Goal: Task Accomplishment & Management: Manage account settings

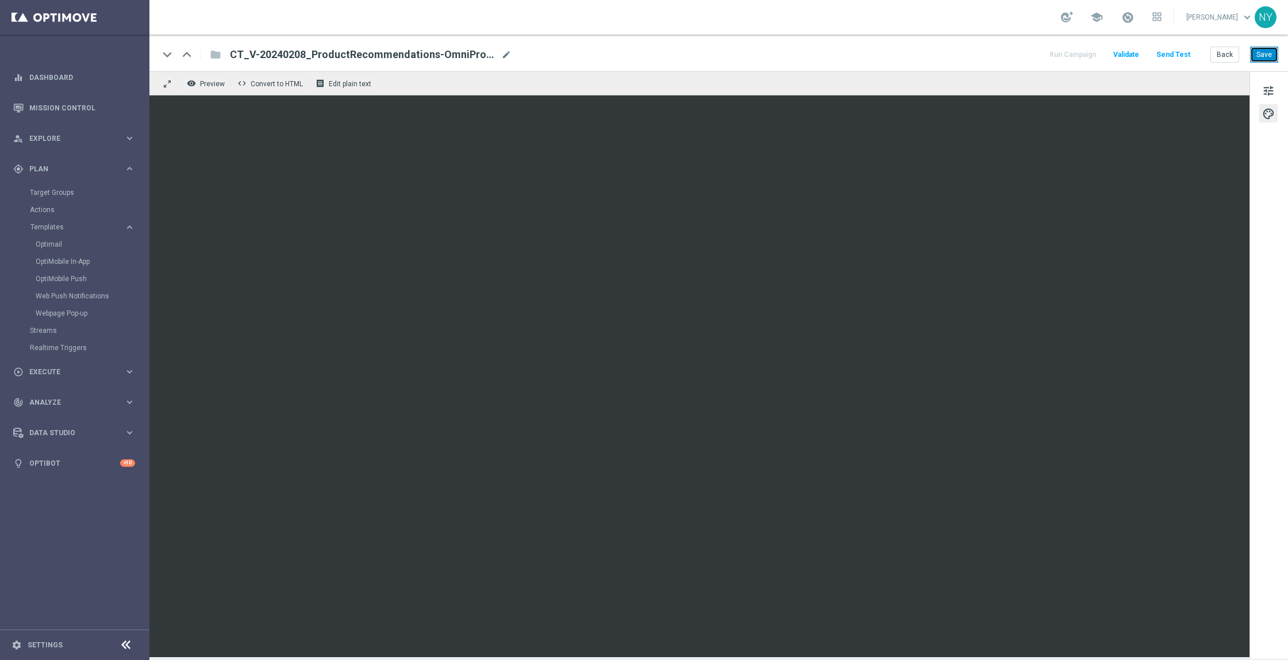
click at [1259, 48] on button "Save" at bounding box center [1264, 55] width 28 height 16
click at [1228, 54] on button "Back" at bounding box center [1224, 55] width 29 height 16
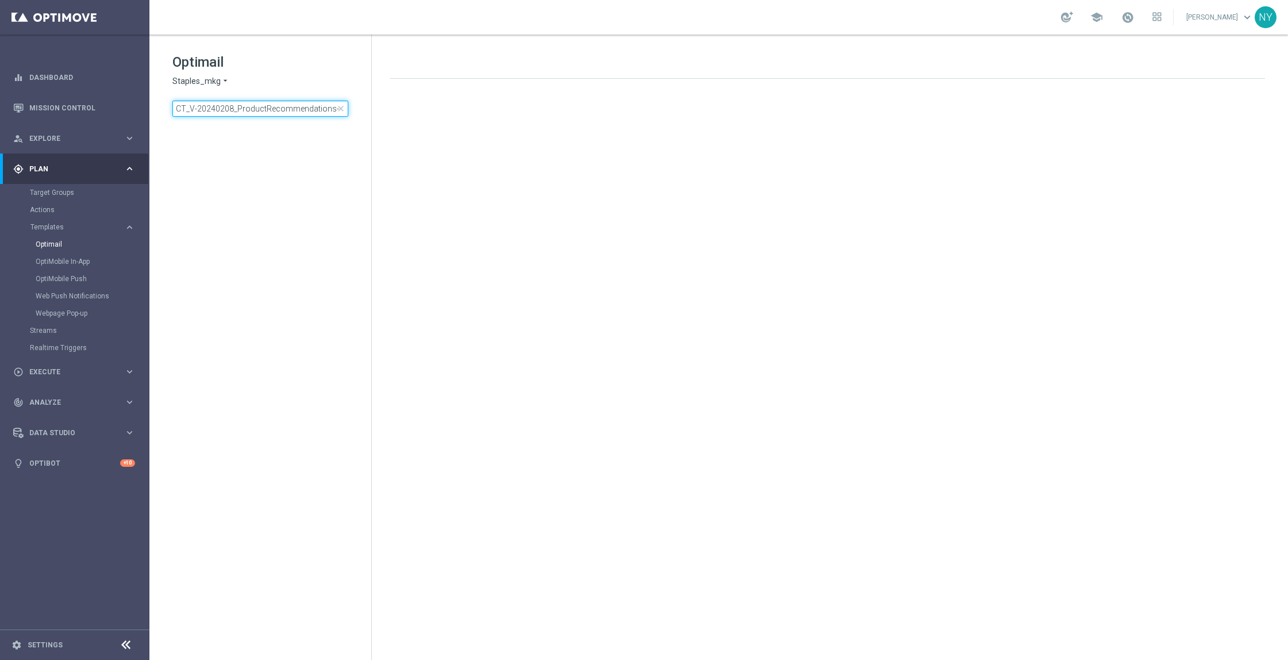
click at [227, 108] on input "CT_V-20240208_ProductRecommendations-OmniProd" at bounding box center [260, 109] width 176 height 16
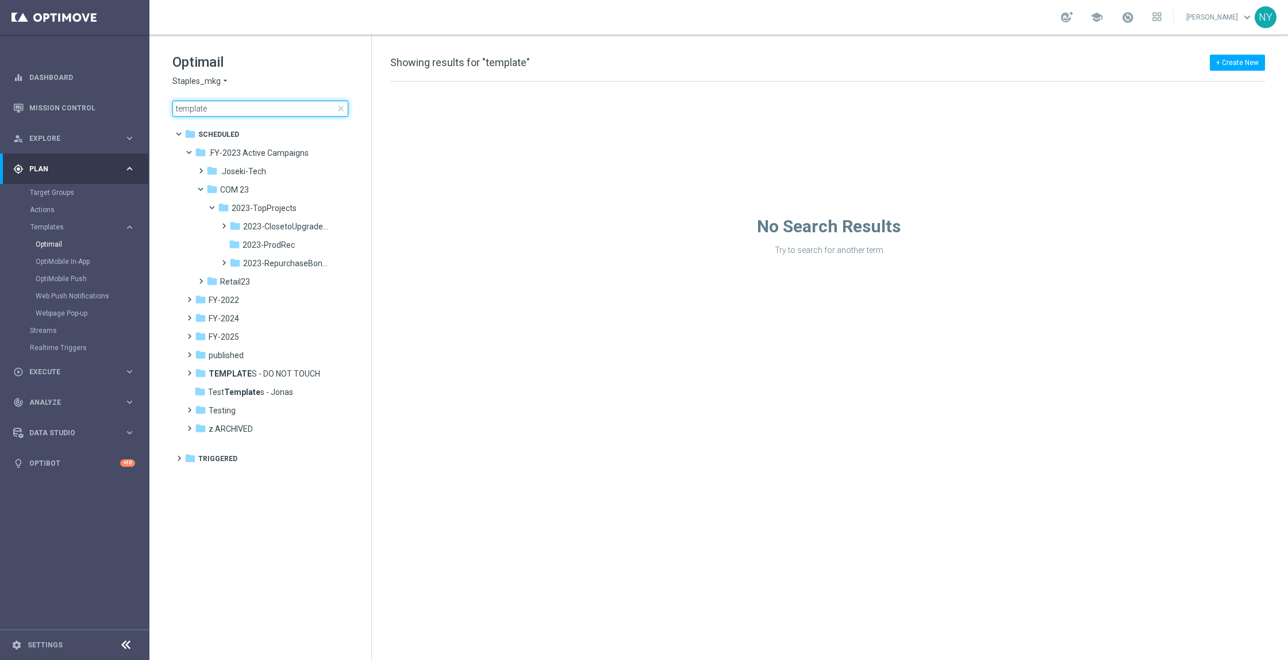
click at [232, 112] on input "template" at bounding box center [260, 109] width 176 height 16
type input "templat"
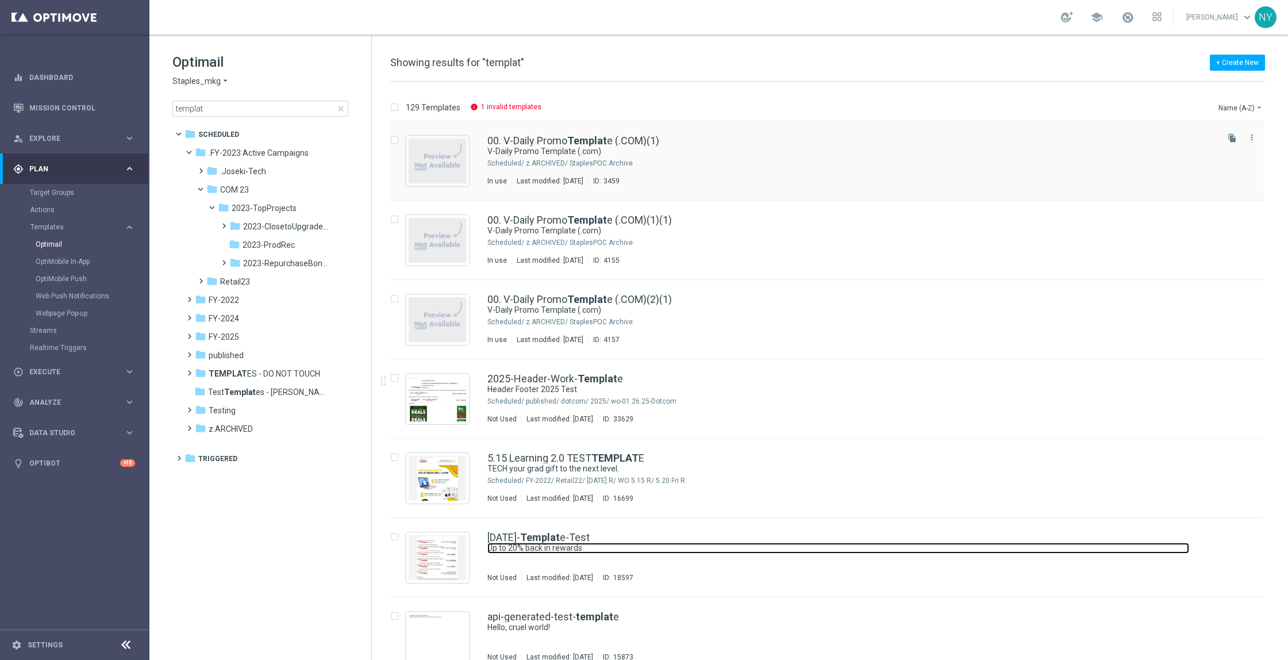
drag, startPoint x: 547, startPoint y: 545, endPoint x: 803, endPoint y: 134, distance: 484.3
click at [547, 545] on link "Up to 20% back in rewards" at bounding box center [838, 548] width 702 height 11
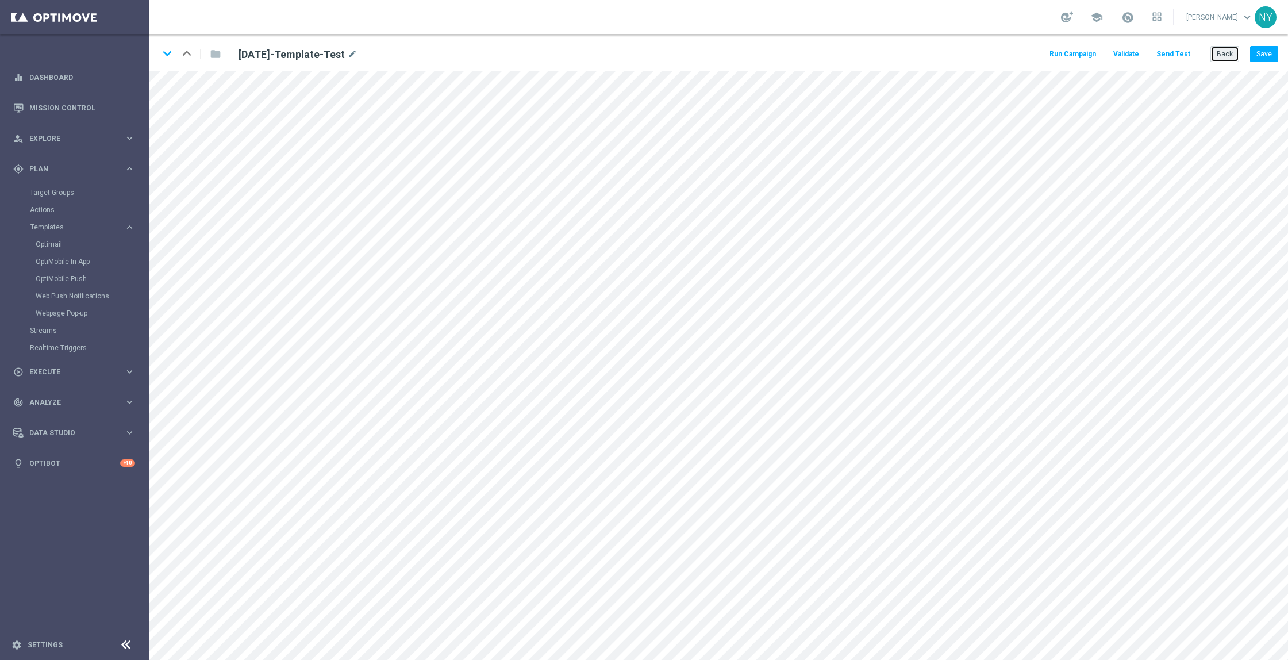
click at [1230, 55] on button "Back" at bounding box center [1224, 54] width 29 height 16
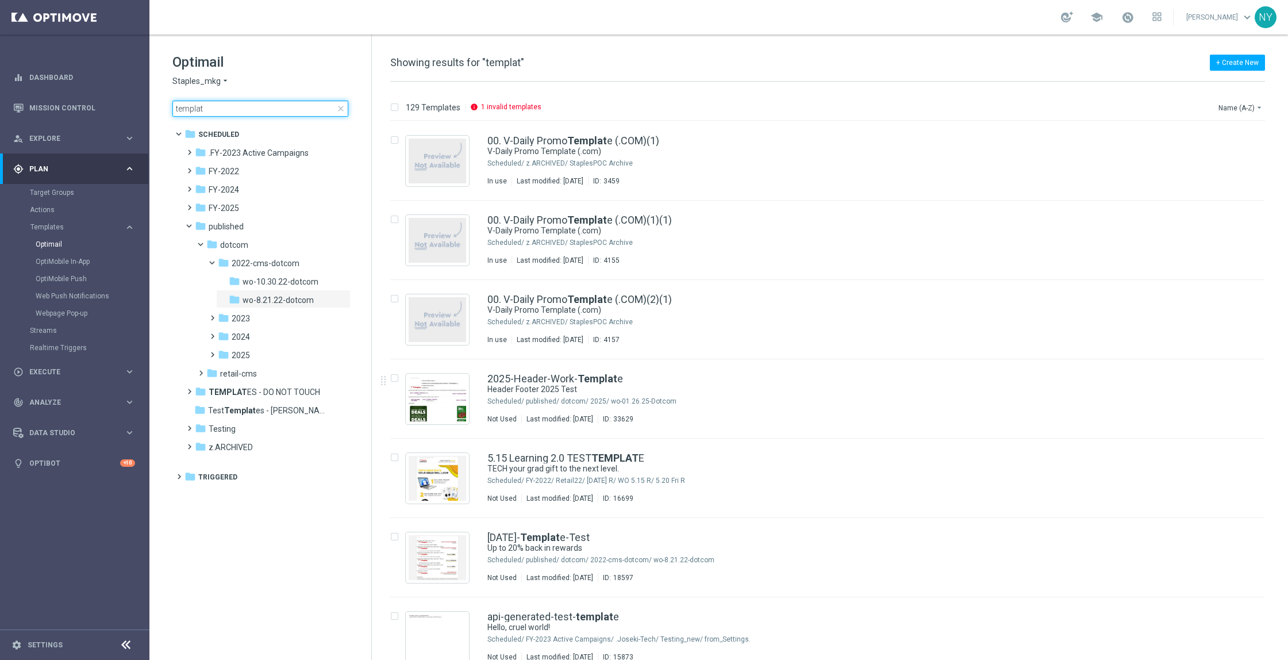
click at [212, 103] on input "templat" at bounding box center [260, 109] width 176 height 16
drag, startPoint x: 214, startPoint y: 107, endPoint x: 95, endPoint y: 109, distance: 119.0
click at [97, 109] on main "equalizer Dashboard Mission Control" at bounding box center [644, 330] width 1288 height 660
click at [238, 103] on input at bounding box center [260, 109] width 176 height 16
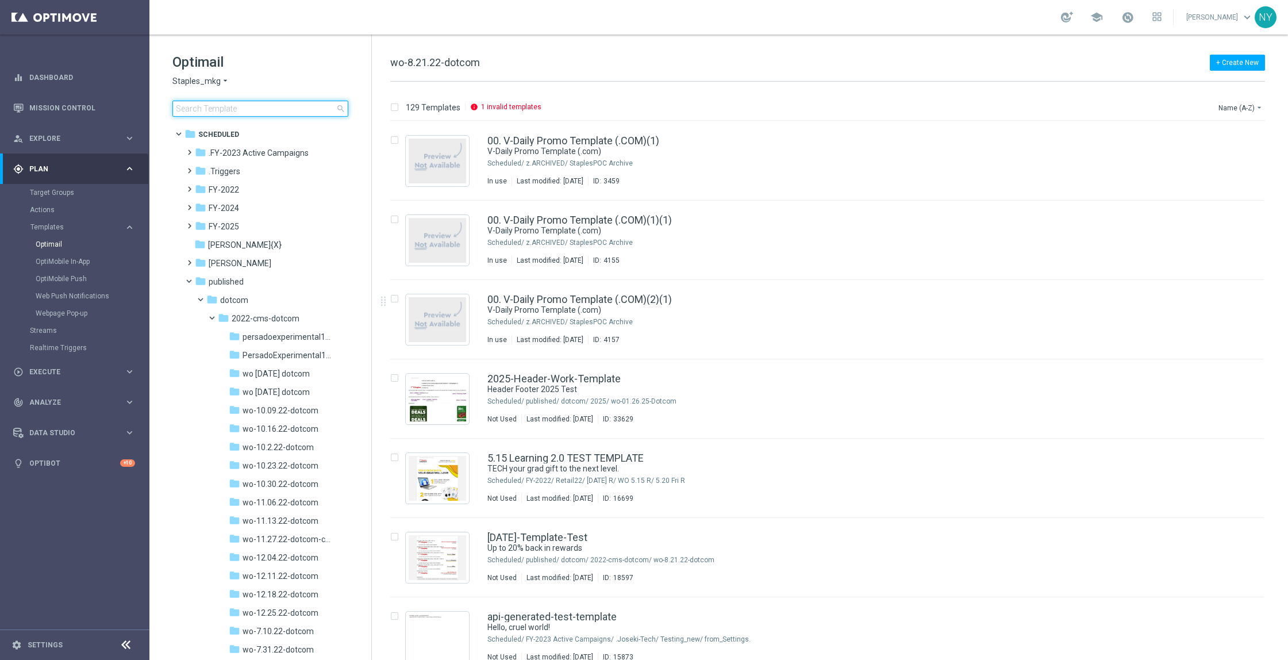
click at [207, 106] on input at bounding box center [260, 109] width 176 height 16
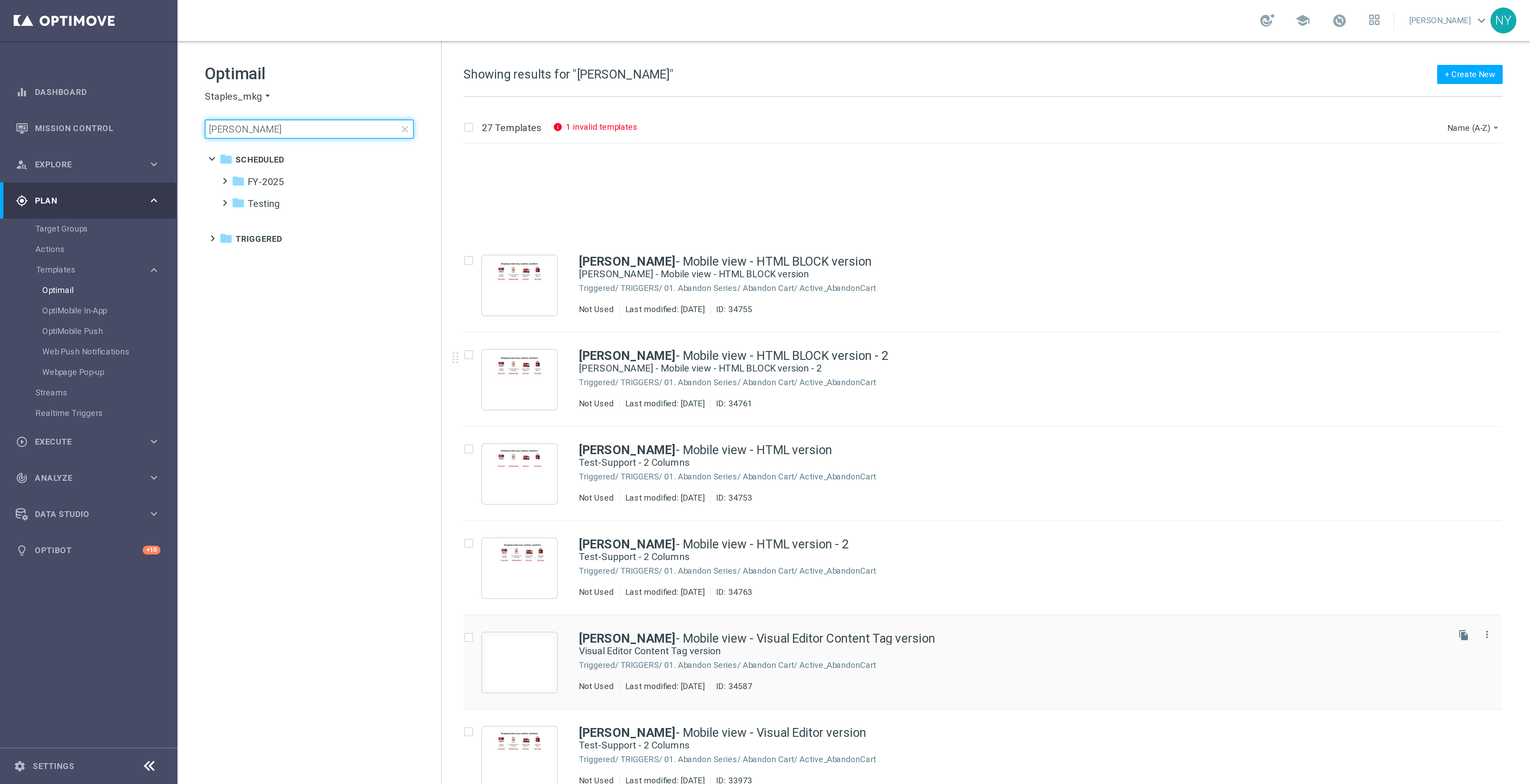
scroll to position [102, 0]
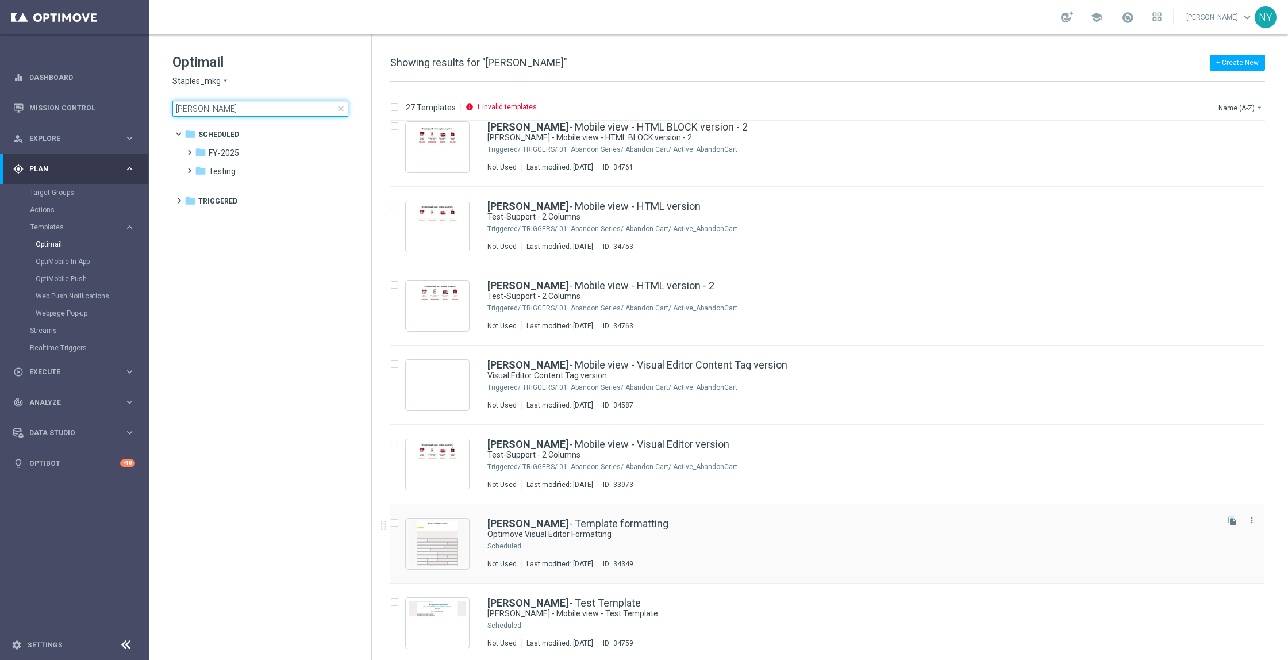
type input "Neil"
click at [560, 521] on link "Neil - Template formatting" at bounding box center [577, 523] width 181 height 10
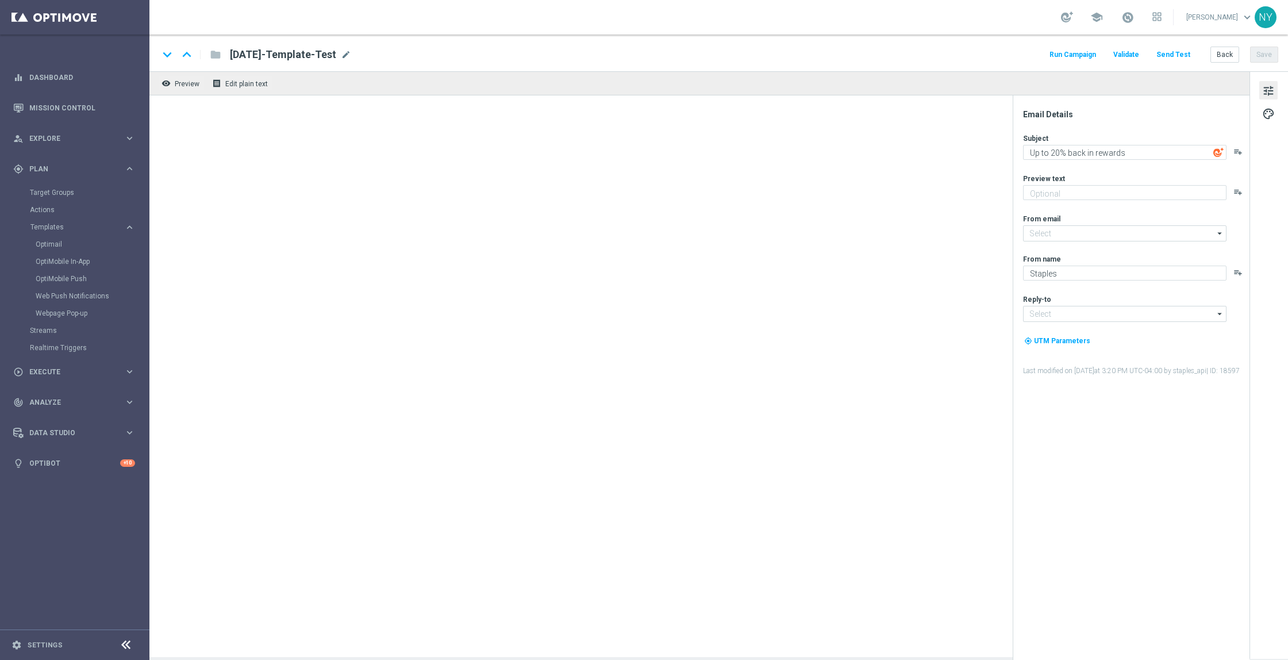
type input "[EMAIL_ADDRESS][DOMAIN_NAME]"
type textarea "Optimove Visual Editor Formatting"
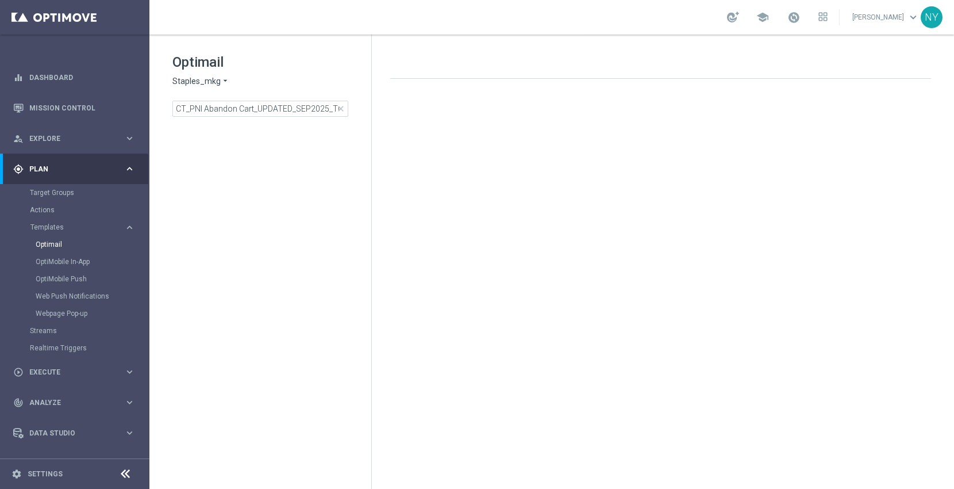
click at [821, 155] on div at bounding box center [665, 118] width 573 height 79
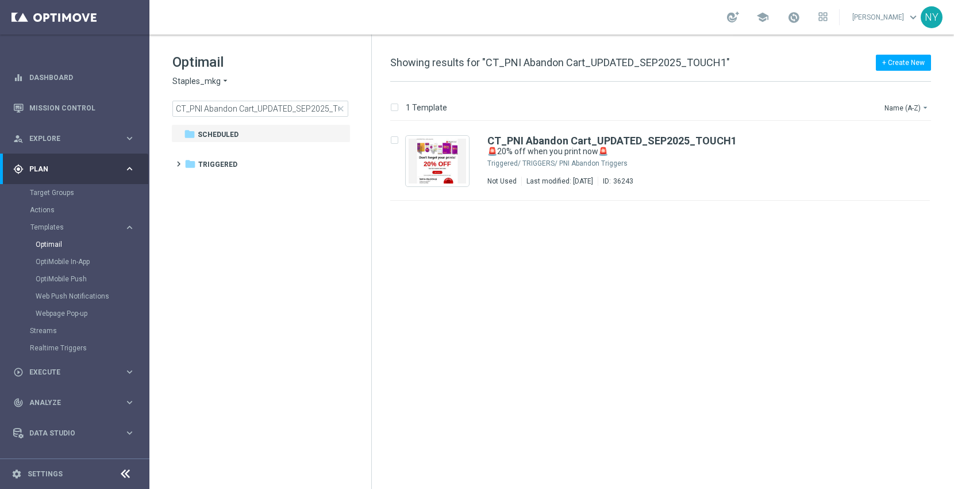
drag, startPoint x: 953, startPoint y: 345, endPoint x: 596, endPoint y: 257, distance: 367.5
click at [596, 257] on div "insert_drive_file CT_PNI Abandon Cart_UPDATED_SEP2025_TOUCH1 🚨20% off when you …" at bounding box center [665, 304] width 573 height 367
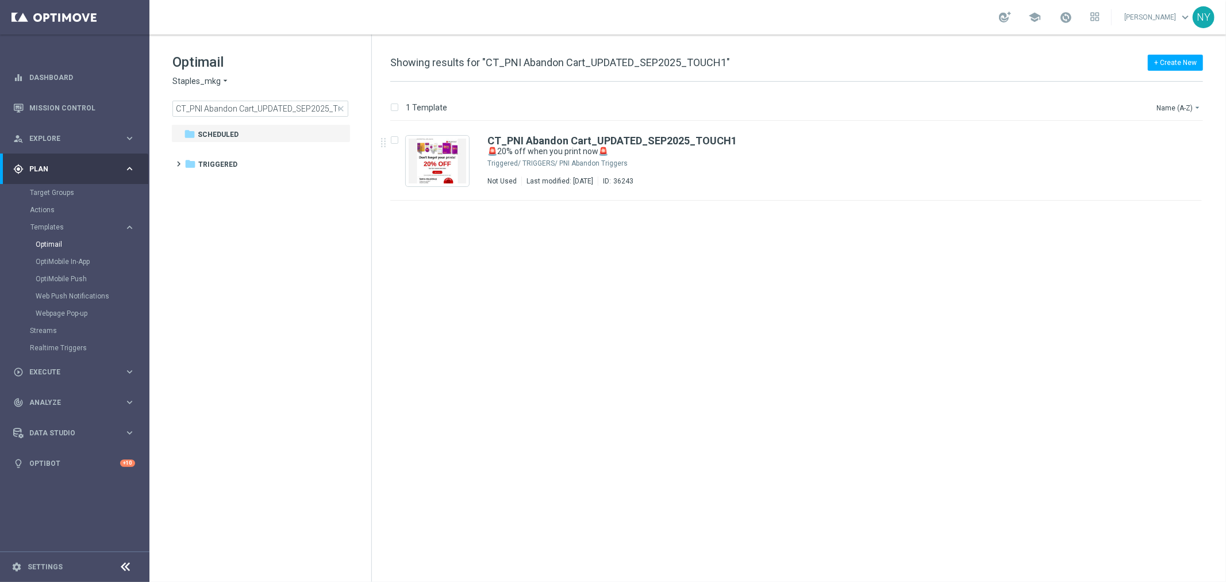
click at [341, 108] on span "close" at bounding box center [340, 108] width 9 height 9
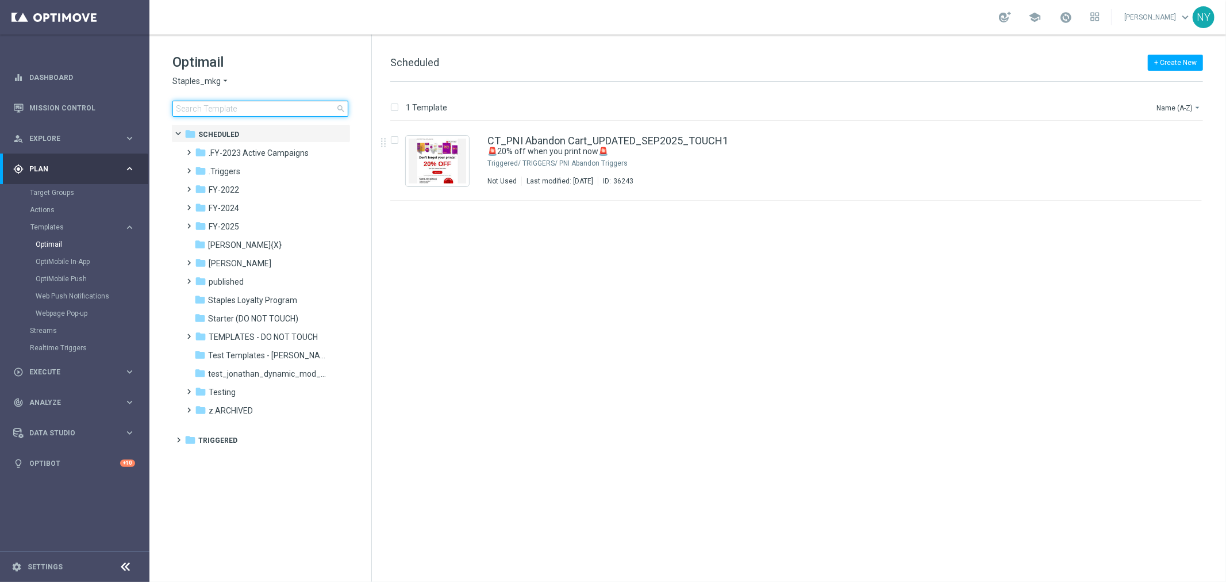
click at [236, 111] on input at bounding box center [260, 109] width 176 height 16
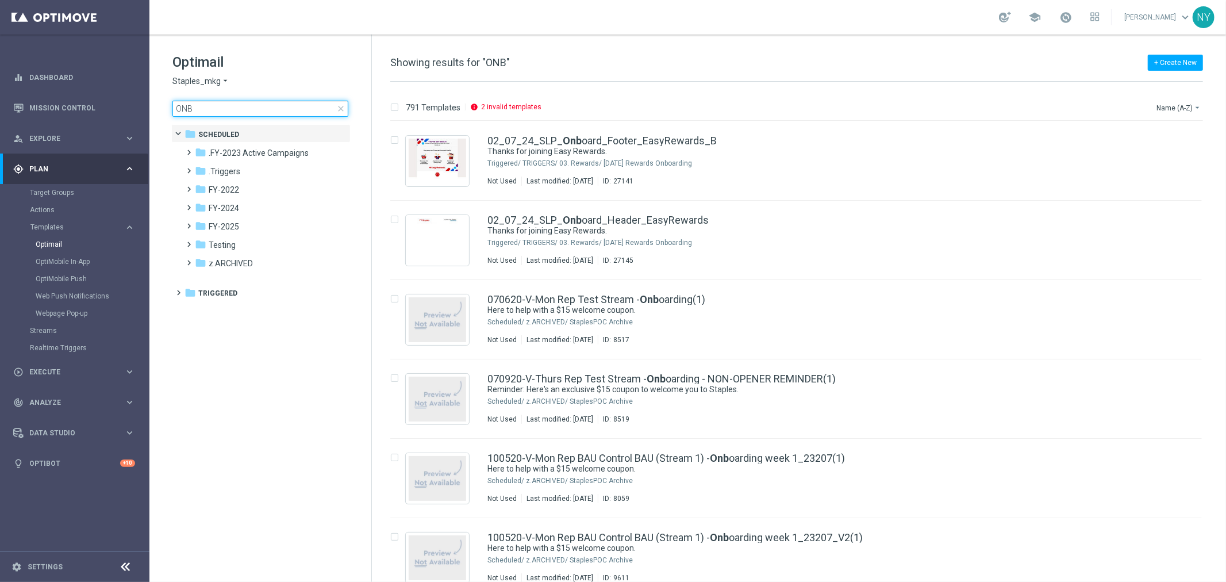
click at [228, 107] on input "ONB" at bounding box center [260, 109] width 176 height 16
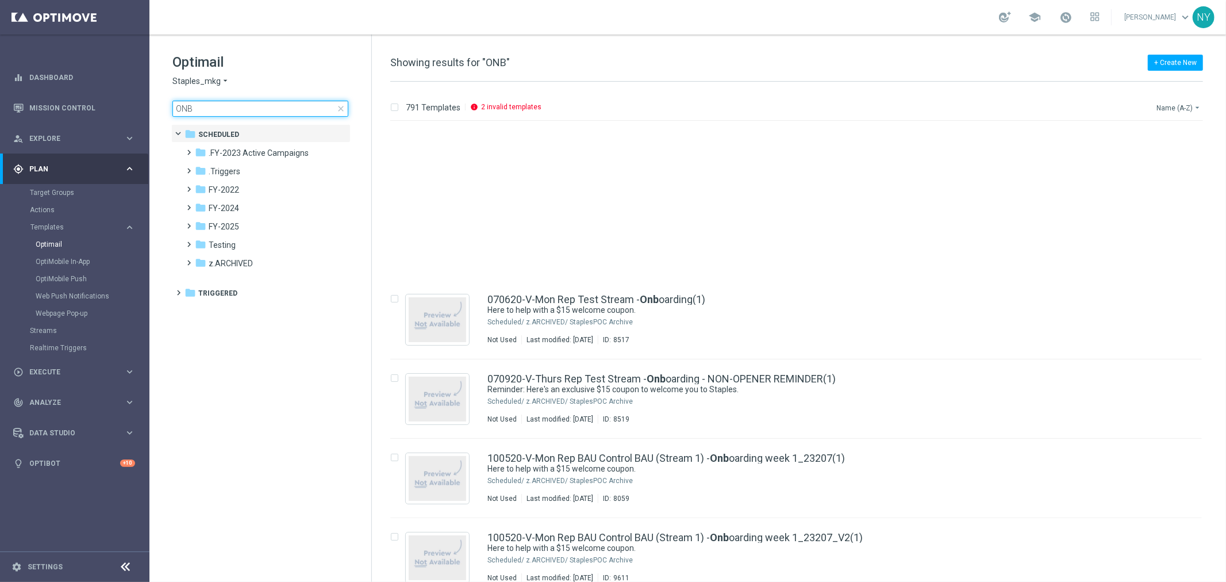
type input "ONB"
click at [1181, 105] on button "Name (A-Z) arrow_drop_down" at bounding box center [1179, 108] width 48 height 14
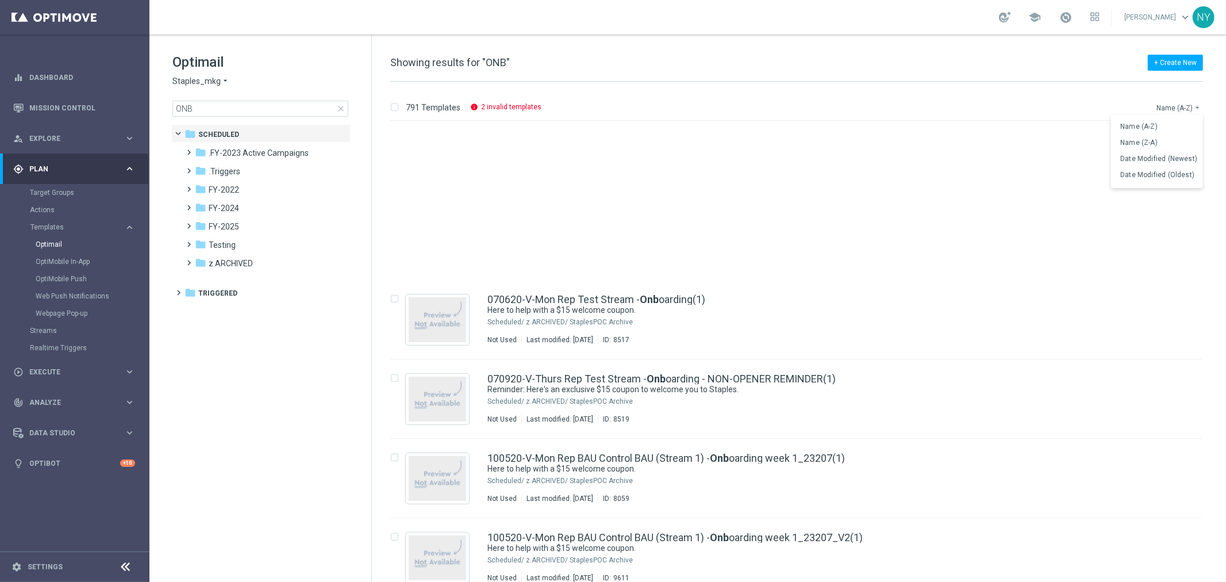
click at [1179, 105] on button "Name (A-Z) arrow_drop_down" at bounding box center [1179, 108] width 48 height 14
click at [1152, 158] on span "Date Modified (Newest)" at bounding box center [1158, 159] width 77 height 8
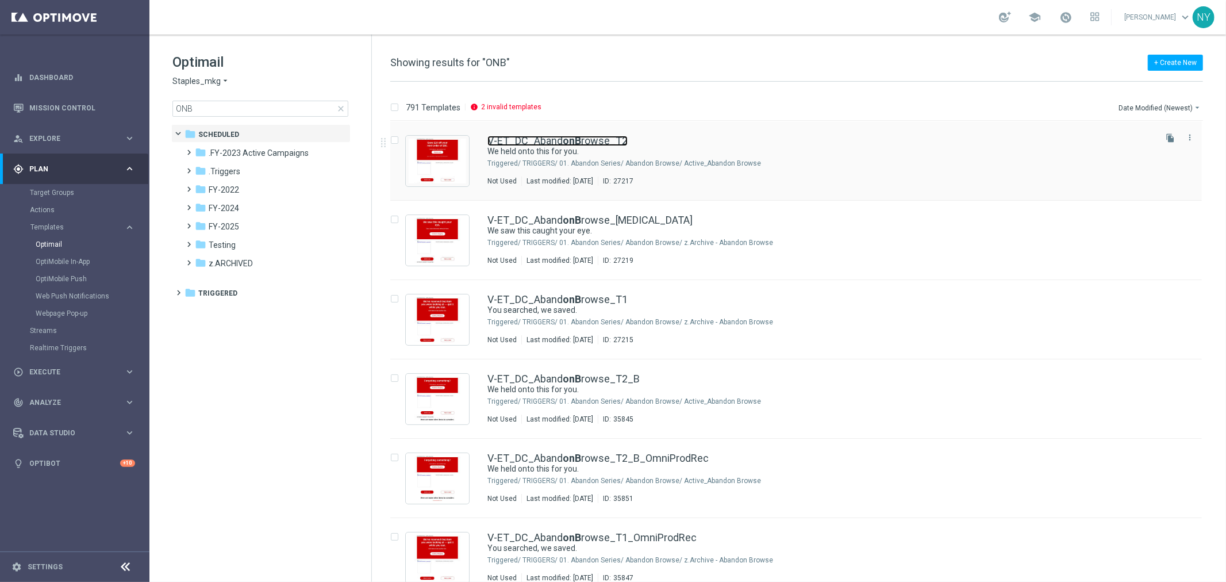
click at [556, 138] on link "V-ET_DC_Aband onB rowse_T2" at bounding box center [557, 141] width 140 height 10
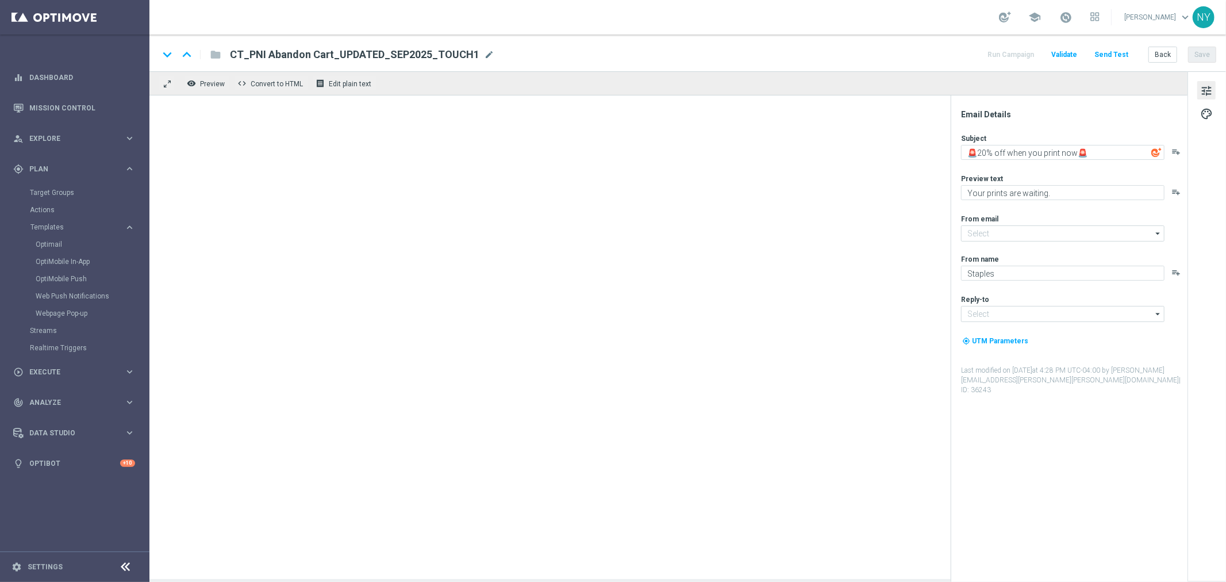
type input "[EMAIL_ADDRESS][DOMAIN_NAME]"
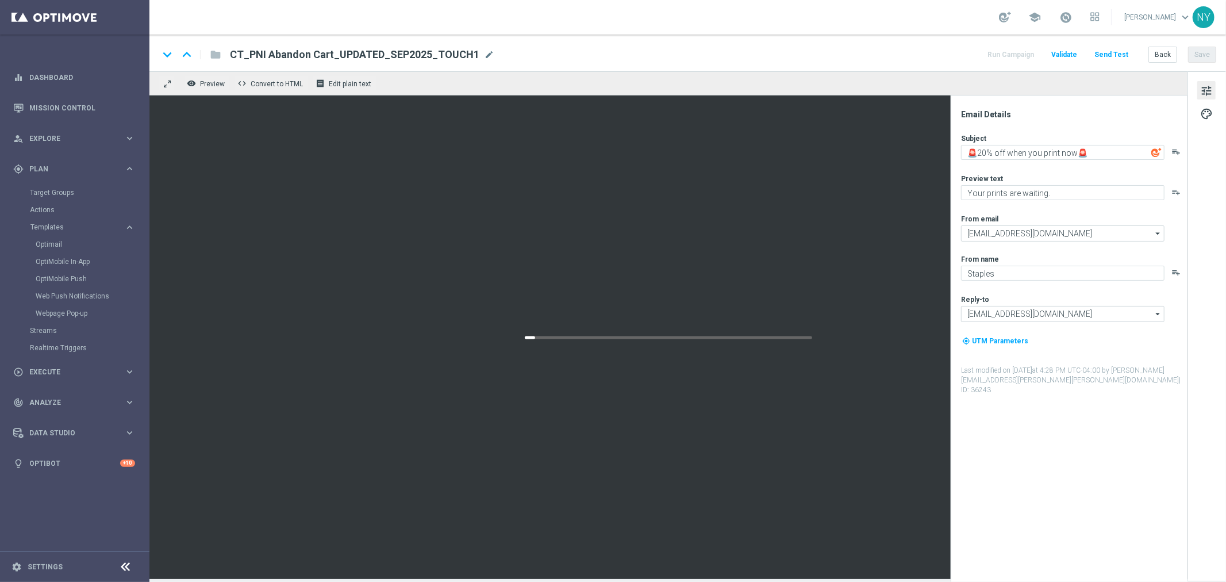
type textarea "We held onto this for you."
type textarea "Complete your purchase with Staples."
type input "[EMAIL_ADDRESS][DOMAIN_NAME]"
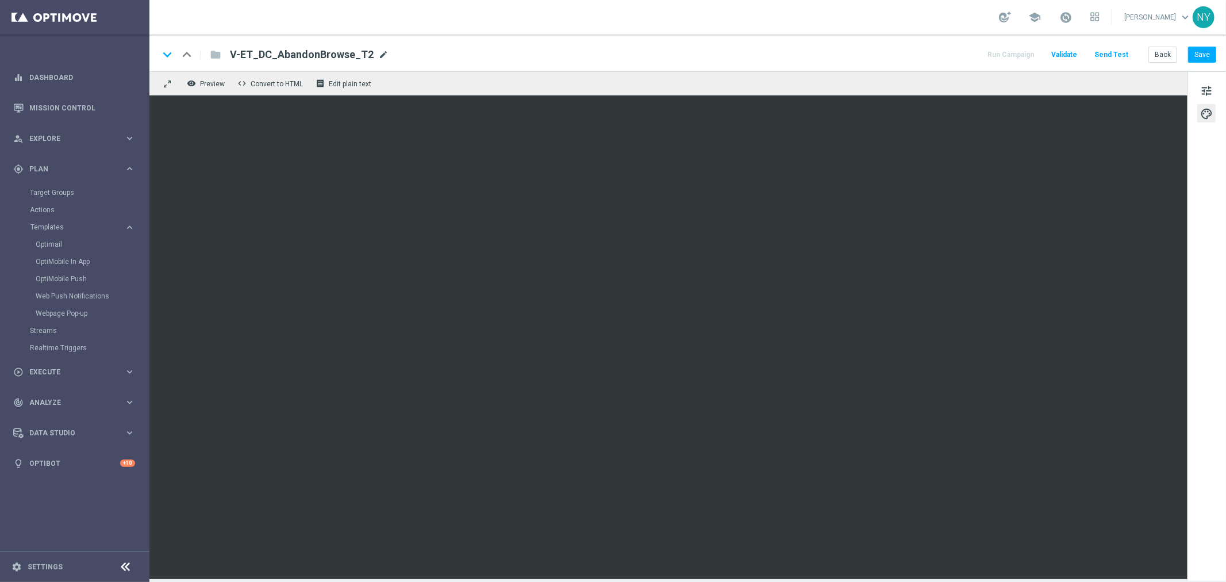
click at [378, 56] on span "mode_edit" at bounding box center [383, 54] width 10 height 10
drag, startPoint x: 370, startPoint y: 49, endPoint x: 67, endPoint y: 42, distance: 303.0
click at [67, 42] on main "equalizer Dashboard Mission Control" at bounding box center [613, 291] width 1226 height 582
click at [1164, 52] on button "Back" at bounding box center [1162, 55] width 29 height 16
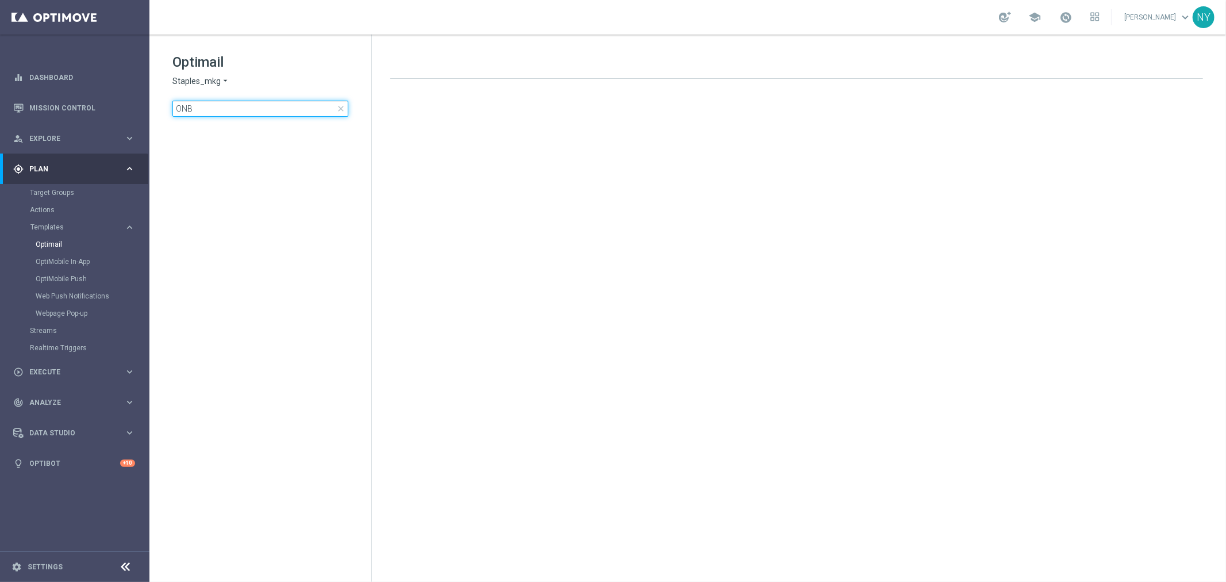
click at [237, 110] on input "ONB" at bounding box center [260, 109] width 176 height 16
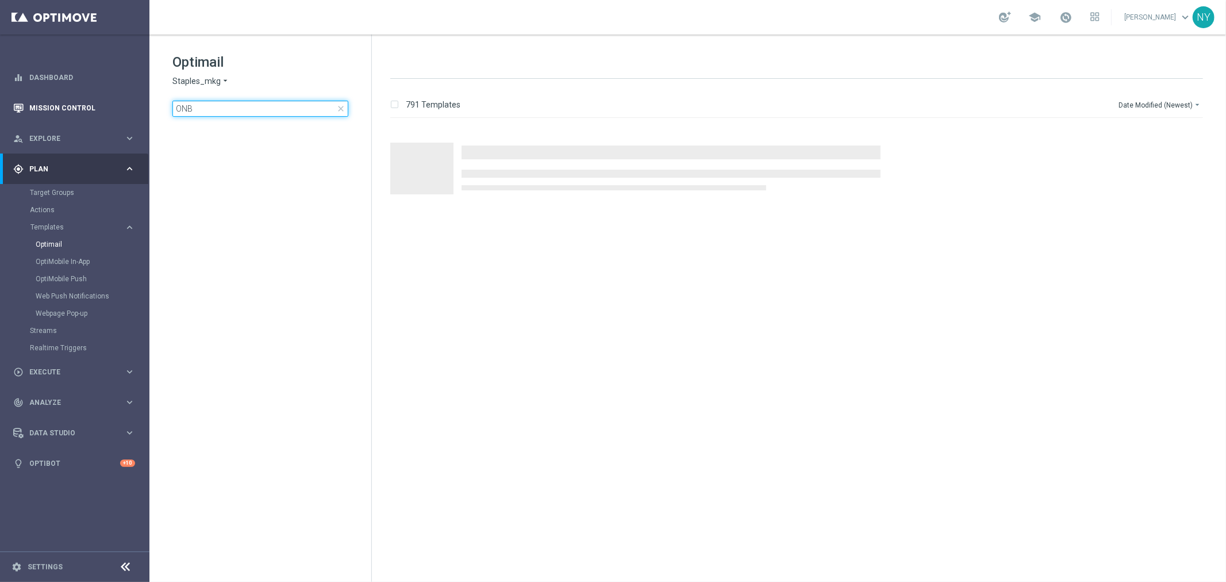
drag, startPoint x: 214, startPoint y: 105, endPoint x: 49, endPoint y: 105, distance: 165.5
click at [49, 105] on main "equalizer Dashboard Mission Control" at bounding box center [613, 291] width 1226 height 582
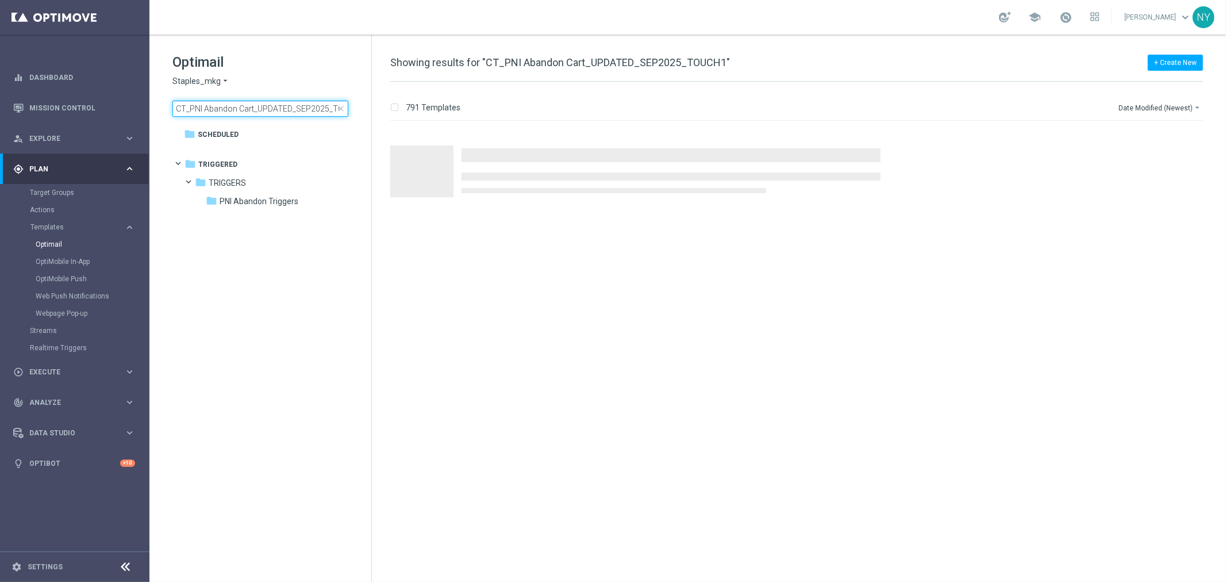
scroll to position [0, 21]
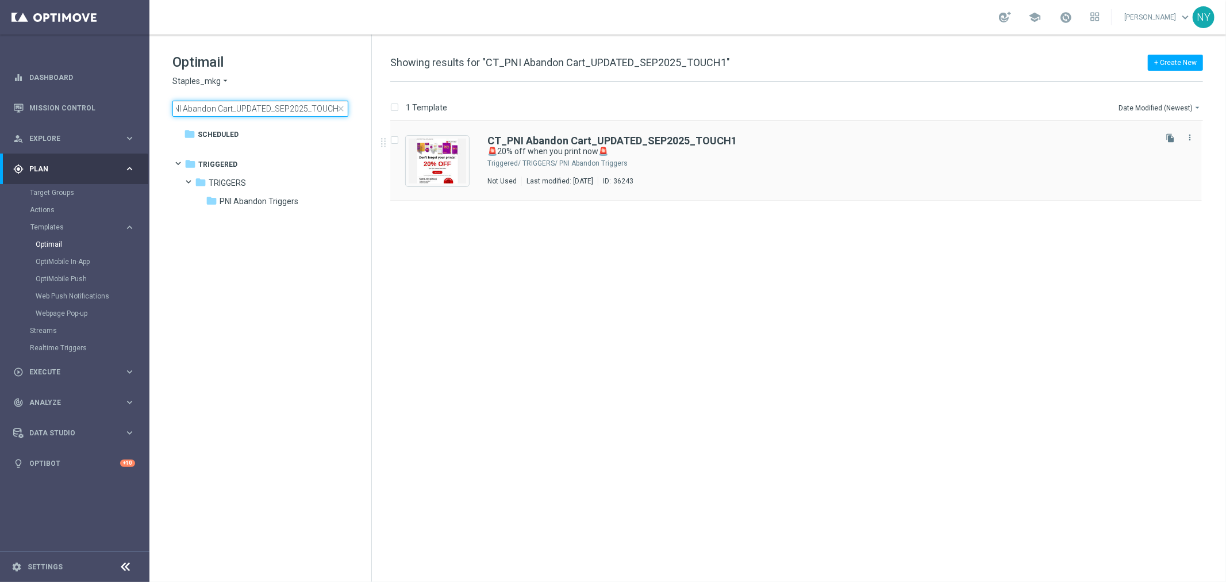
type input "CT_PNI Abandon Cart_UPDATED_SEP2025_TOUCH1"
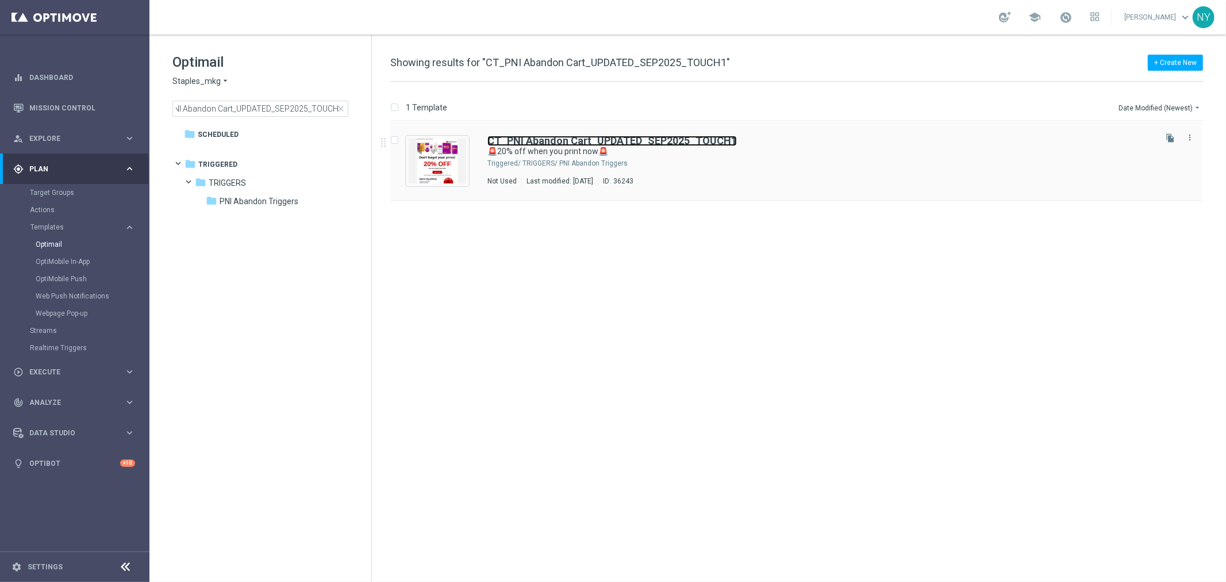
click at [638, 141] on b "CT_PNI Abandon Cart_UPDATED_SEP2025_TOUCH1" at bounding box center [611, 140] width 249 height 12
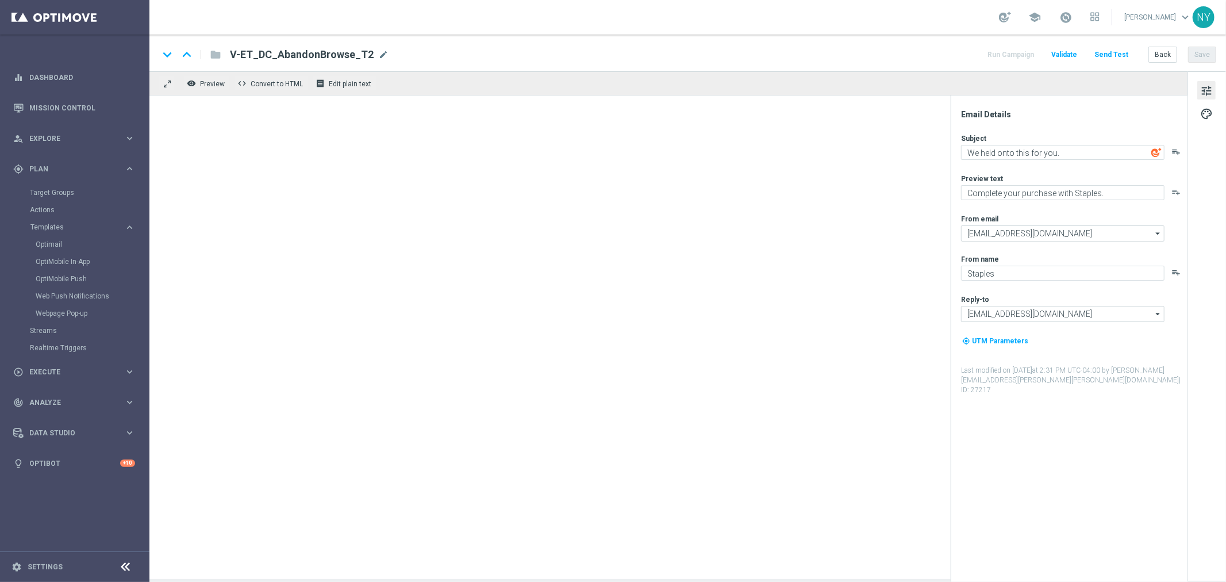
type textarea "🚨20% off when you print now🚨"
type textarea "Your prints are waiting."
type input "[EMAIL_ADDRESS][DOMAIN_NAME]"
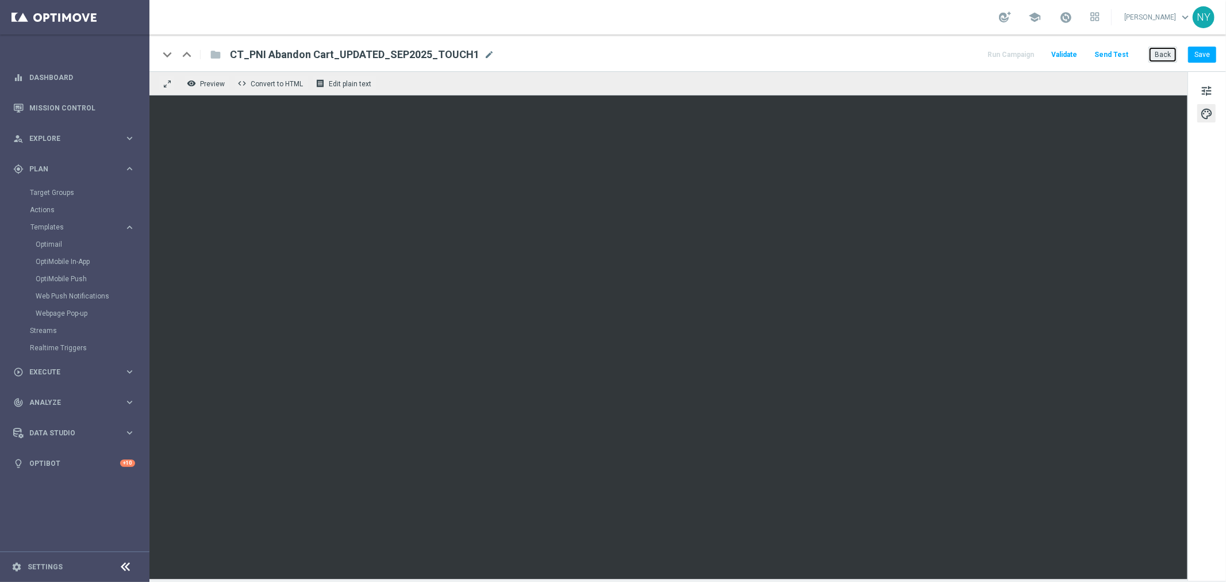
click at [1168, 56] on button "Back" at bounding box center [1162, 55] width 29 height 16
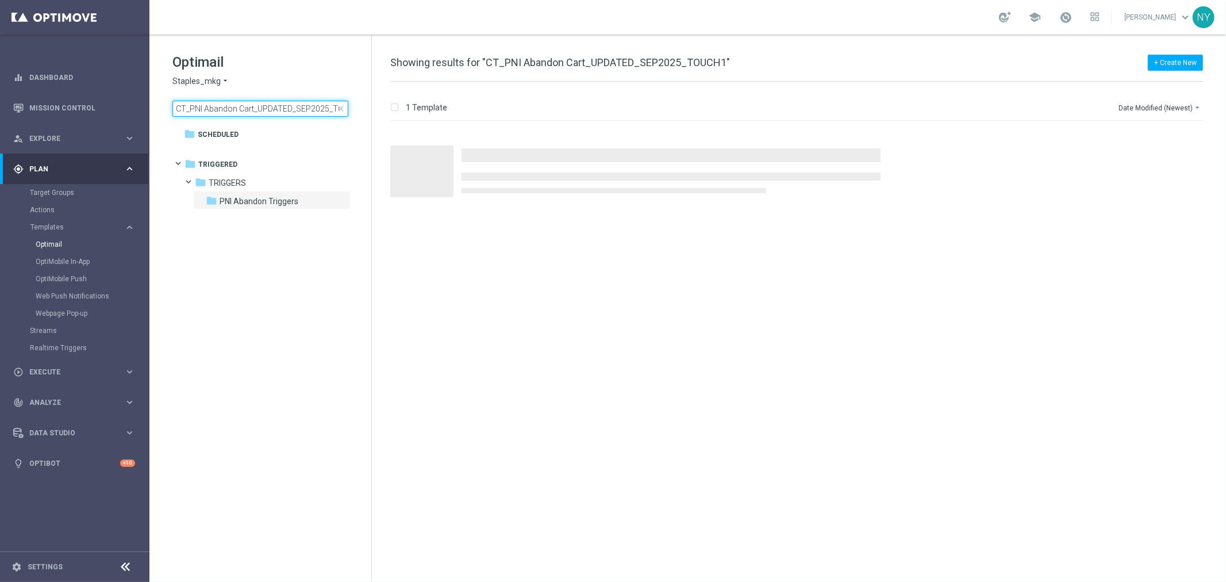
scroll to position [0, 21]
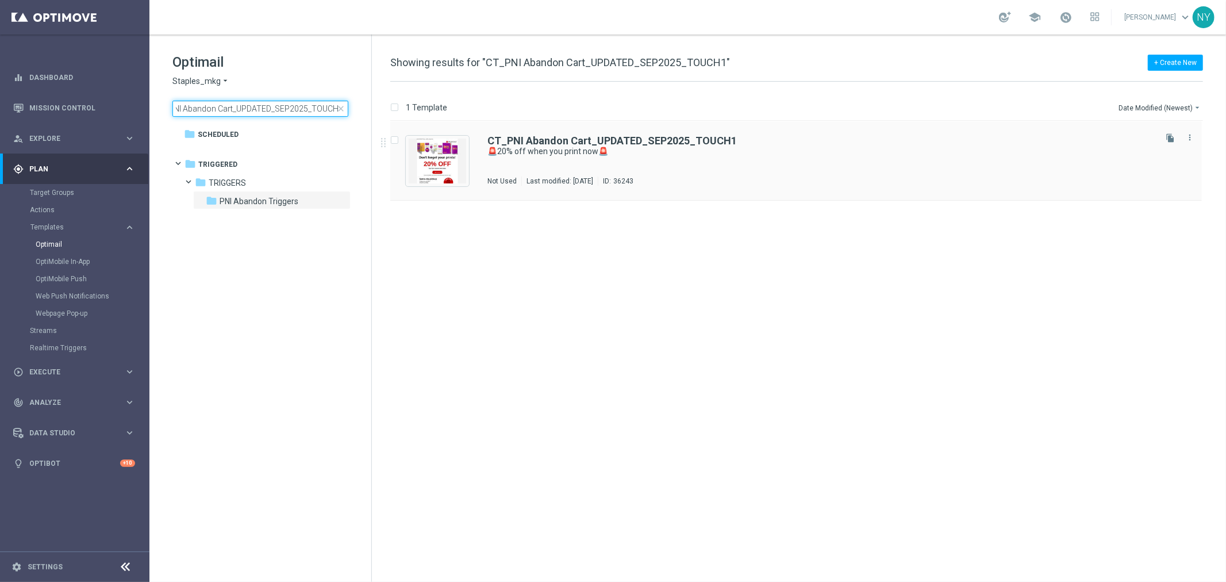
drag, startPoint x: 257, startPoint y: 107, endPoint x: 652, endPoint y: 121, distance: 395.1
click at [652, 121] on div "Optimail Staples_mkg arrow_drop_down × Staples_mkg CT_PNI Abandon Cart_UPDATED_…" at bounding box center [687, 307] width 1076 height 547
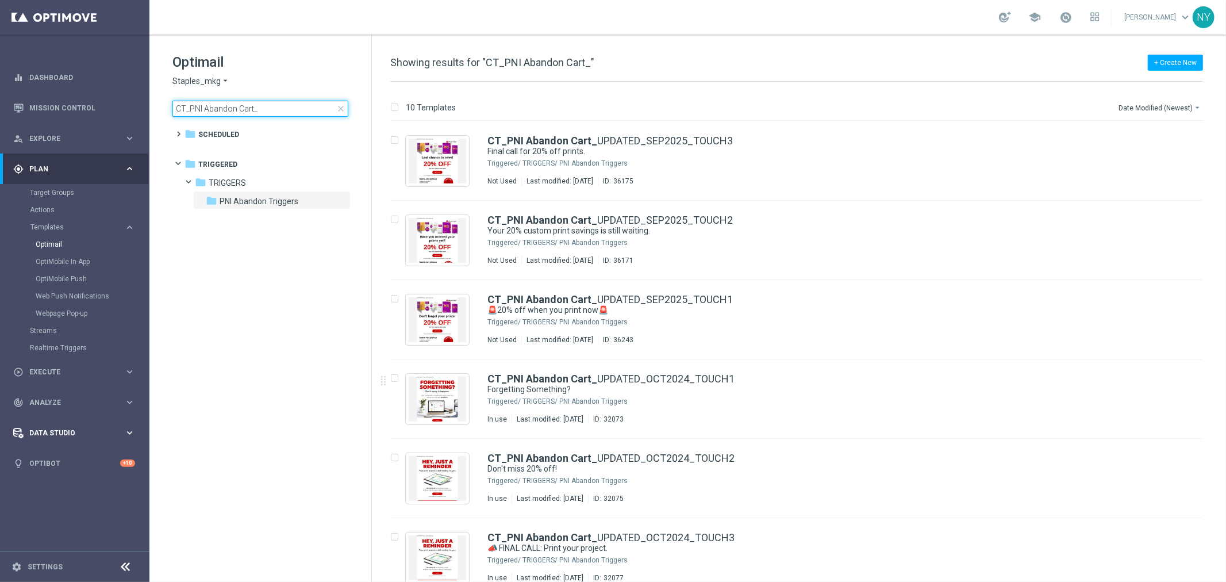
type input "CT_PNI Abandon Cart_"
drag, startPoint x: 276, startPoint y: 108, endPoint x: -9, endPoint y: 110, distance: 285.7
click at [0, 110] on html "equalizer Dashboard Mission Control" at bounding box center [613, 291] width 1226 height 582
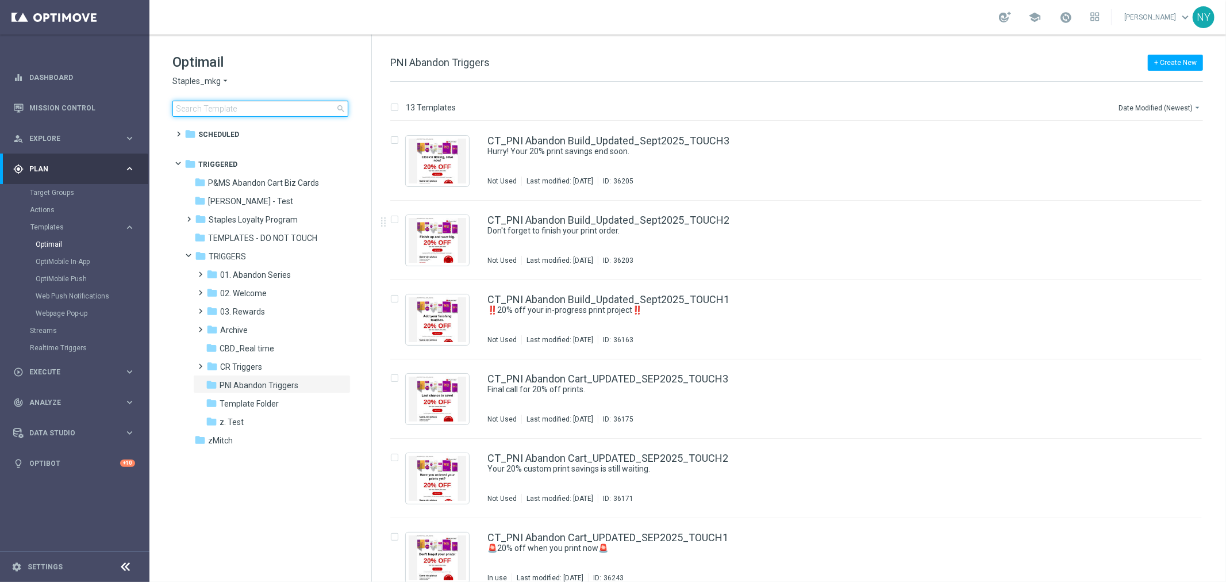
click at [215, 106] on input at bounding box center [260, 109] width 176 height 16
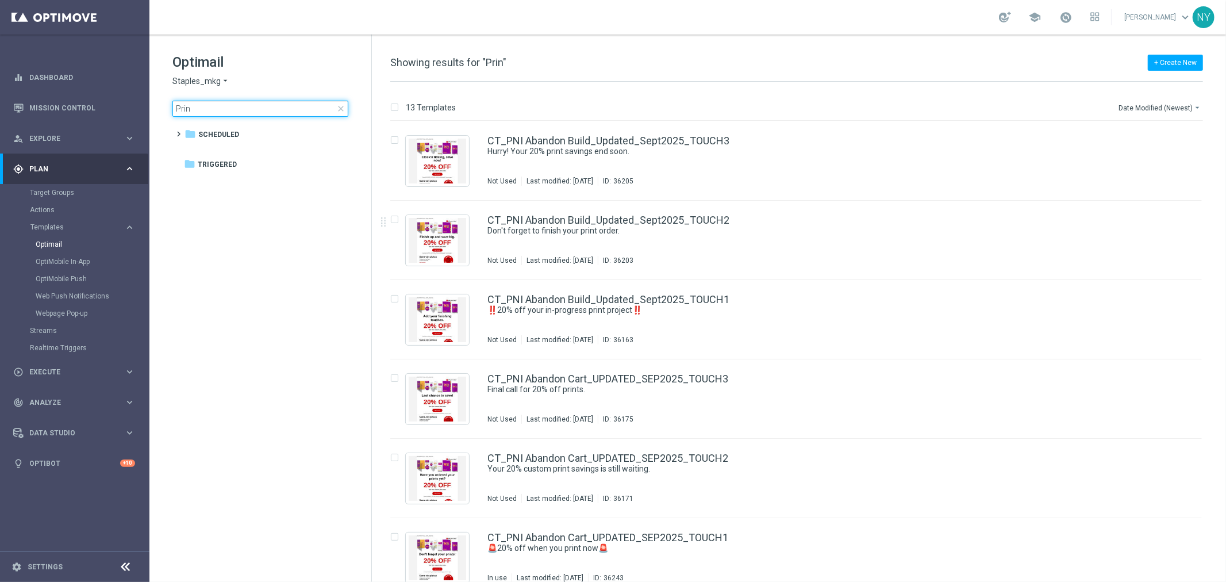
type input "Print"
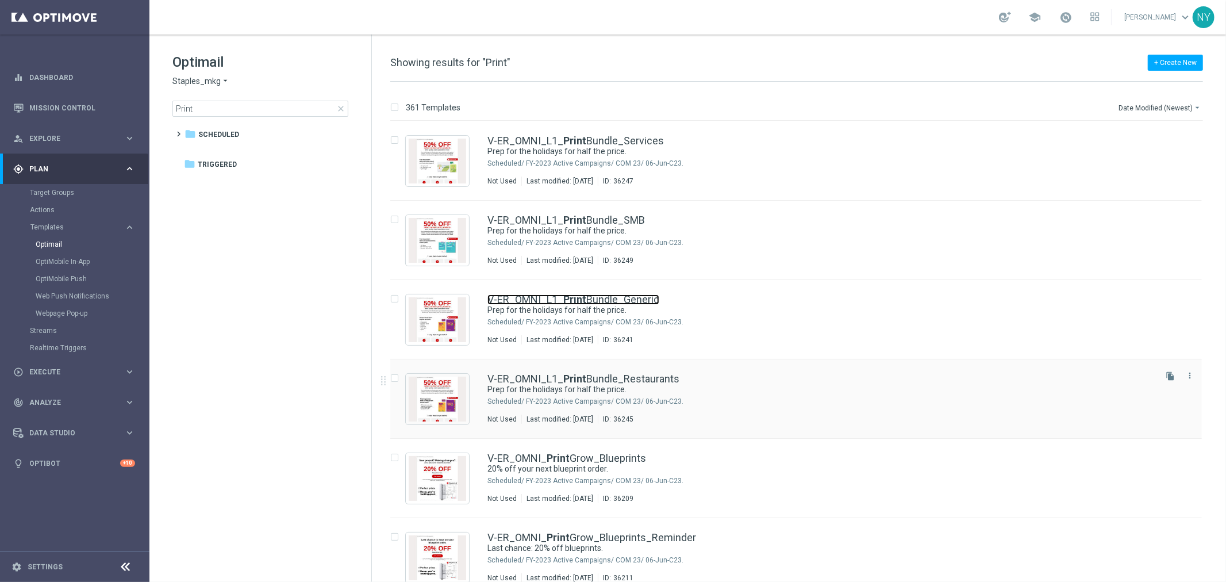
click at [551, 299] on link "V-ER_OMNI_L1_ Print Bundle_Generic" at bounding box center [573, 299] width 172 height 10
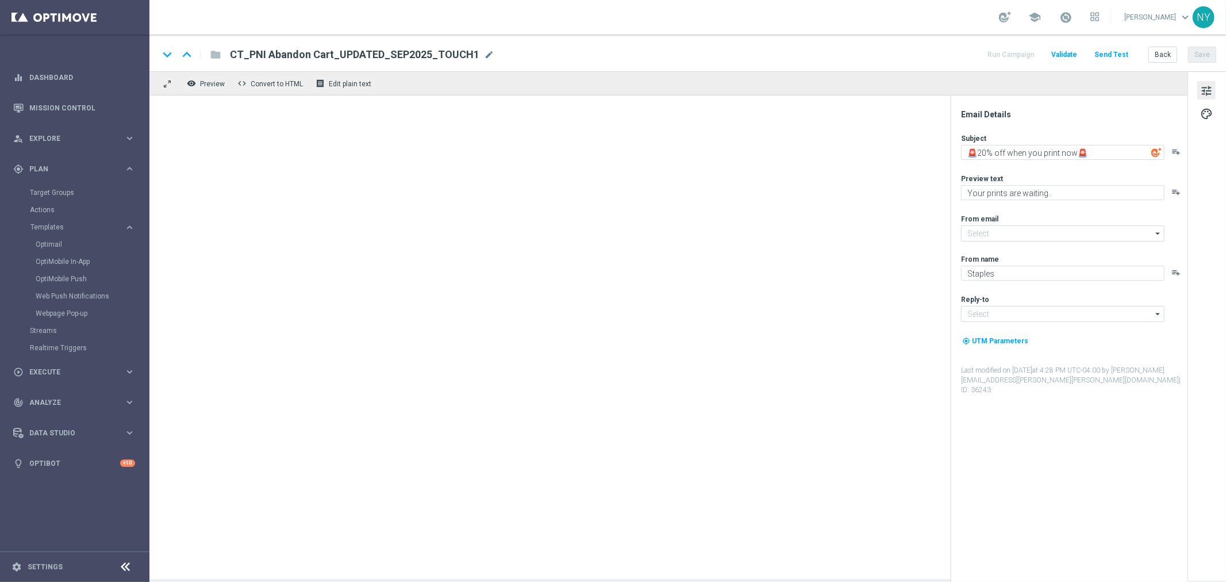
type input "[EMAIL_ADDRESS][DOMAIN_NAME]"
type textarea "Prep for the holidays for half the price."
type textarea "✓Docs ✓Biz cards ✓Posters ✓Postcards ✓Flyers ✓Yard signs"
type input "[EMAIL_ADDRESS][DOMAIN_NAME]"
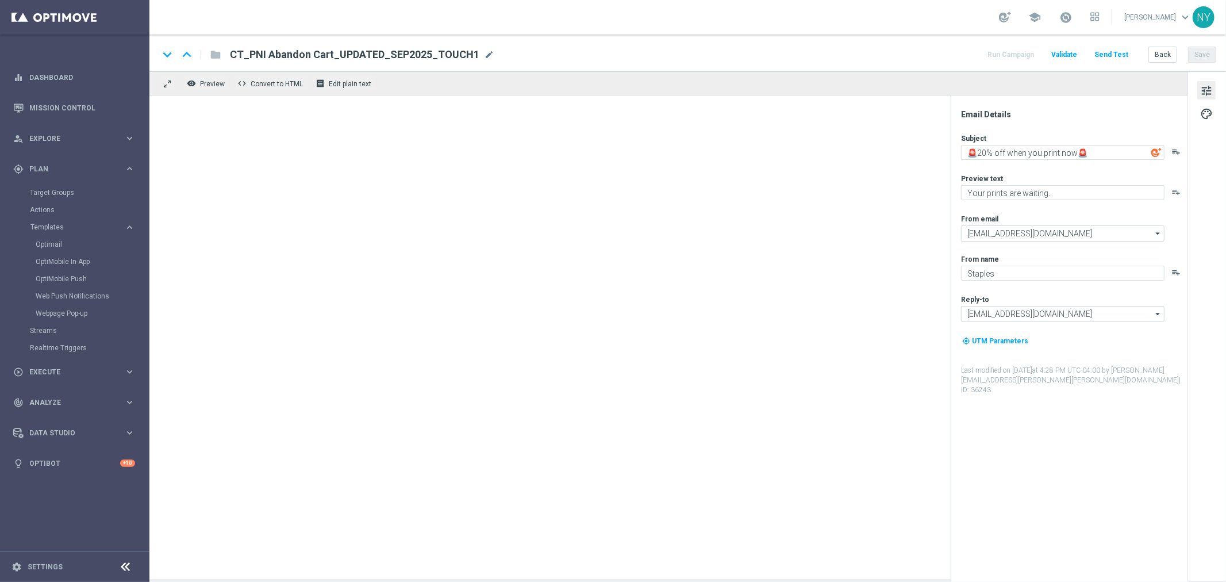
type input "[EMAIL_ADDRESS][DOMAIN_NAME]"
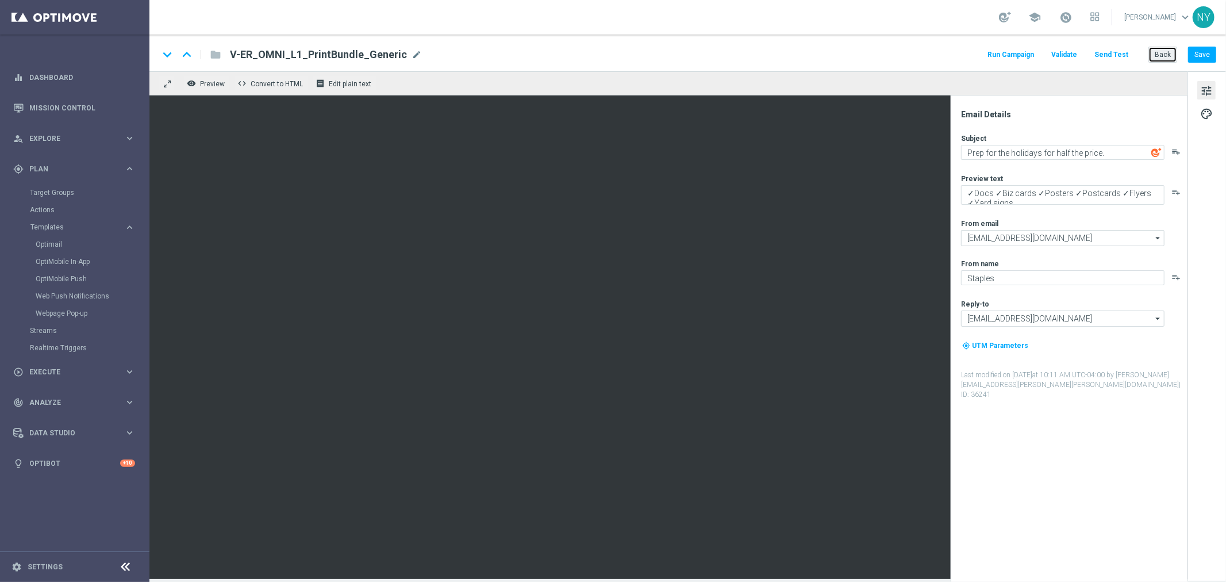
click at [1161, 54] on button "Back" at bounding box center [1162, 55] width 29 height 16
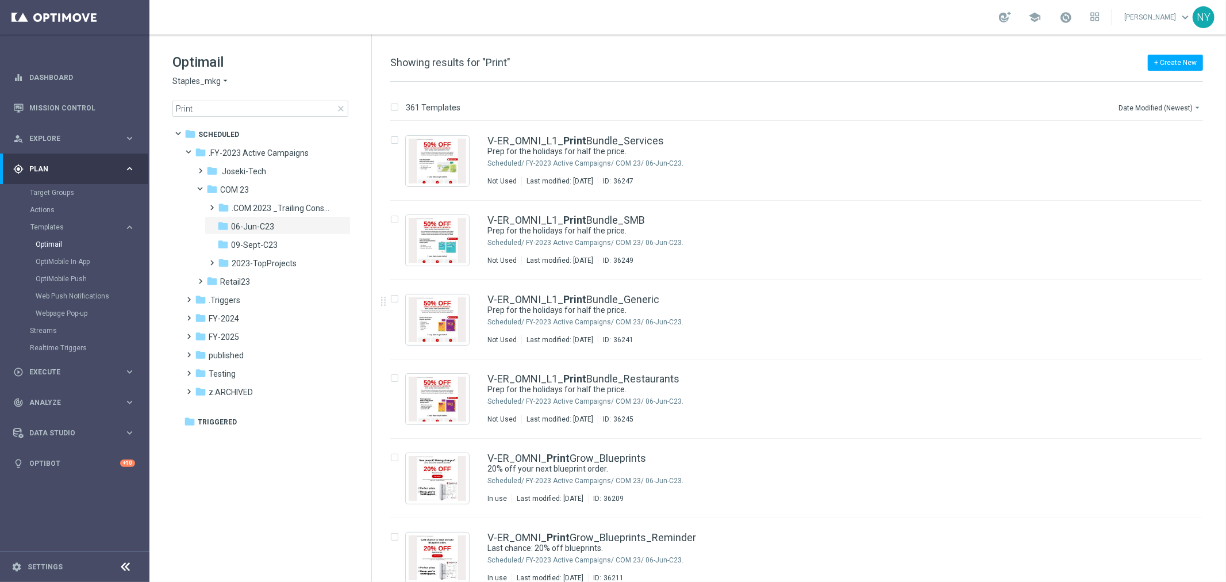
click at [1169, 296] on icon "file_copy" at bounding box center [1170, 296] width 9 height 9
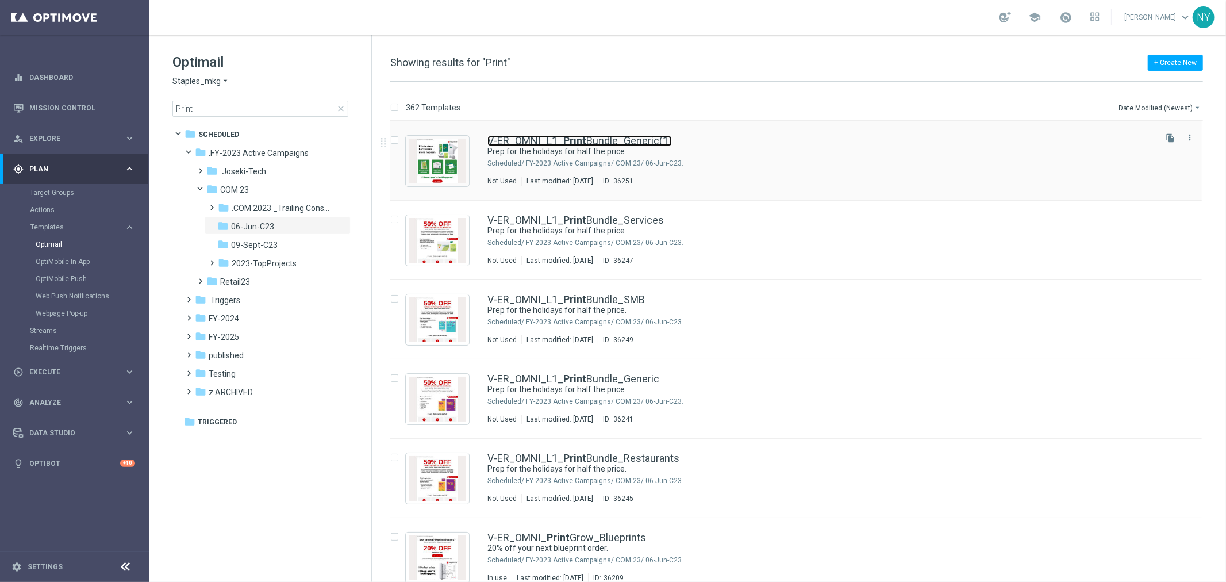
click at [597, 139] on link "V-ER_OMNI_L1_ Print Bundle_Generic(1)" at bounding box center [579, 141] width 184 height 10
click at [595, 140] on link "V-ER_OMNI_L1_ Print Bundle_Generic(1)" at bounding box center [579, 141] width 184 height 10
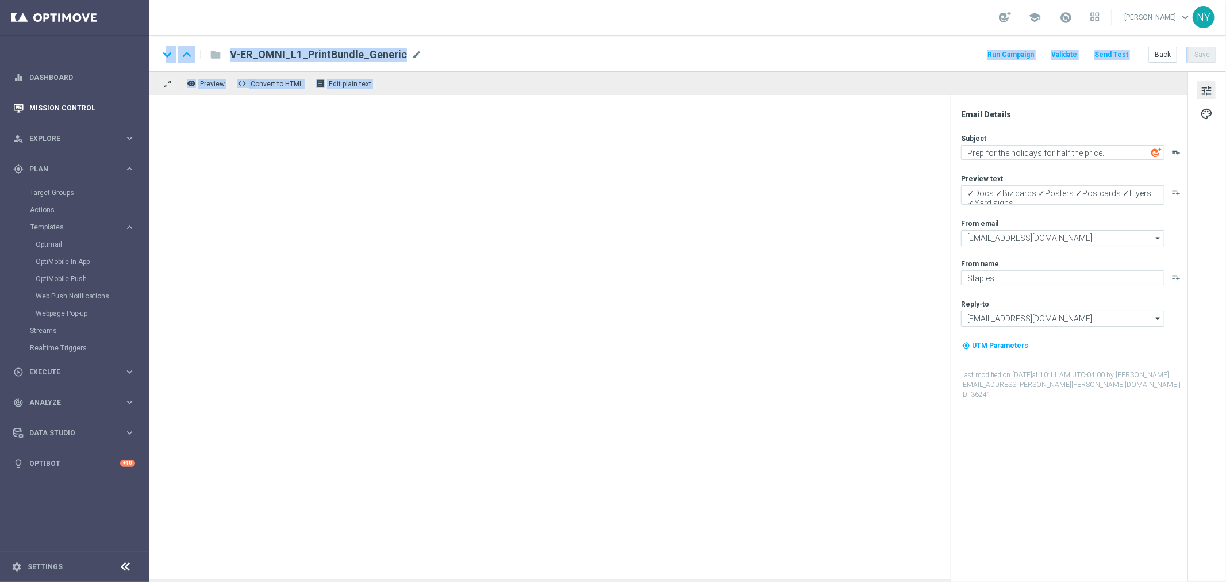
click at [144, 107] on main "equalizer Dashboard Mission Control" at bounding box center [613, 291] width 1226 height 582
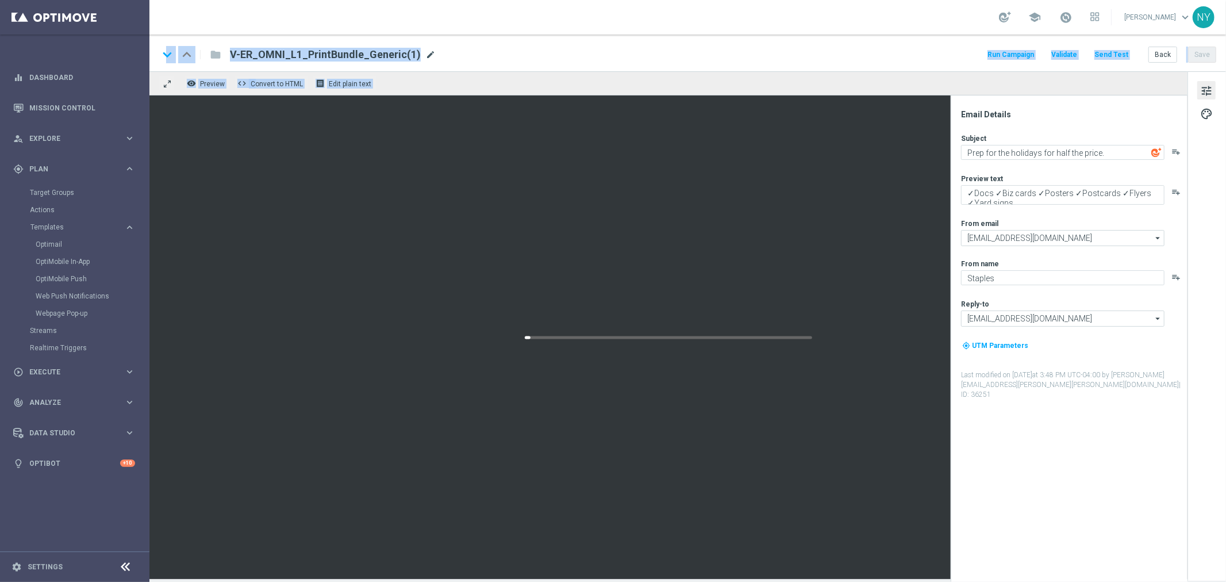
click at [425, 50] on span "mode_edit" at bounding box center [430, 54] width 10 height 10
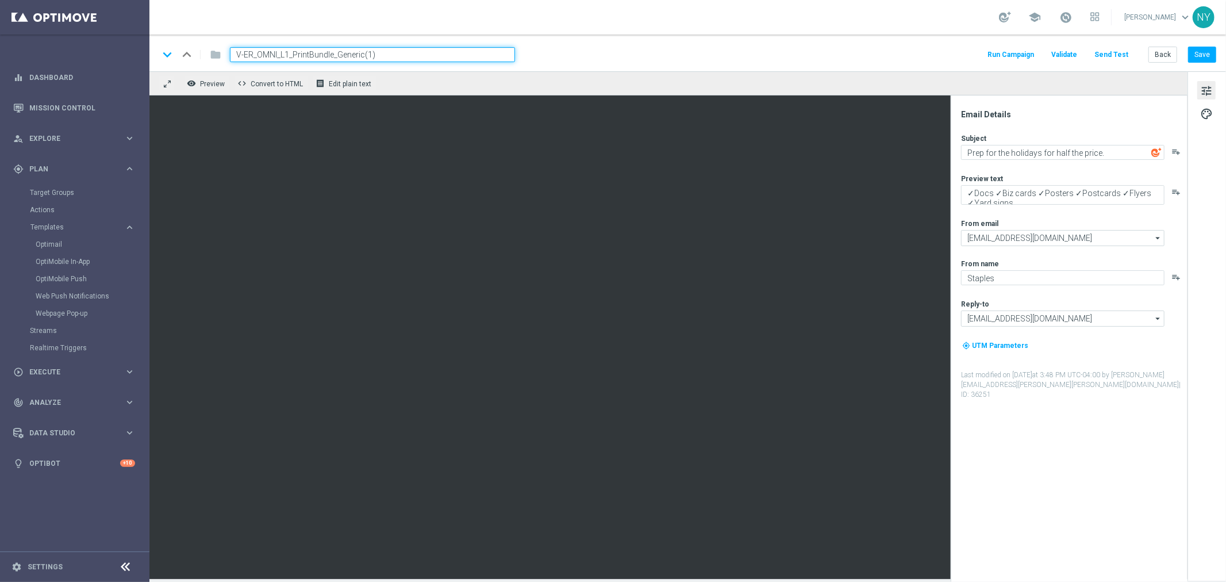
drag, startPoint x: 395, startPoint y: 56, endPoint x: 279, endPoint y: 57, distance: 116.1
click at [279, 57] on input "V-ER_OMNI_L1_PrintBundle_Generic(1)" at bounding box center [372, 54] width 285 height 15
type input "V-ER_OMNI_PrintGrow_Thanks"
click at [1207, 54] on button "Save" at bounding box center [1202, 55] width 28 height 16
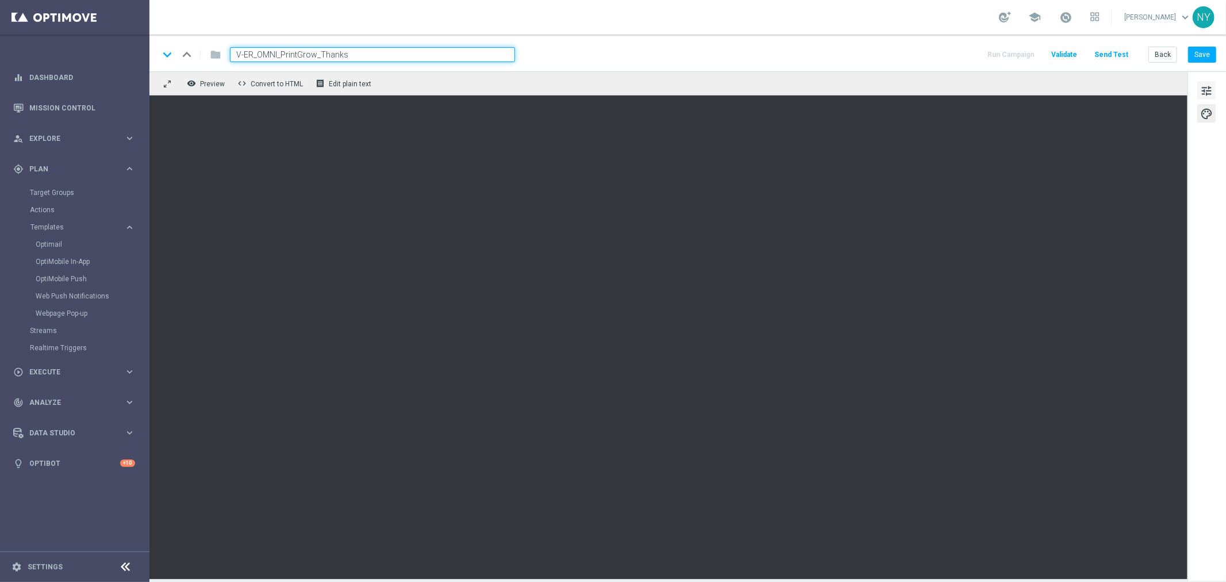
click at [1215, 90] on button "tune" at bounding box center [1206, 90] width 18 height 18
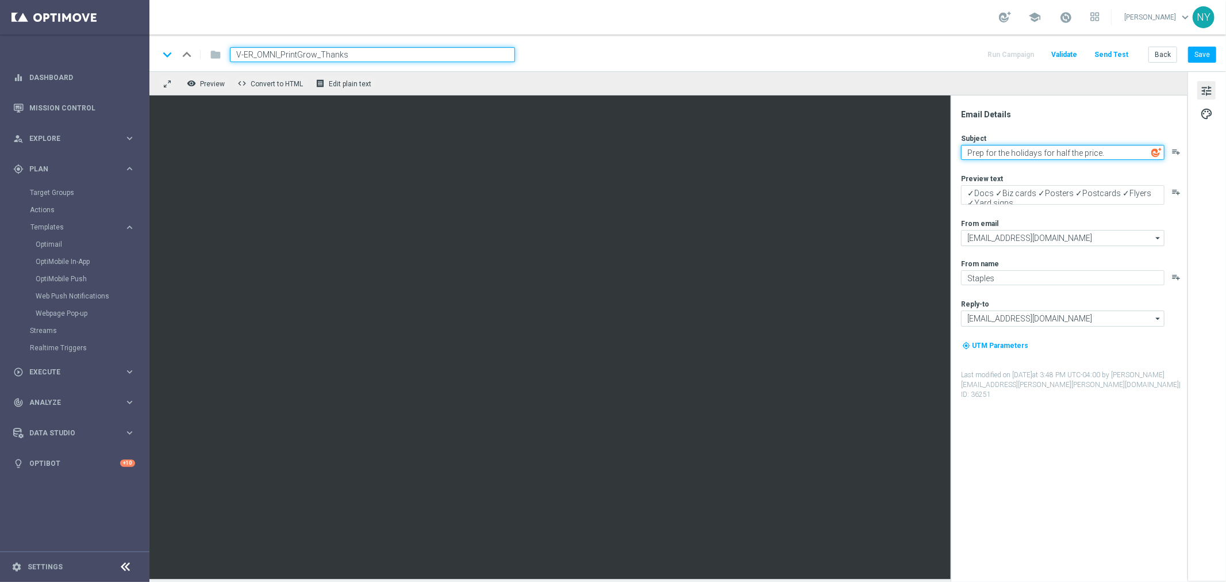
paste textarea "😊Thanks for printing with Staples!"
type textarea "😊Thanks for printing with Staples!"
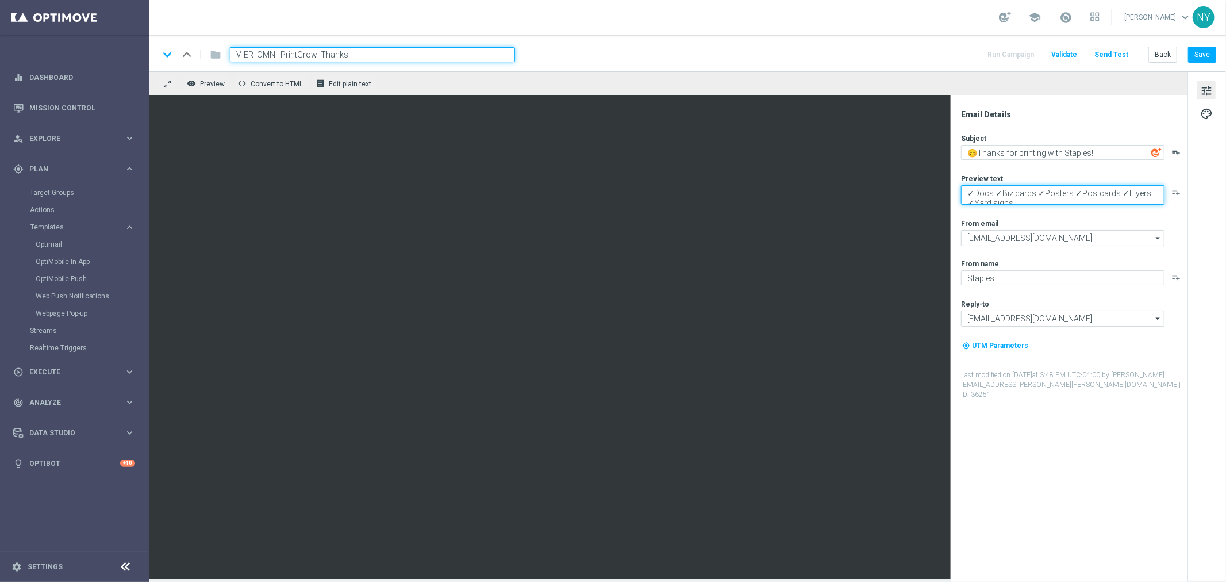
paste textarea "Check out what else we can make together."
type textarea "Check out what else we can make together."
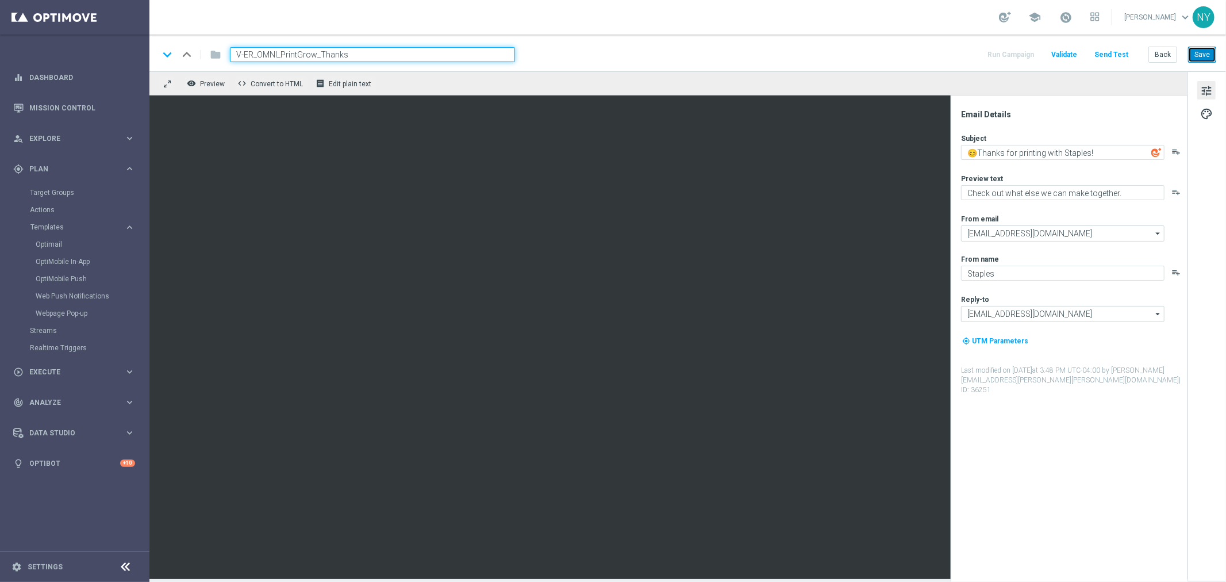
click at [1190, 54] on button "Save" at bounding box center [1202, 55] width 28 height 16
click at [1114, 51] on button "Send Test" at bounding box center [1111, 55] width 37 height 16
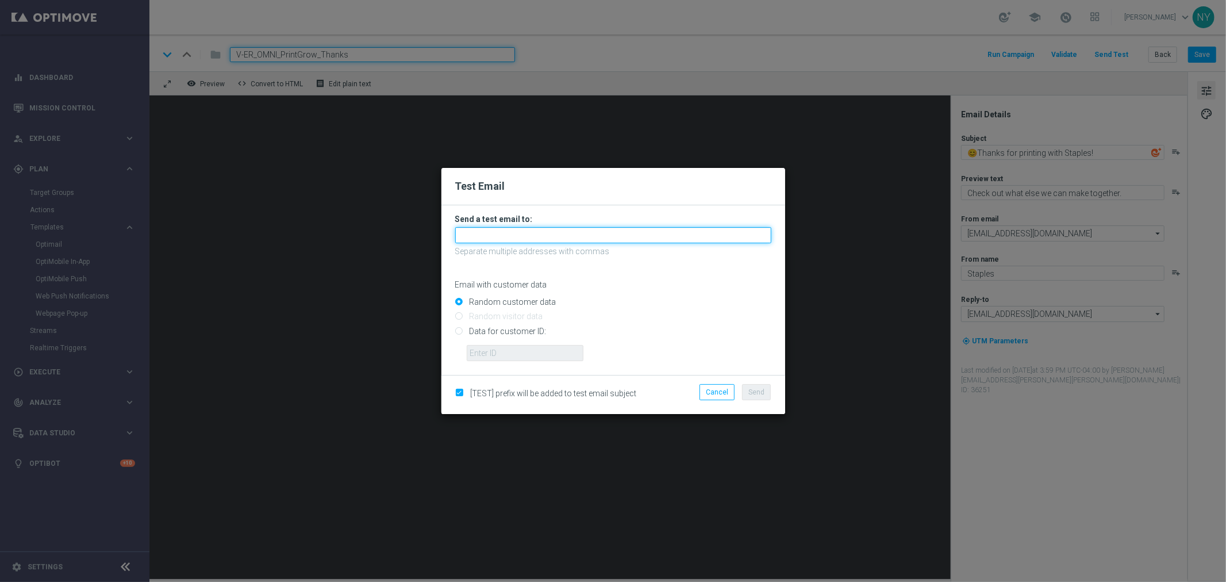
click at [487, 237] on input "text" at bounding box center [613, 235] width 316 height 16
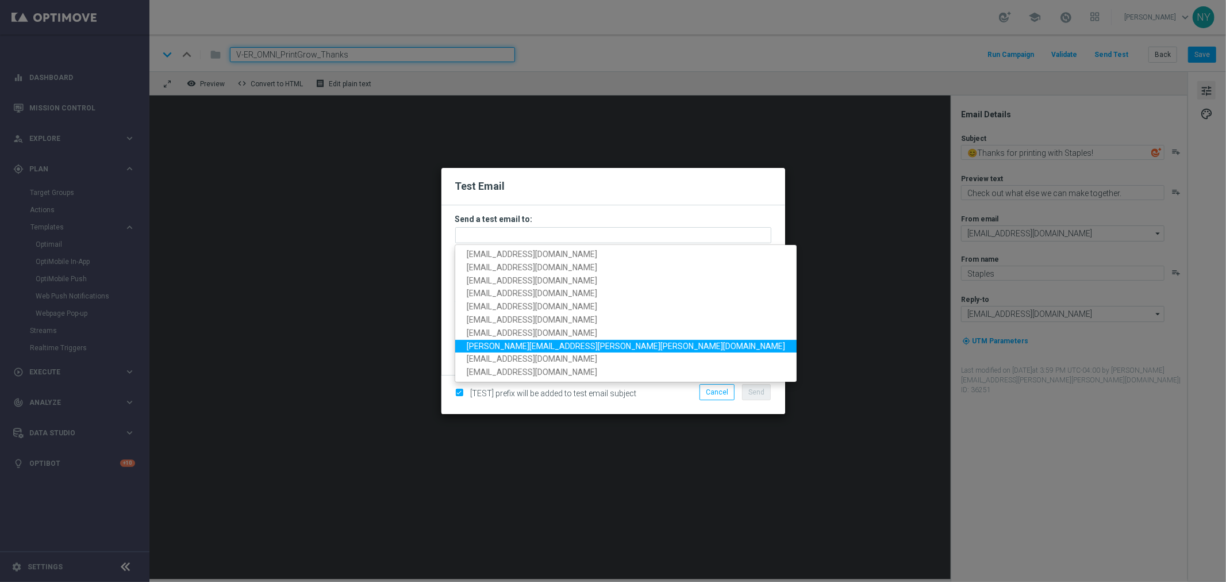
click at [502, 343] on span "neil.yetts@staples.com" at bounding box center [626, 345] width 318 height 9
type input "neil.yetts@staples.com"
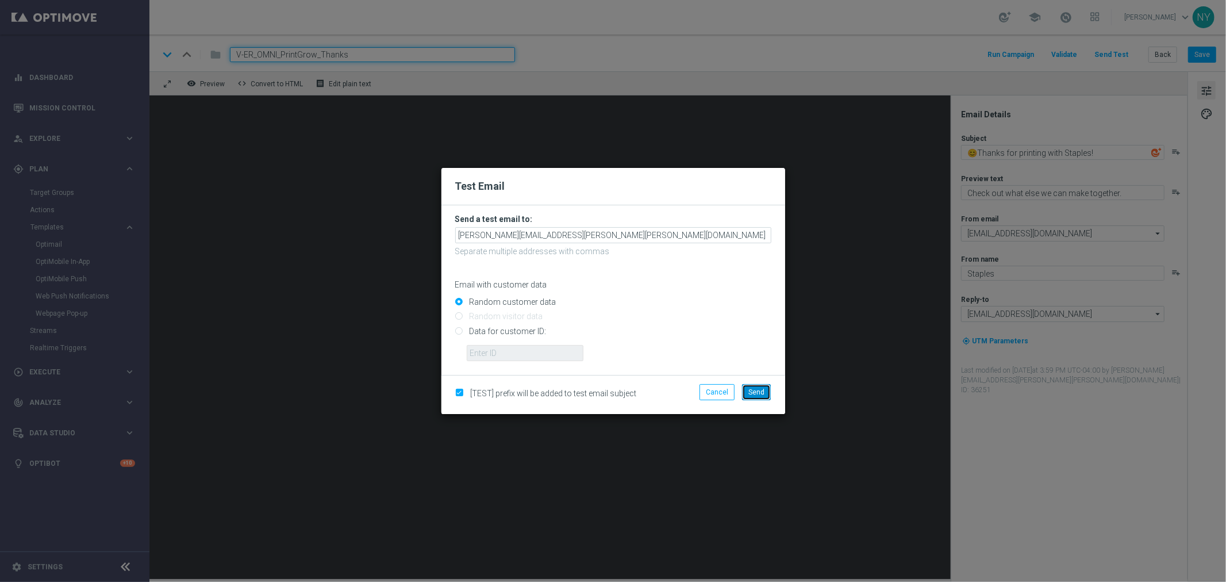
click at [758, 395] on span "Send" at bounding box center [756, 392] width 16 height 8
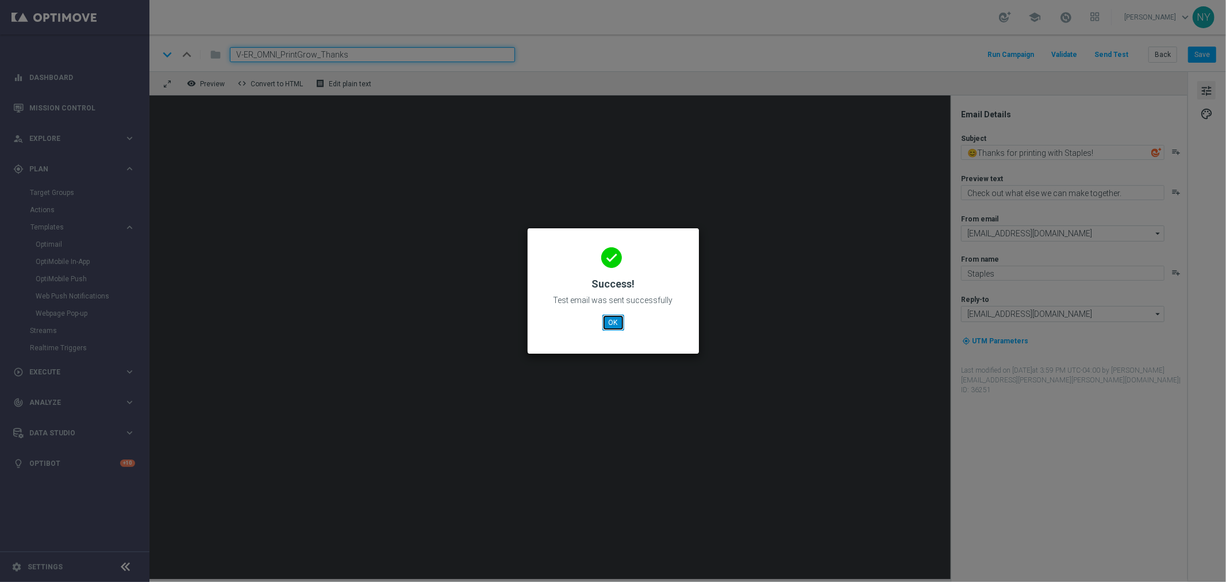
drag, startPoint x: 609, startPoint y: 321, endPoint x: 593, endPoint y: 325, distance: 16.7
click at [609, 321] on button "OK" at bounding box center [613, 322] width 22 height 16
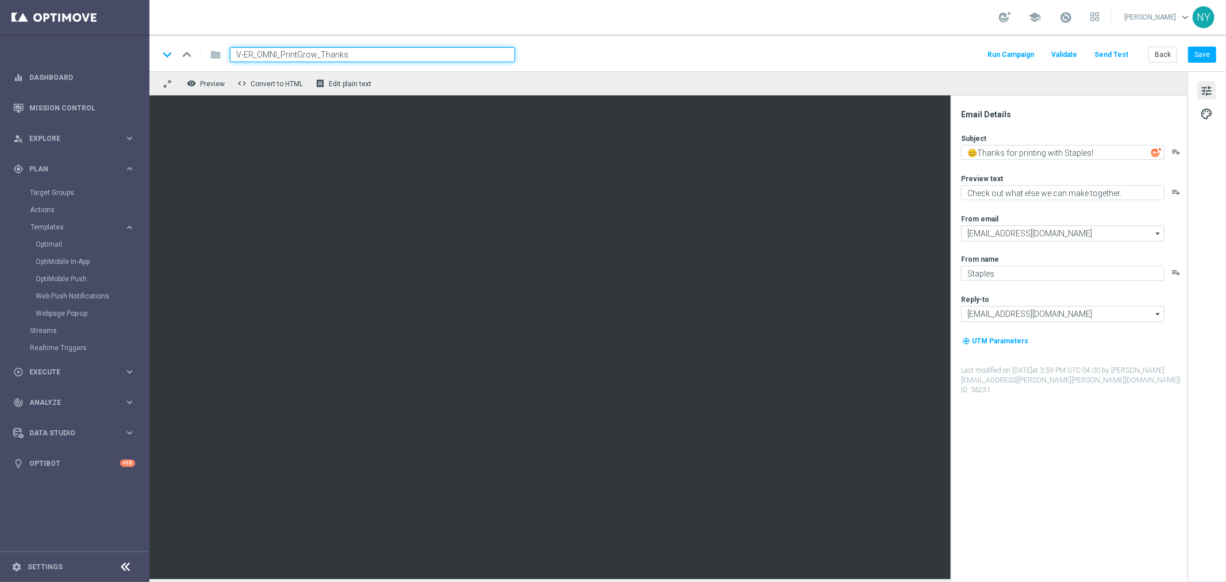
click at [1106, 48] on button "Send Test" at bounding box center [1111, 55] width 37 height 16
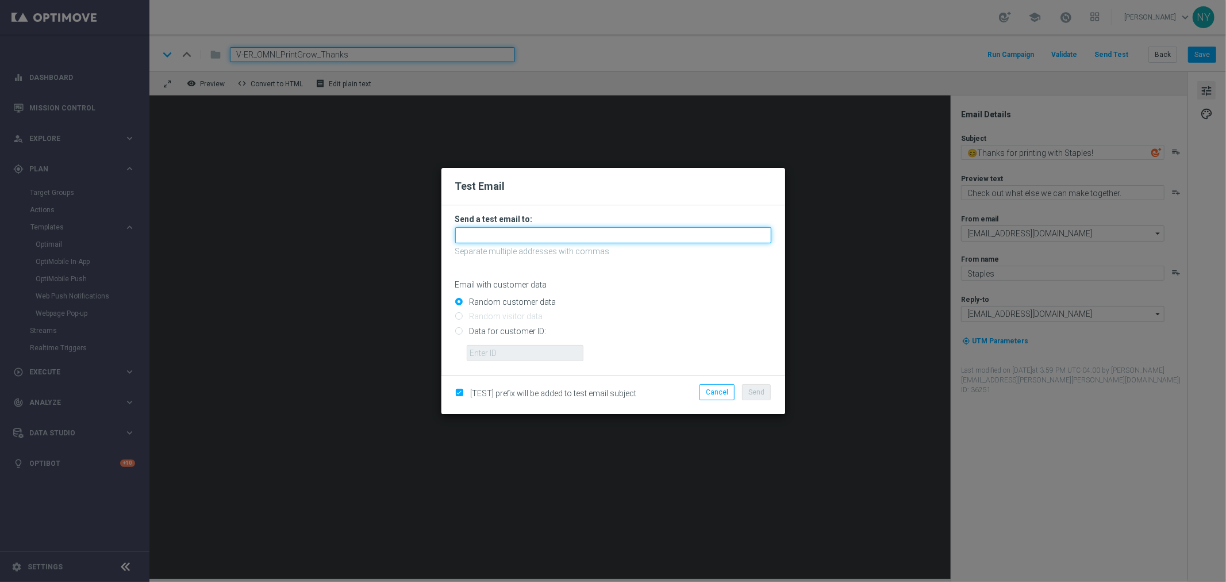
click at [485, 237] on input "text" at bounding box center [613, 235] width 316 height 16
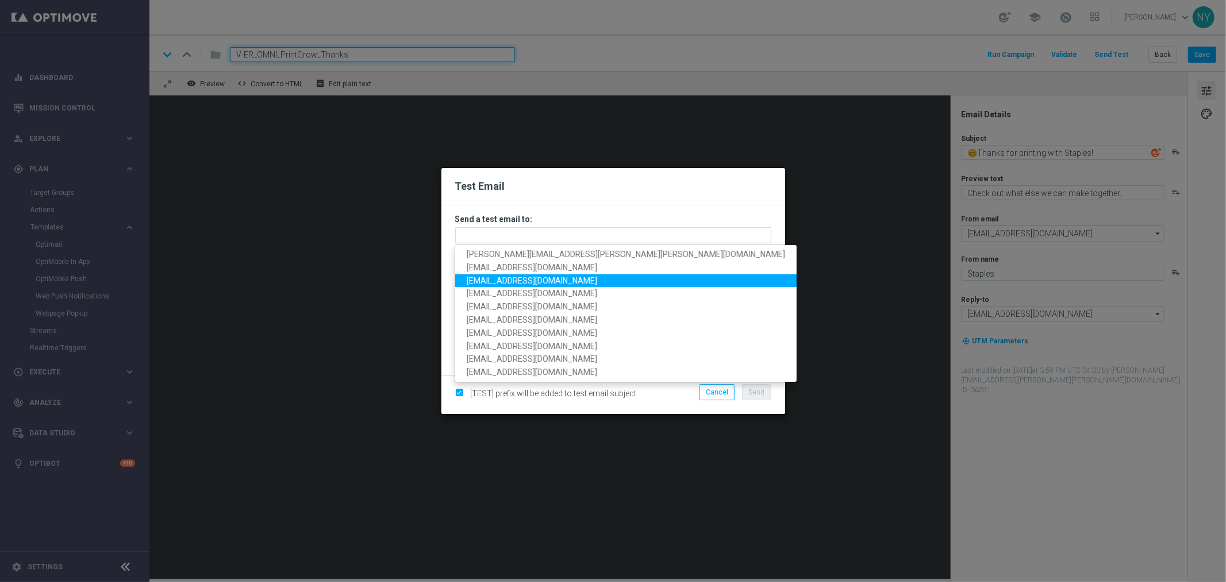
click at [528, 276] on span "neilyetts3@litmusemail.com" at bounding box center [532, 279] width 130 height 9
type input "neilyetts3@litmusemail.com"
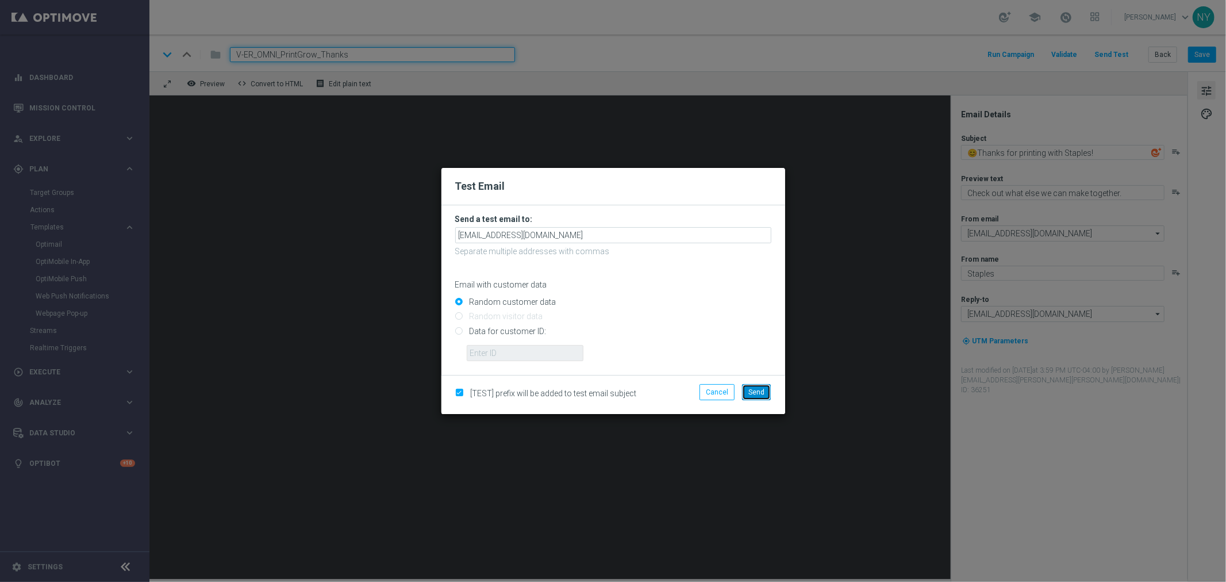
click at [751, 388] on span "Send" at bounding box center [756, 392] width 16 height 8
click at [360, 53] on modal-container "Test Email Send a test email to: neilyetts3@litmusemail.com Separate multiple a…" at bounding box center [613, 291] width 1226 height 582
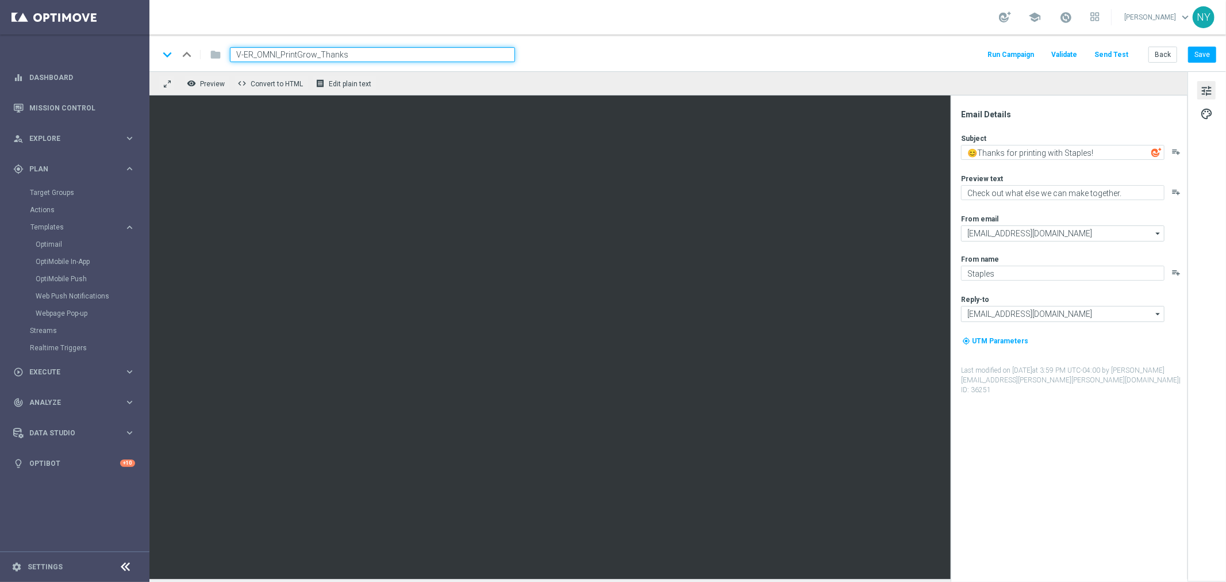
drag, startPoint x: 277, startPoint y: 57, endPoint x: 170, endPoint y: 64, distance: 107.1
click at [170, 64] on div "keyboard_arrow_down keyboard_arrow_up folder V-ER_OMNI_PrintGrow_Thanks Run Cam…" at bounding box center [687, 52] width 1076 height 37
click at [1116, 55] on button "Send Test" at bounding box center [1111, 55] width 37 height 16
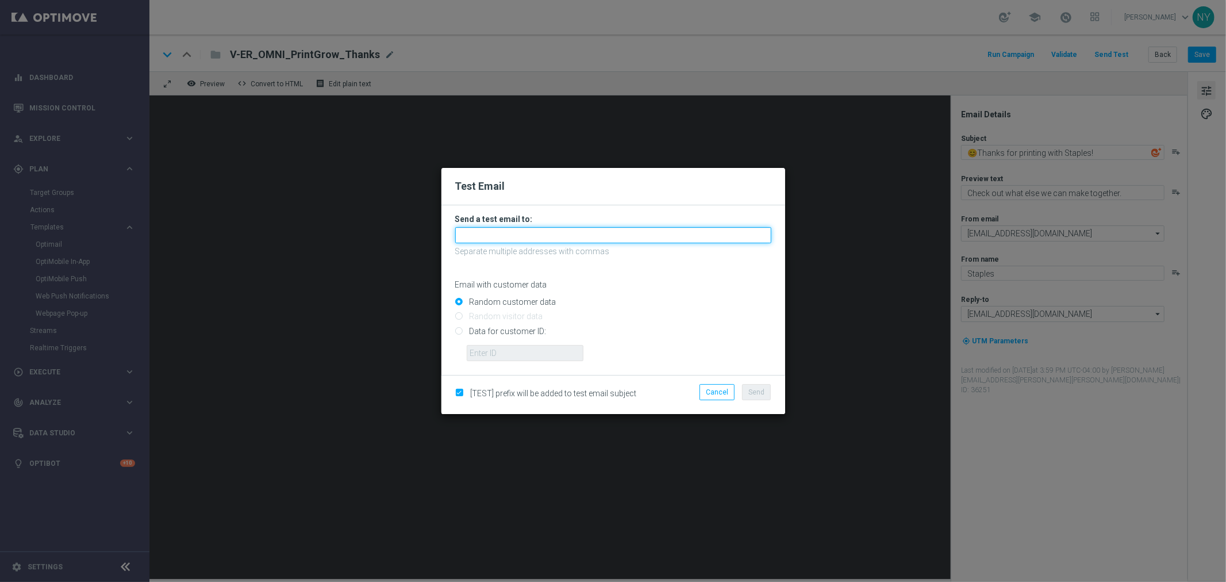
click at [493, 234] on input "text" at bounding box center [613, 235] width 316 height 16
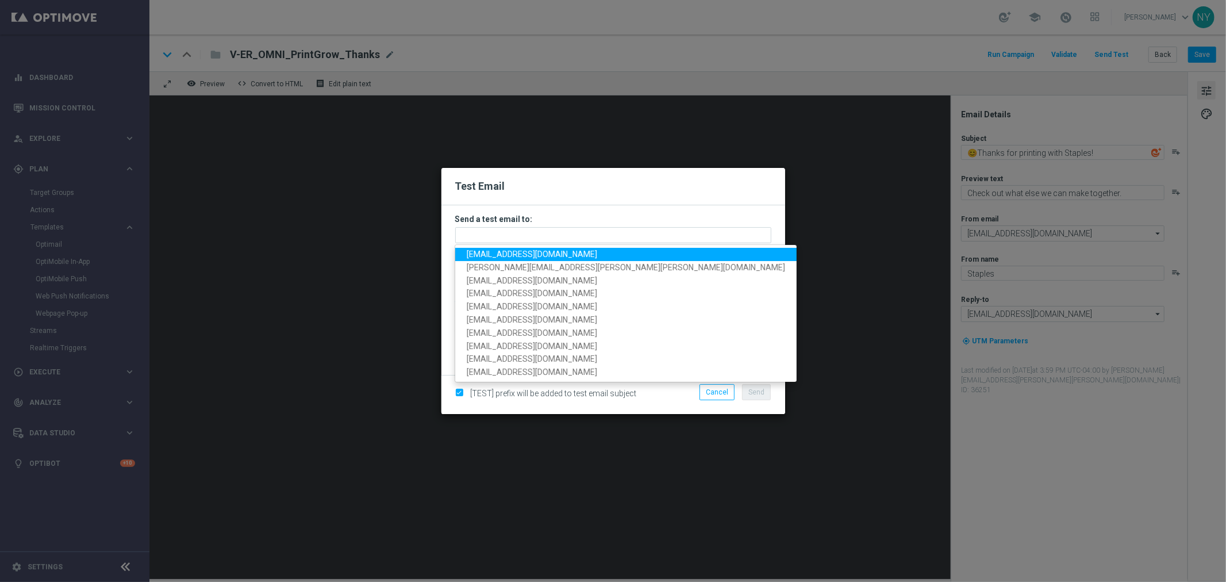
click at [502, 253] on span "neilyetts3@litmusemail.com" at bounding box center [532, 253] width 130 height 9
type input "neilyetts3@litmusemail.com"
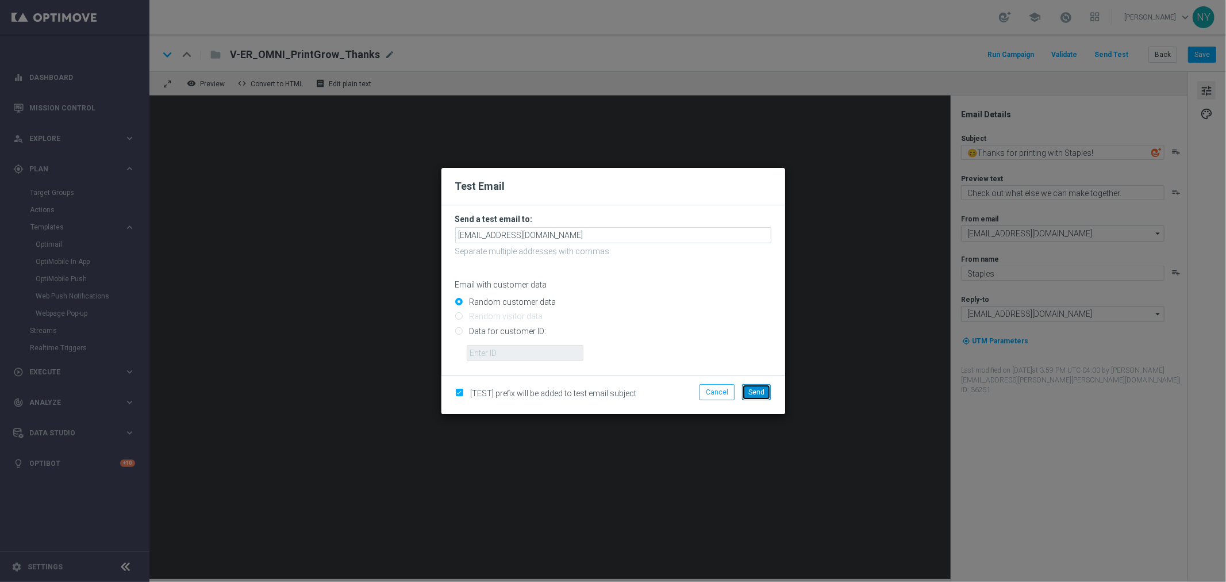
click at [761, 394] on span "Send" at bounding box center [756, 392] width 16 height 8
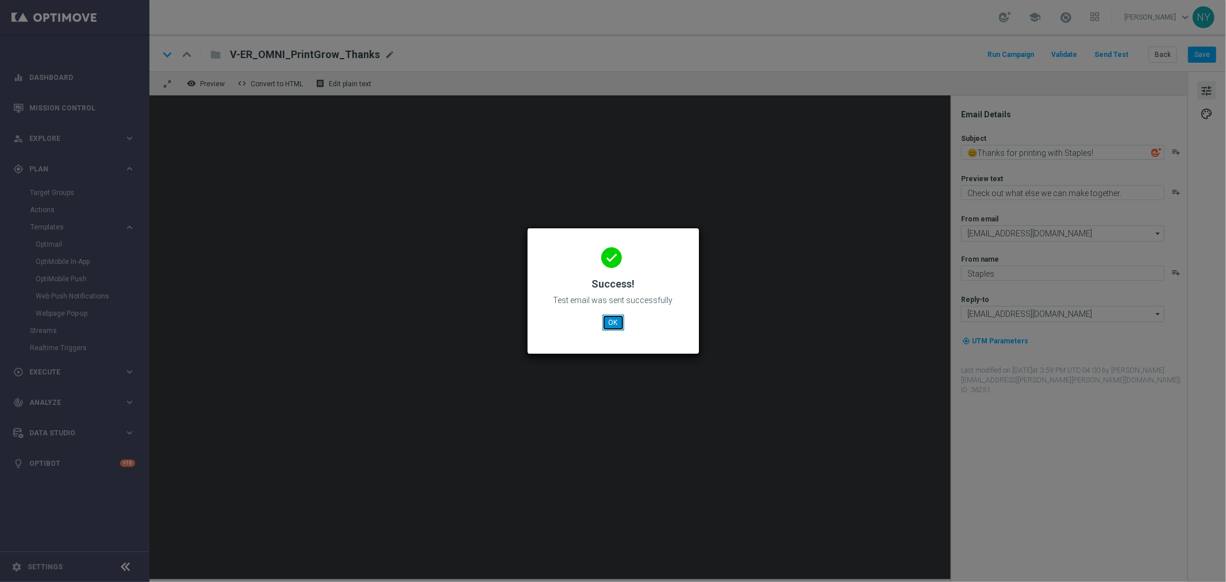
click at [612, 322] on button "OK" at bounding box center [613, 322] width 22 height 16
click at [613, 329] on button "OK" at bounding box center [613, 322] width 22 height 16
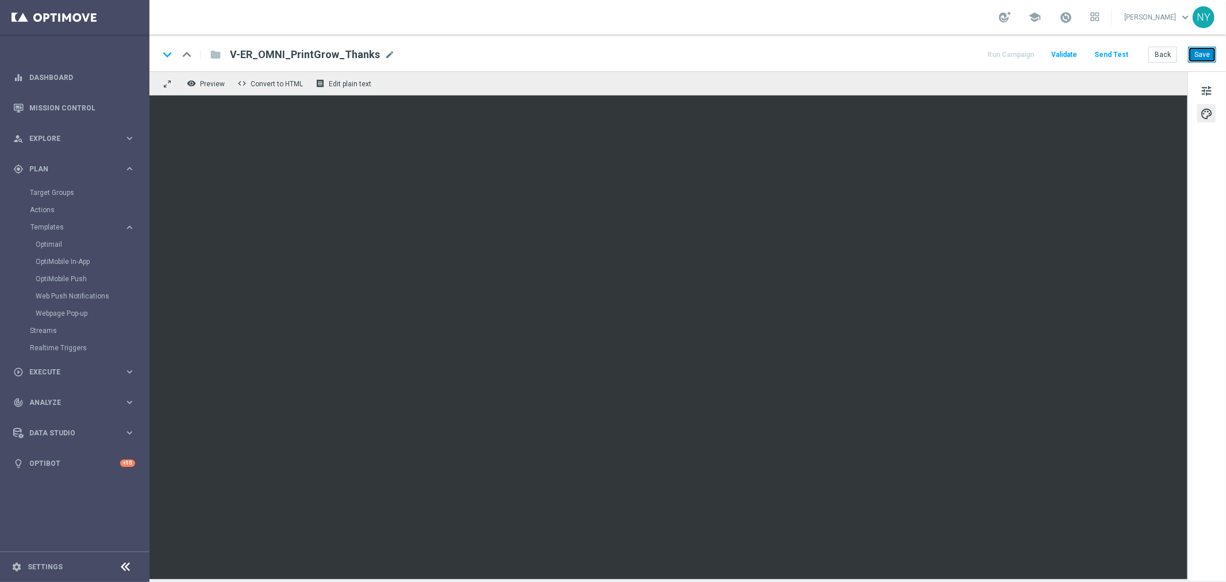
click at [1209, 55] on button "Save" at bounding box center [1202, 55] width 28 height 16
click at [1204, 55] on button "Save" at bounding box center [1202, 55] width 28 height 16
click at [1204, 87] on span "tune" at bounding box center [1206, 90] width 13 height 15
click at [1205, 53] on button "Save" at bounding box center [1202, 55] width 28 height 16
click at [65, 107] on link "Mission Control" at bounding box center [82, 108] width 106 height 30
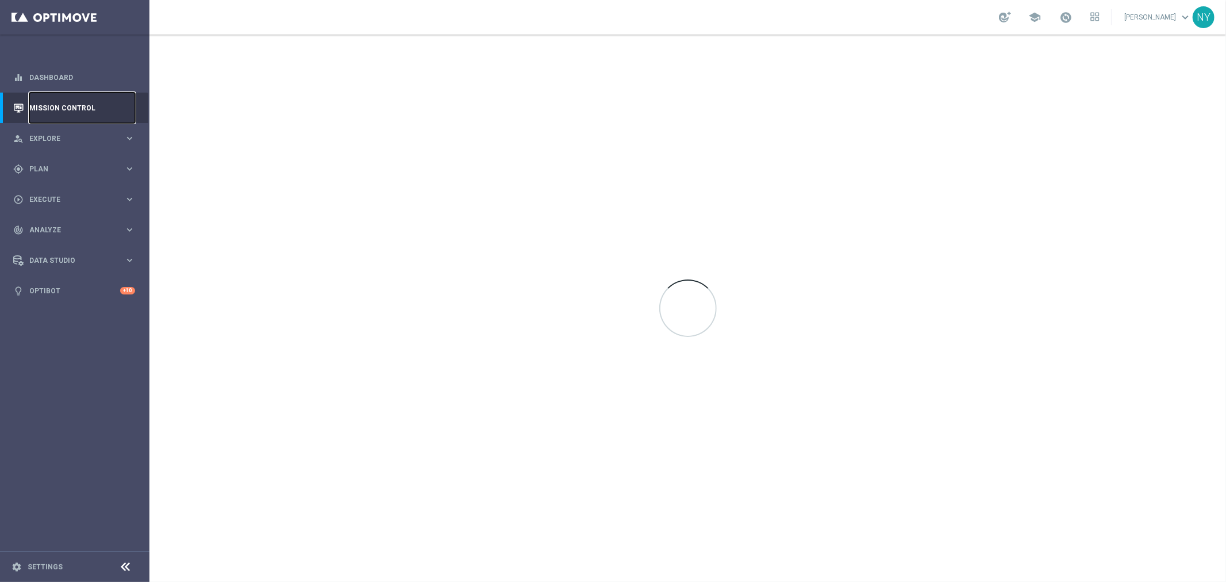
click at [72, 102] on link "Mission Control" at bounding box center [82, 108] width 106 height 30
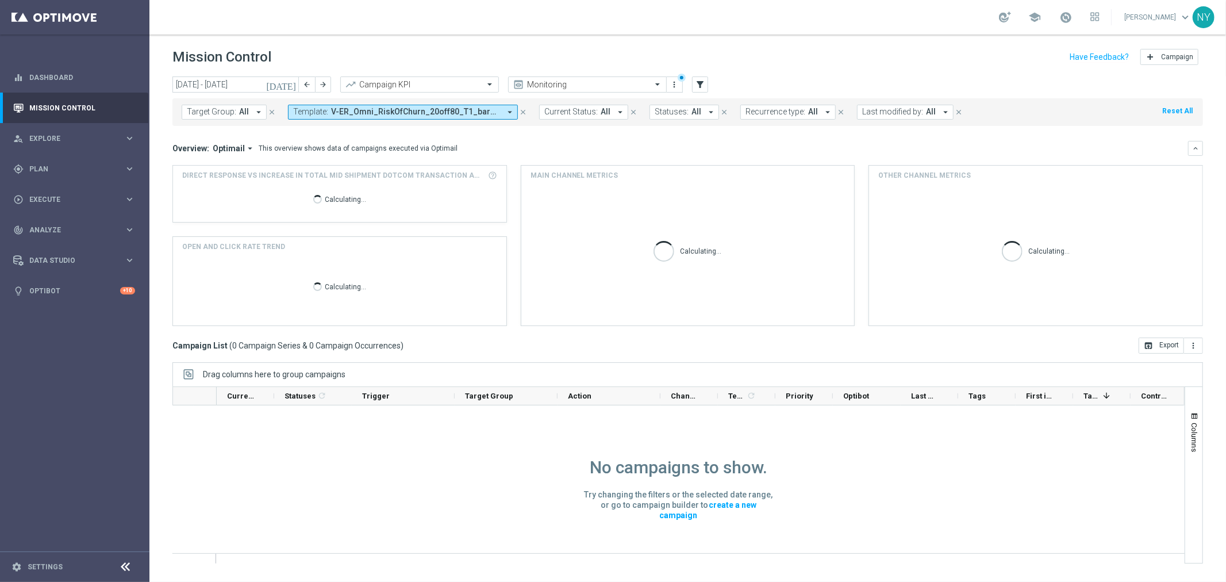
click at [458, 113] on span "V-ER_Omni_RiskOfChurn_20off80_T1_barcode" at bounding box center [415, 112] width 169 height 10
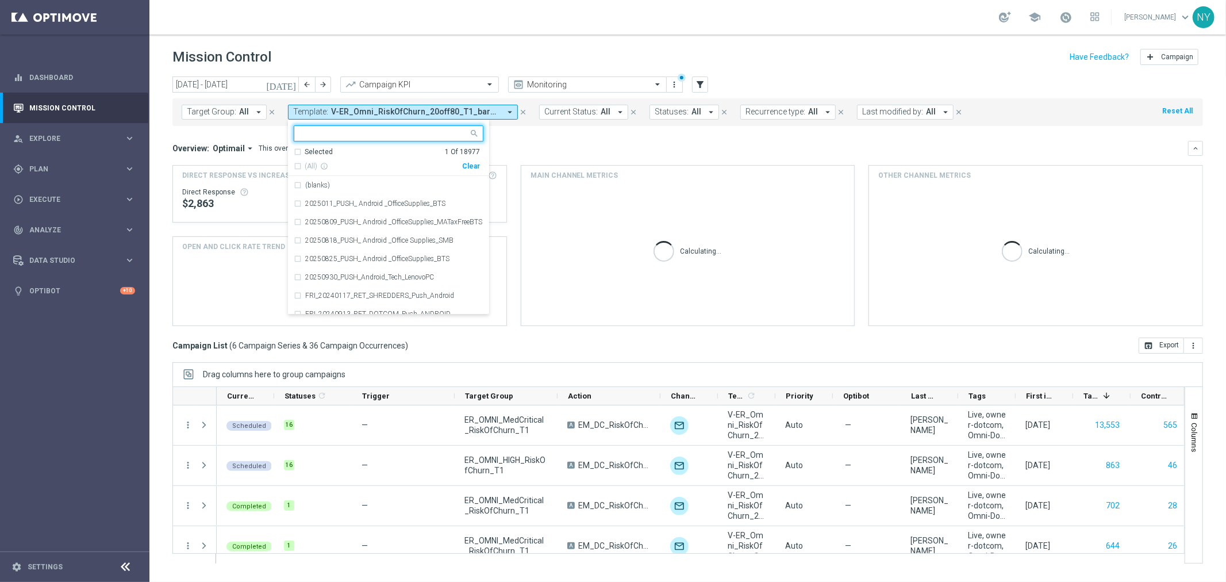
click at [0, 0] on div "Clear" at bounding box center [0, 0] width 0 height 0
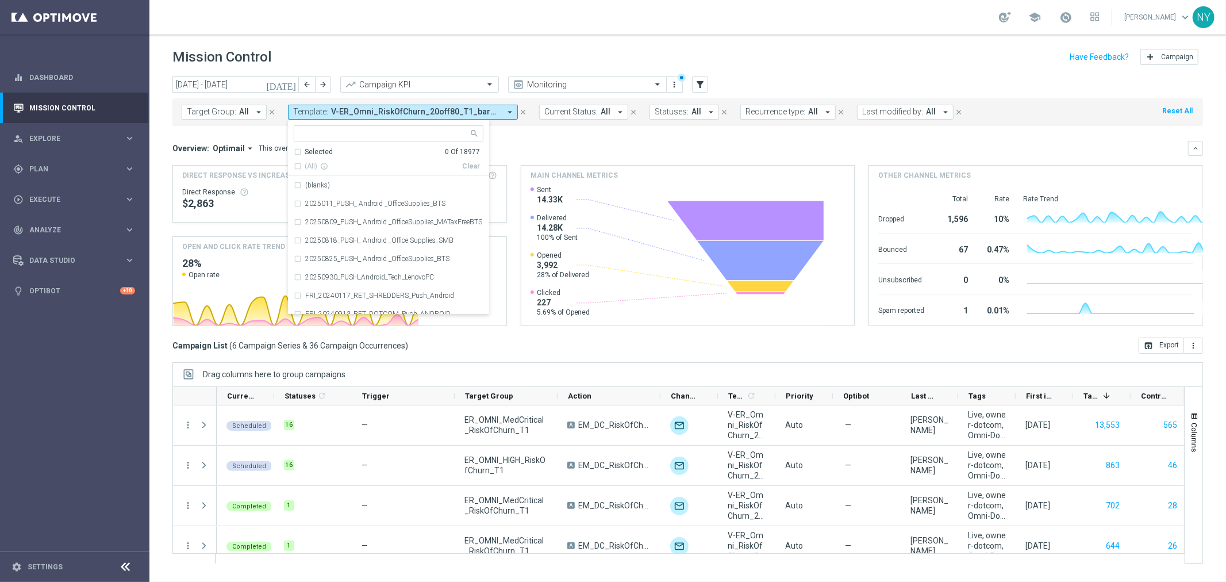
click at [364, 134] on input "text" at bounding box center [384, 134] width 168 height 10
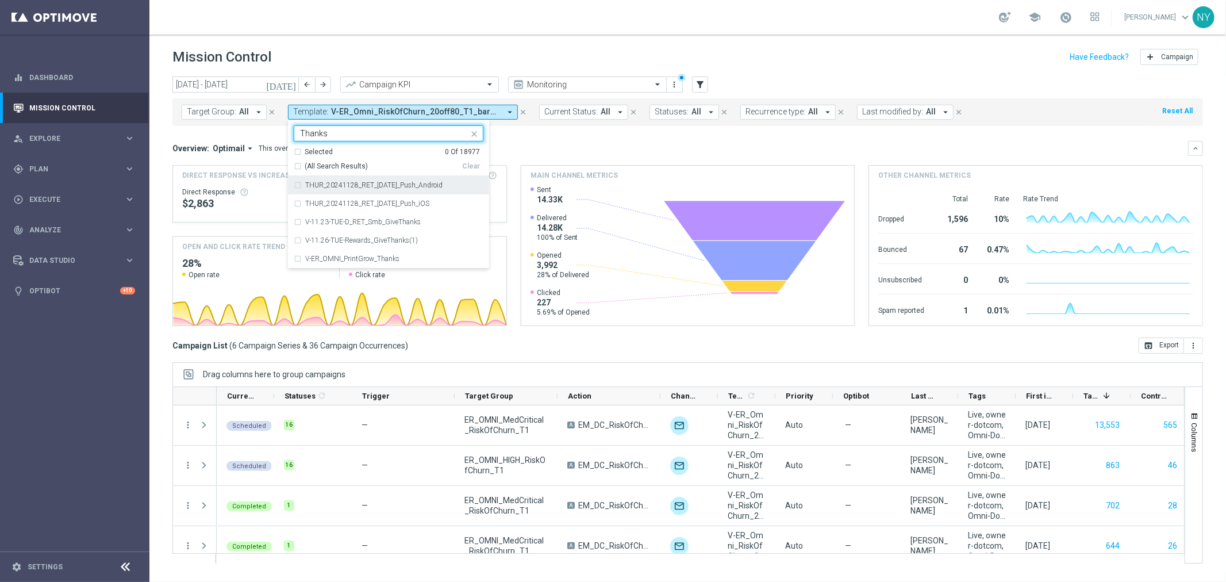
click at [0, 0] on div "Clear" at bounding box center [0, 0] width 0 height 0
type input "Thanks"
click at [519, 110] on icon "close" at bounding box center [523, 112] width 8 height 8
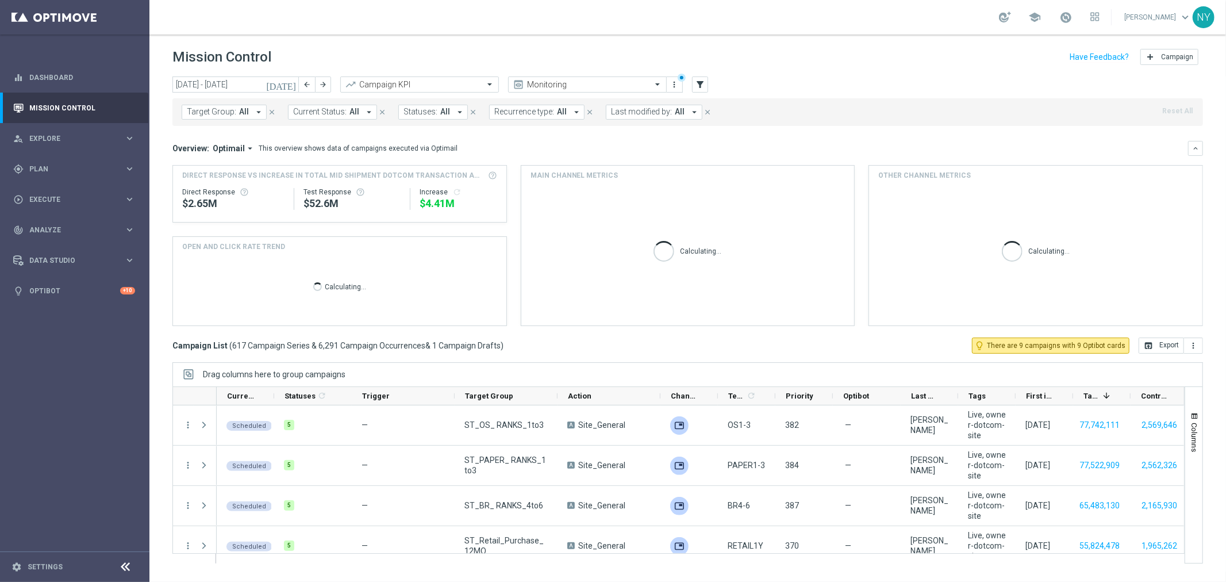
click at [226, 110] on span "Target Group:" at bounding box center [211, 112] width 49 height 10
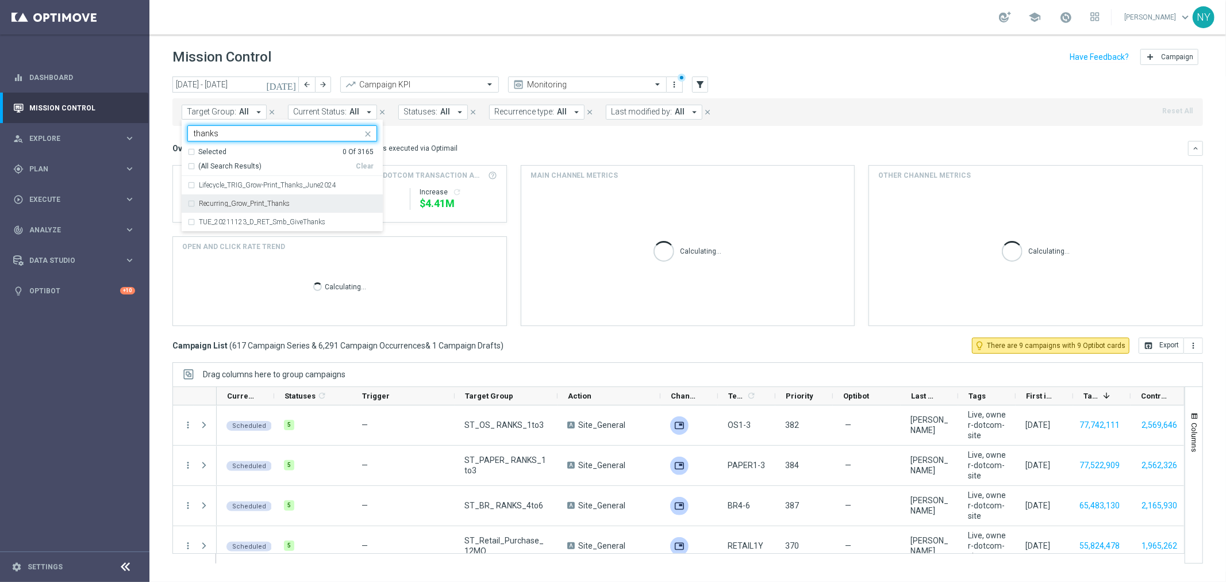
click at [191, 202] on div "Recurring_Grow_Print_Thanks" at bounding box center [282, 203] width 190 height 18
type input "thanks"
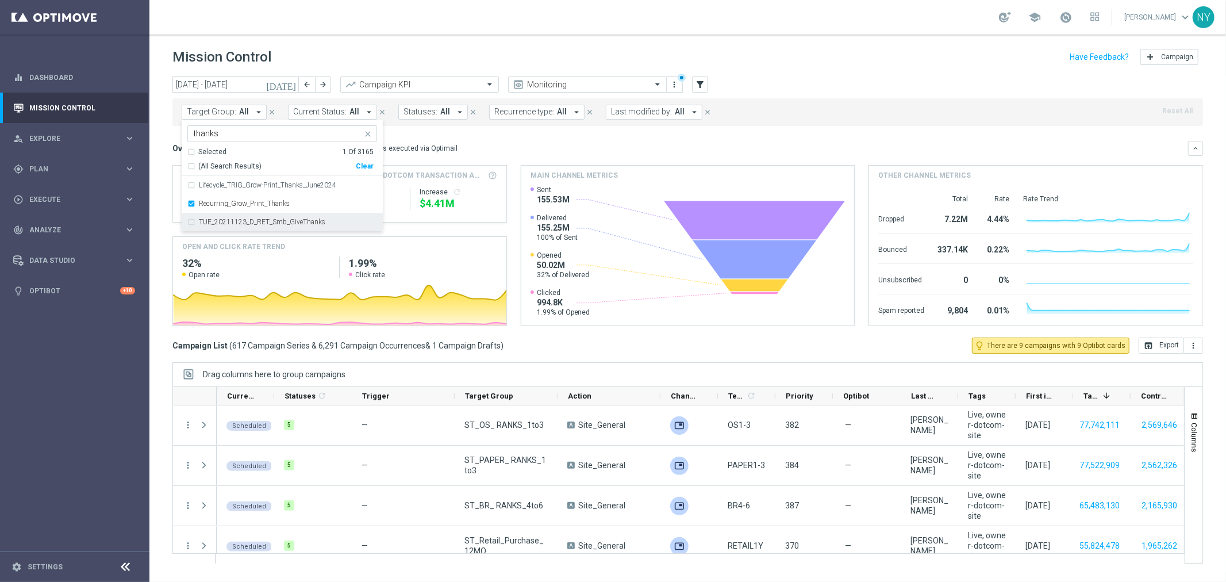
click at [641, 150] on div "Overview: Optimail arrow_drop_down This overview shows data of campaigns execut…" at bounding box center [680, 148] width 1016 height 10
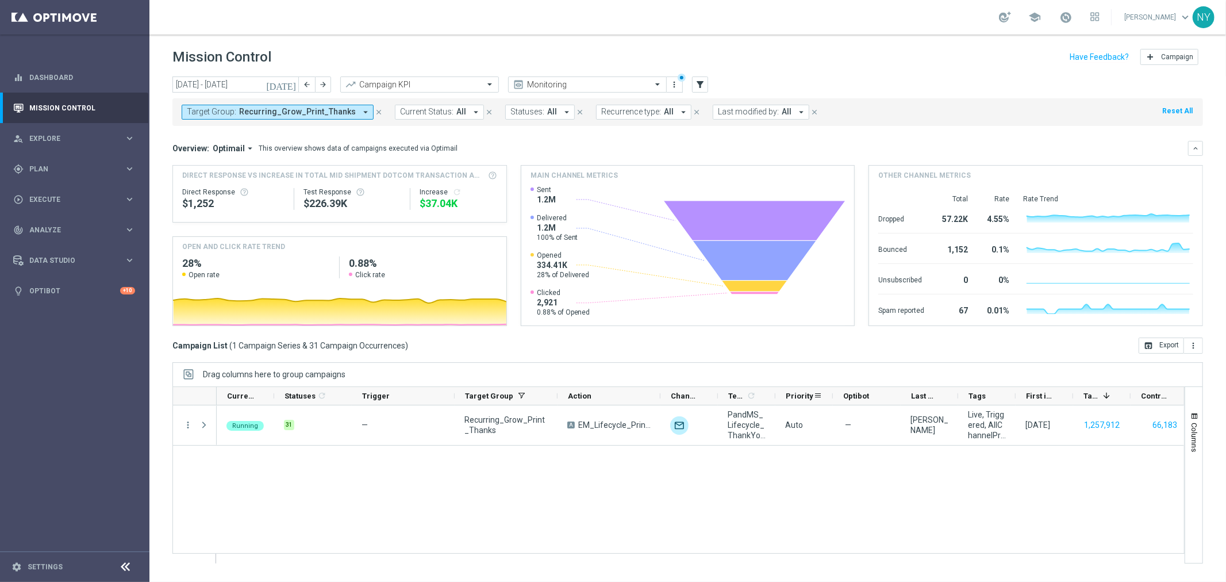
click at [779, 394] on div "Priority" at bounding box center [803, 396] width 57 height 18
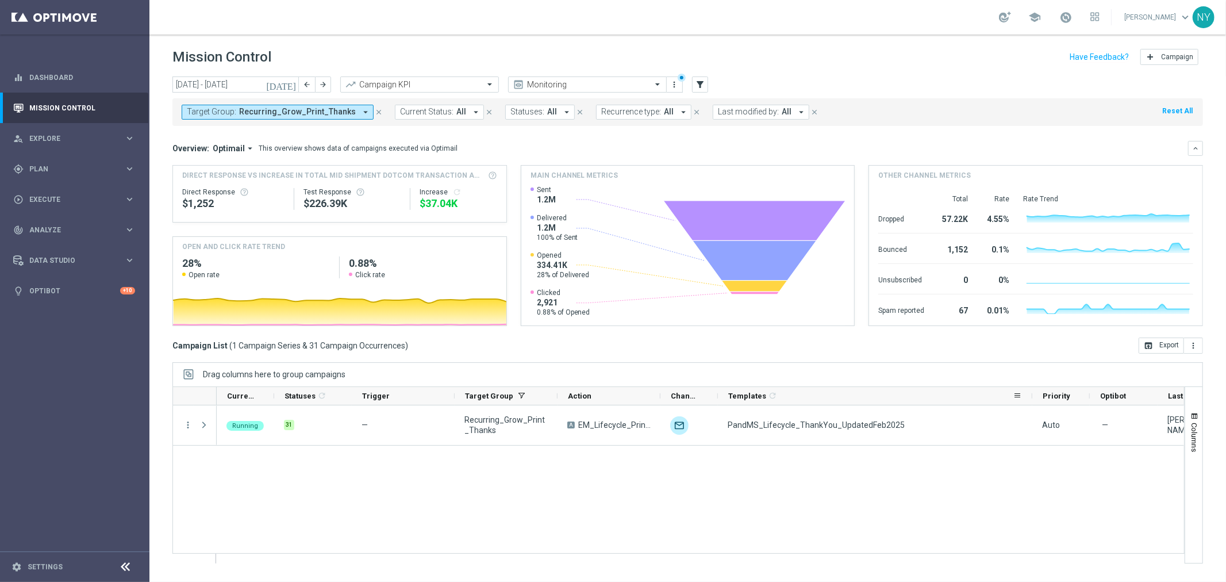
drag, startPoint x: 774, startPoint y: 397, endPoint x: 1031, endPoint y: 399, distance: 256.9
click at [1031, 399] on div at bounding box center [1032, 396] width 5 height 18
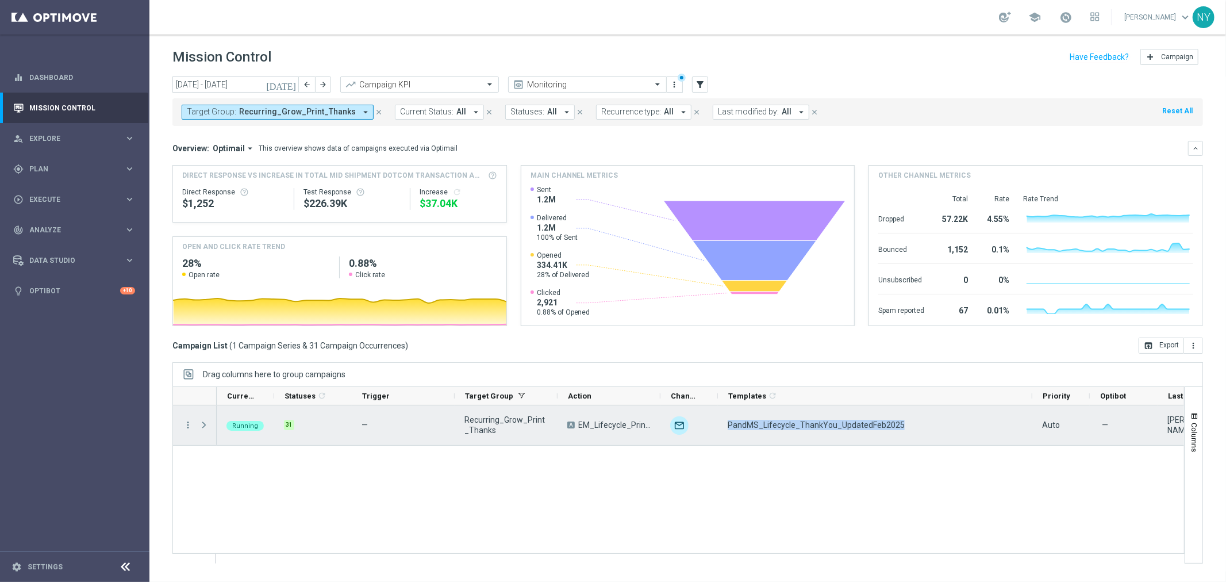
drag, startPoint x: 898, startPoint y: 422, endPoint x: 728, endPoint y: 429, distance: 170.8
click at [728, 429] on div "PandMS_Lifecycle_ThankYou_UpdatedFeb2025" at bounding box center [875, 425] width 314 height 40
click at [923, 417] on div "PandMS_Lifecycle_ThankYou_UpdatedFeb2025" at bounding box center [875, 425] width 314 height 40
drag, startPoint x: 909, startPoint y: 426, endPoint x: 727, endPoint y: 427, distance: 182.2
click at [727, 427] on div "PandMS_Lifecycle_ThankYou_UpdatedFeb2025" at bounding box center [875, 425] width 314 height 40
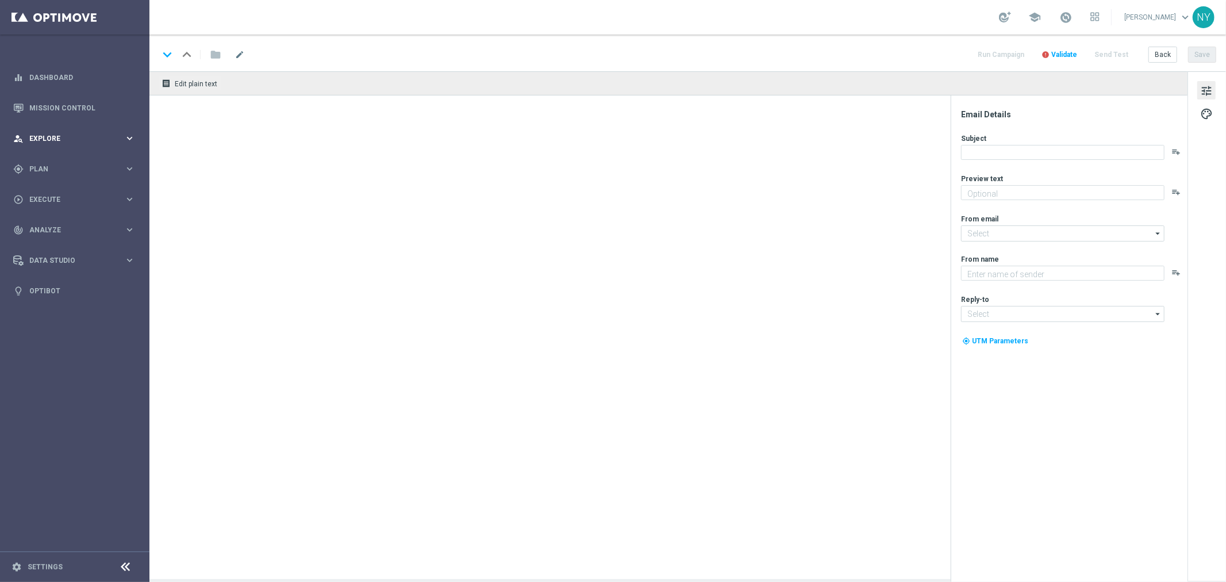
type textarea "Check out what else we can make together."
type textarea "Staples"
type input "[EMAIL_ADDRESS][DOMAIN_NAME]"
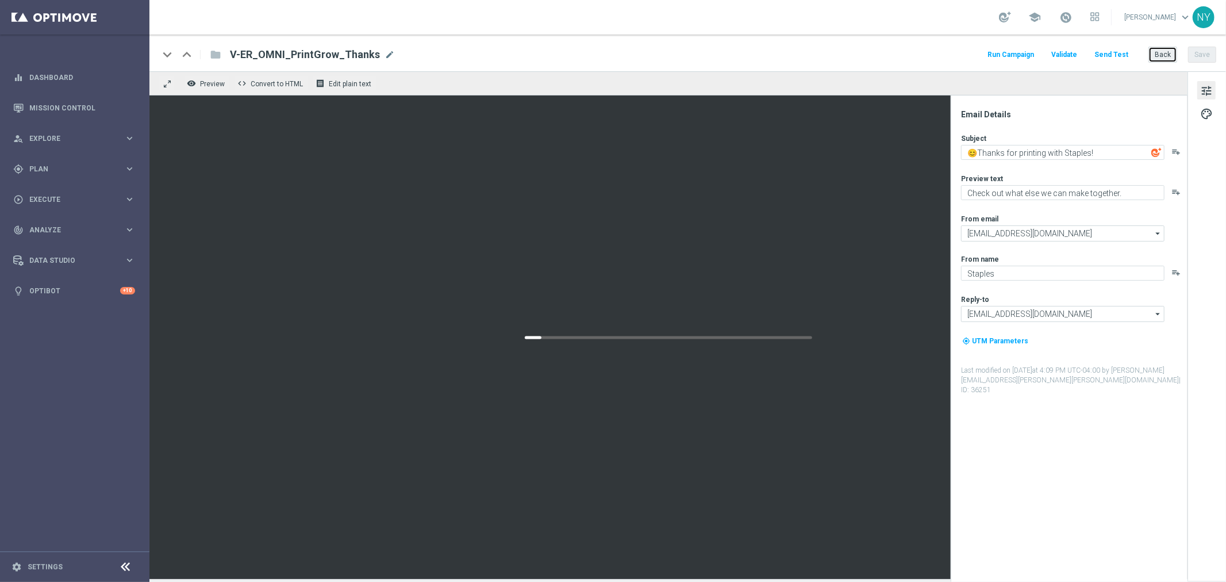
click at [1159, 56] on button "Back" at bounding box center [1162, 55] width 29 height 16
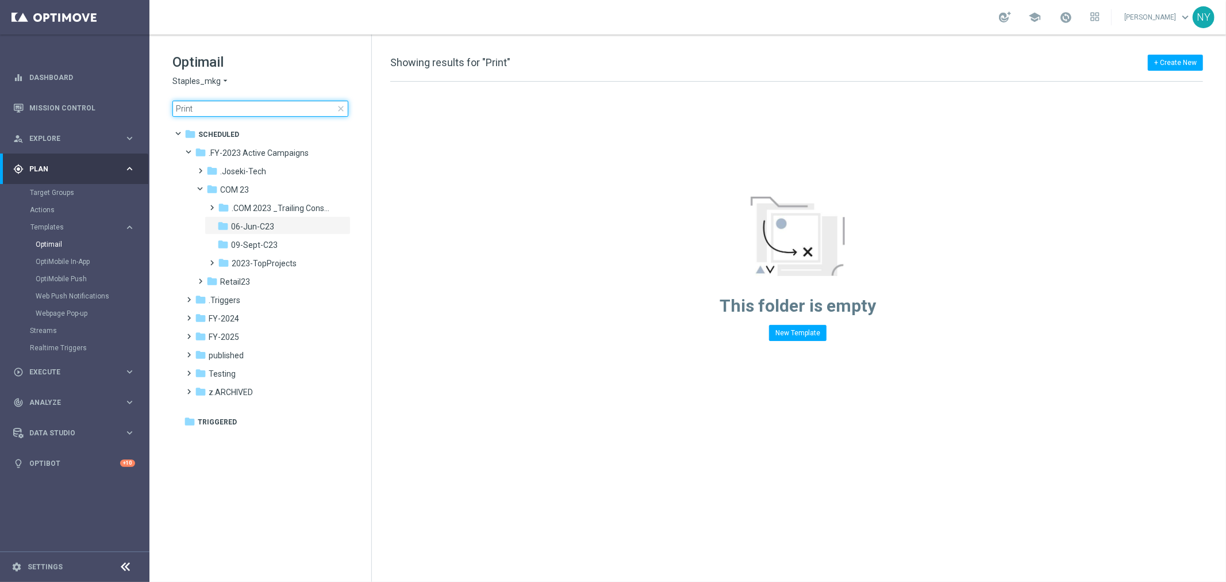
click at [203, 112] on input "Print" at bounding box center [260, 109] width 176 height 16
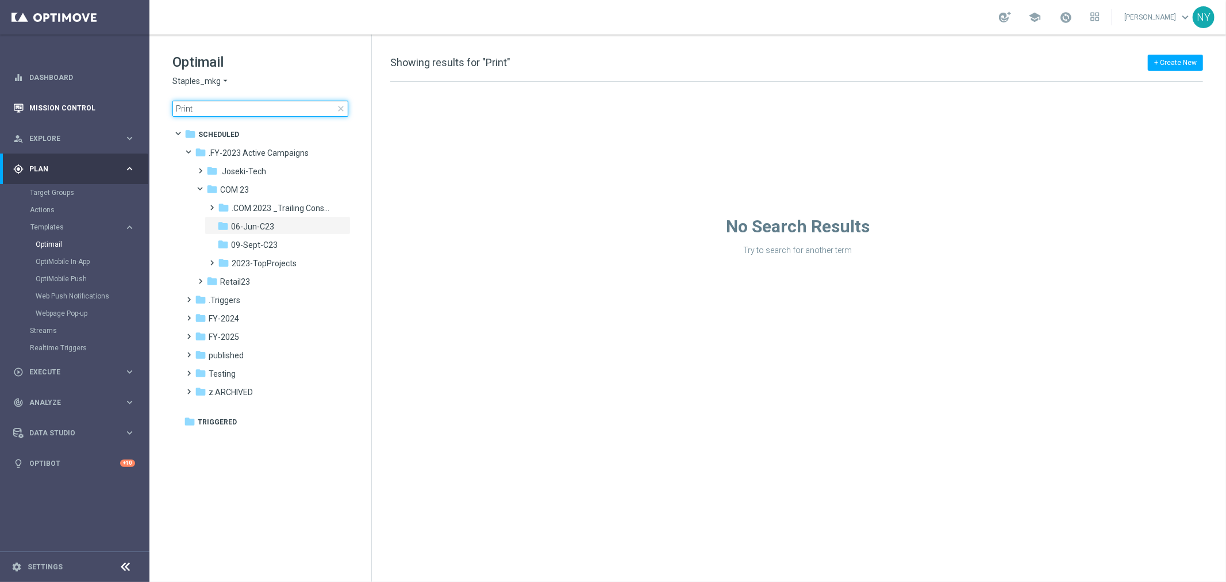
drag, startPoint x: 205, startPoint y: 106, endPoint x: 71, endPoint y: 105, distance: 133.9
click at [71, 110] on main "equalizer Dashboard Mission Control" at bounding box center [613, 291] width 1226 height 582
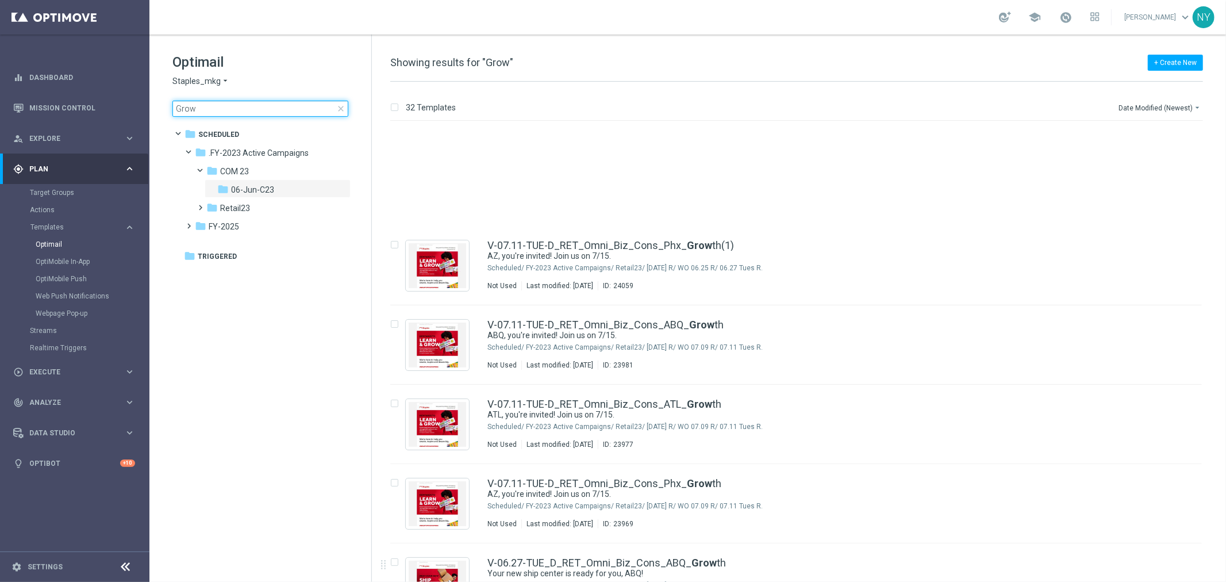
scroll to position [1205, 0]
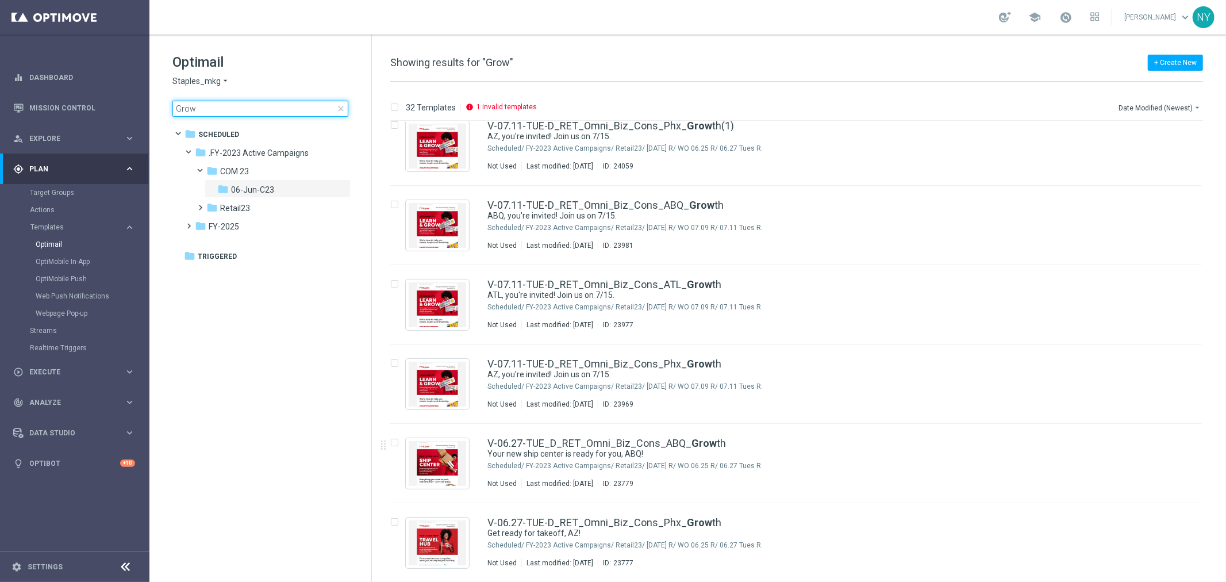
click at [214, 112] on input "Grow" at bounding box center [260, 109] width 176 height 16
drag, startPoint x: 171, startPoint y: 108, endPoint x: 147, endPoint y: 108, distance: 24.1
click at [147, 108] on main "equalizer Dashboard Mission Control" at bounding box center [613, 291] width 1226 height 582
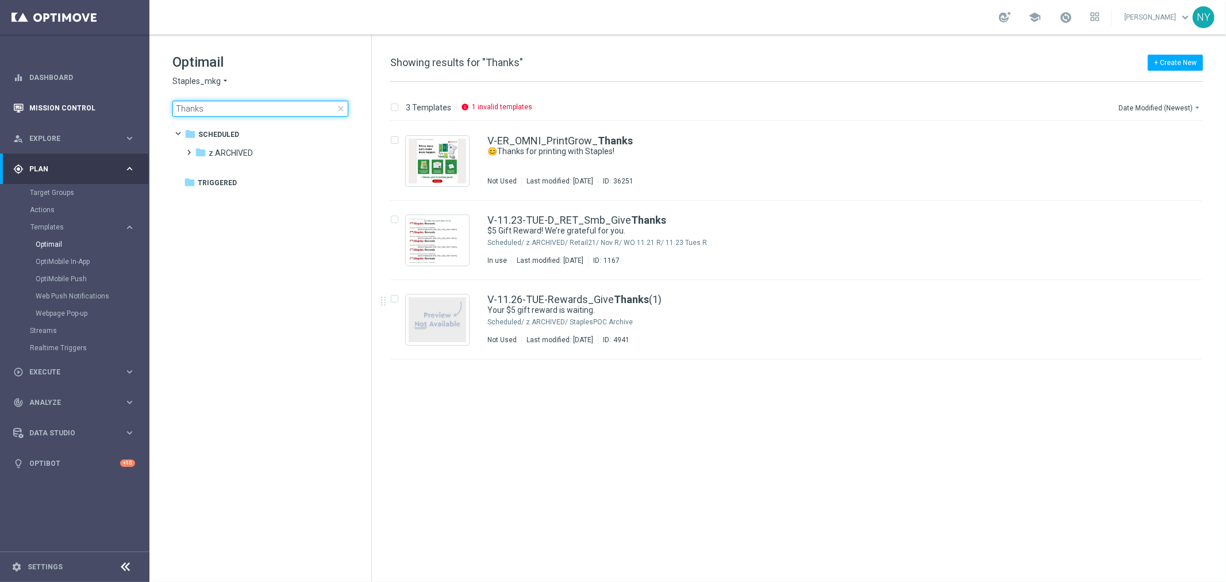
drag, startPoint x: 213, startPoint y: 110, endPoint x: 42, endPoint y: 110, distance: 171.3
click at [49, 111] on main "equalizer Dashboard Mission Control" at bounding box center [613, 291] width 1226 height 582
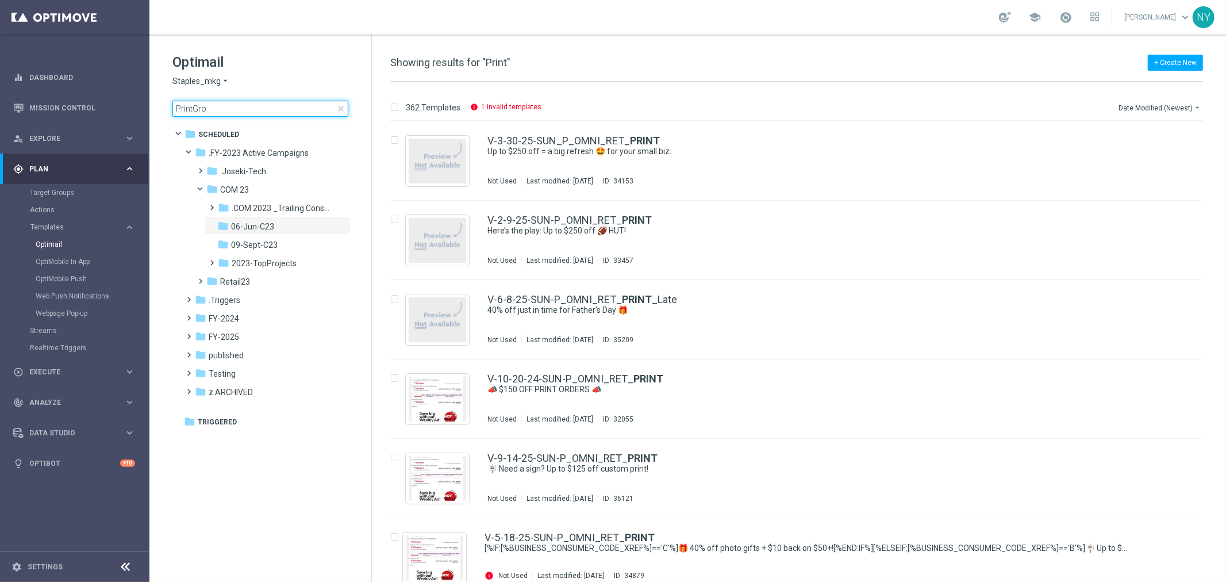
type input "PrintGrow"
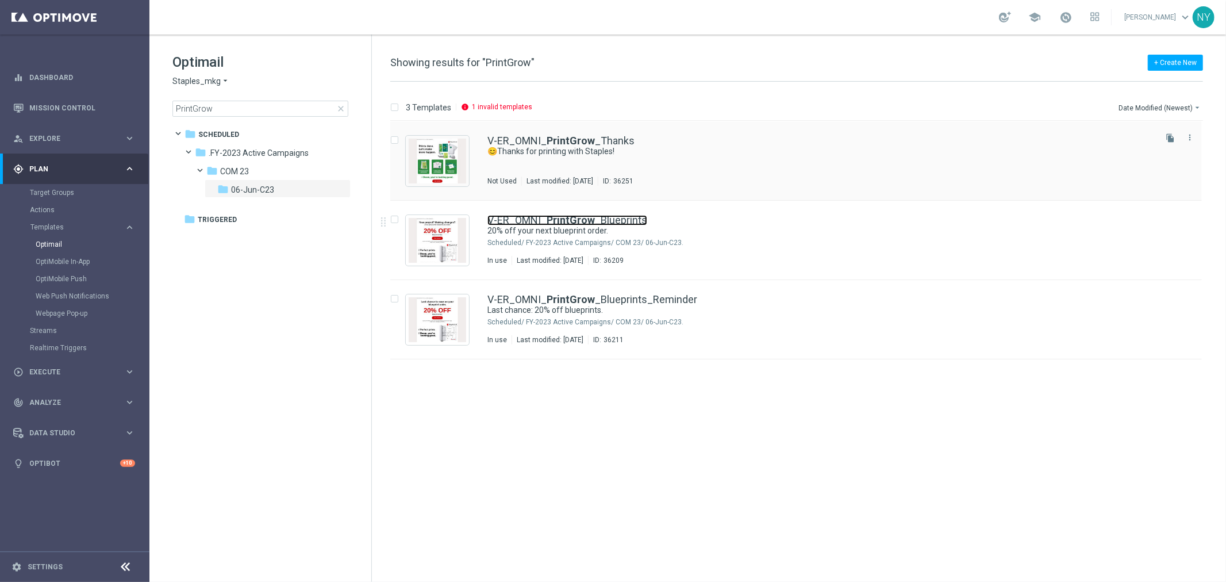
drag, startPoint x: 562, startPoint y: 216, endPoint x: 806, endPoint y: 138, distance: 256.5
click at [562, 216] on b "PrintGrow" at bounding box center [571, 220] width 48 height 12
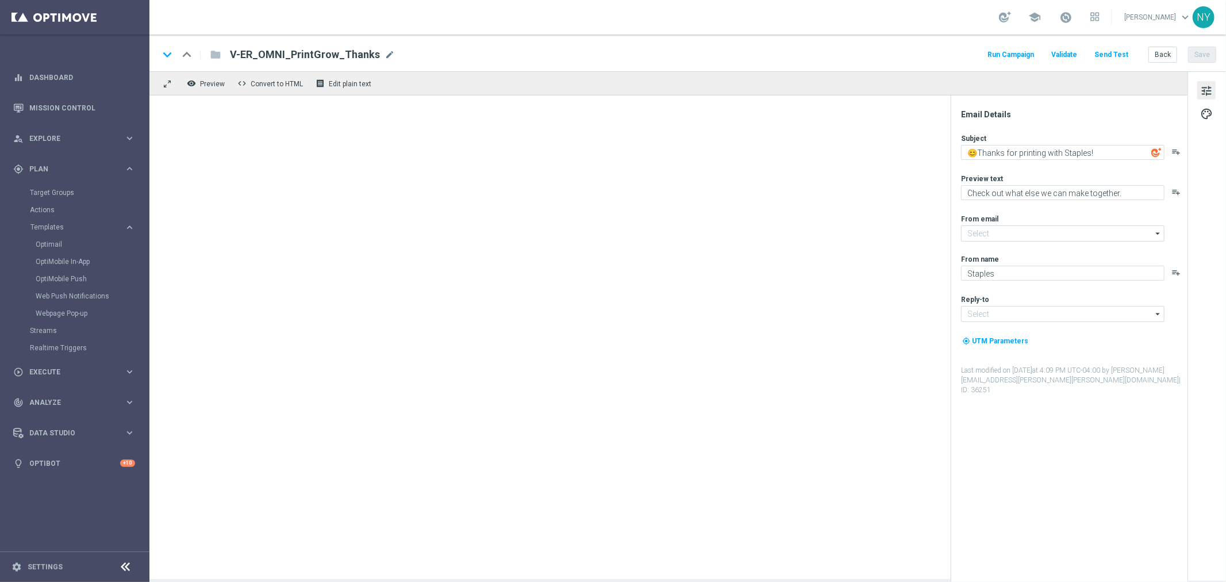
type input "[EMAIL_ADDRESS][DOMAIN_NAME]"
type textarea "20% off your next blueprint order."
type textarea "Plans made easy, save on every page."
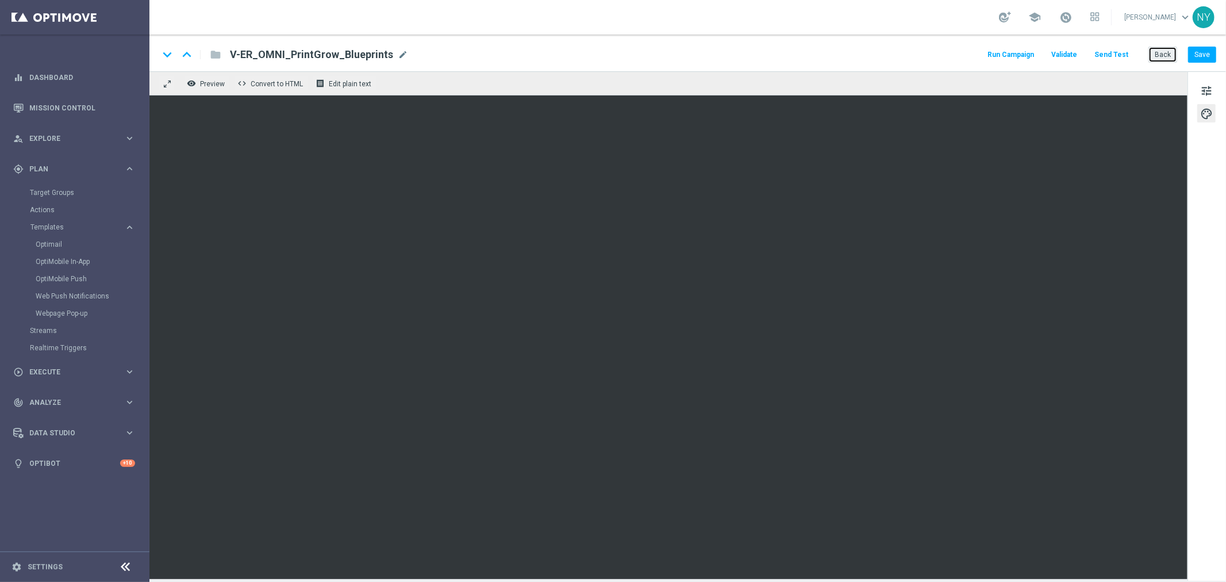
click at [1164, 53] on button "Back" at bounding box center [1162, 55] width 29 height 16
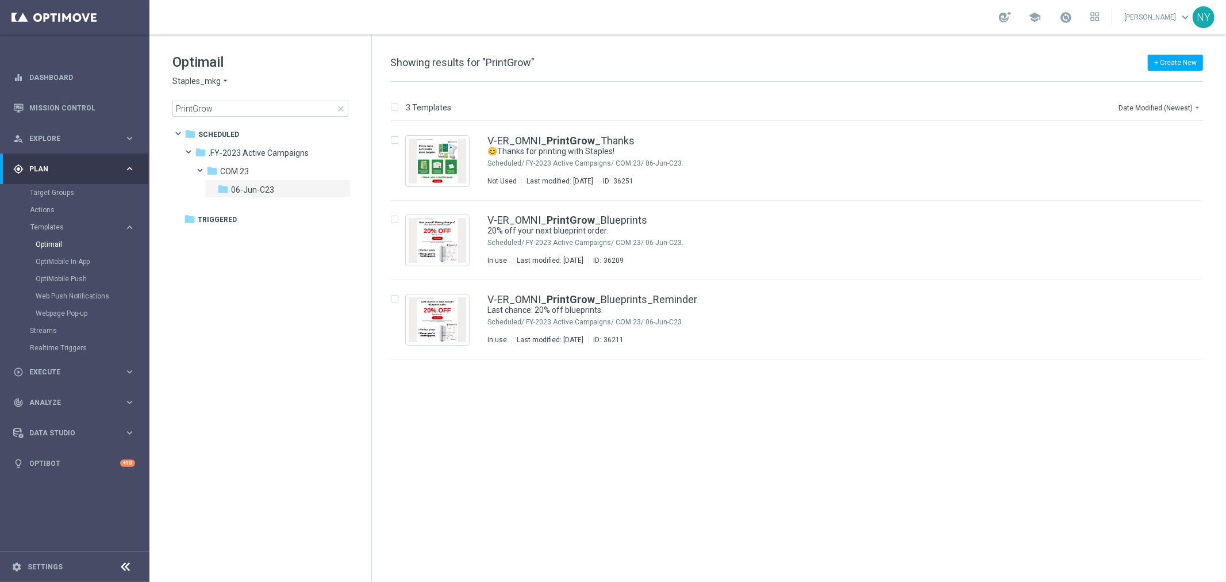
click at [170, 106] on div "Optimail Staples_mkg arrow_drop_down × Staples_mkg PrintGrow close folder 1 Fol…" at bounding box center [260, 113] width 222 height 158
click at [205, 114] on input "PrintGrow" at bounding box center [260, 109] width 176 height 16
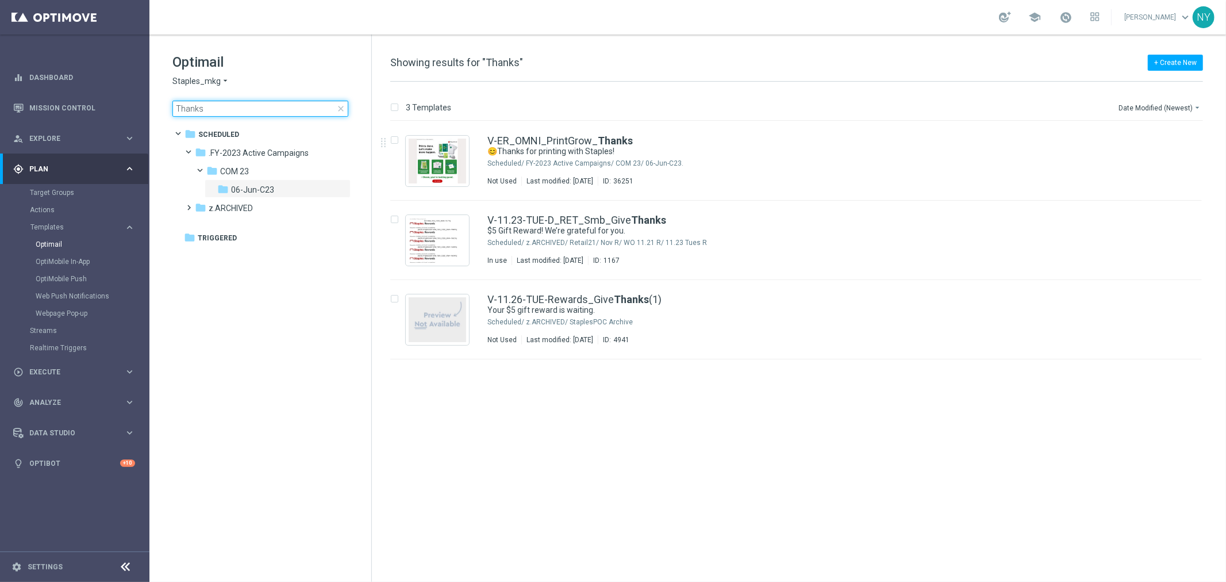
click at [180, 106] on input "Thanks" at bounding box center [260, 109] width 176 height 16
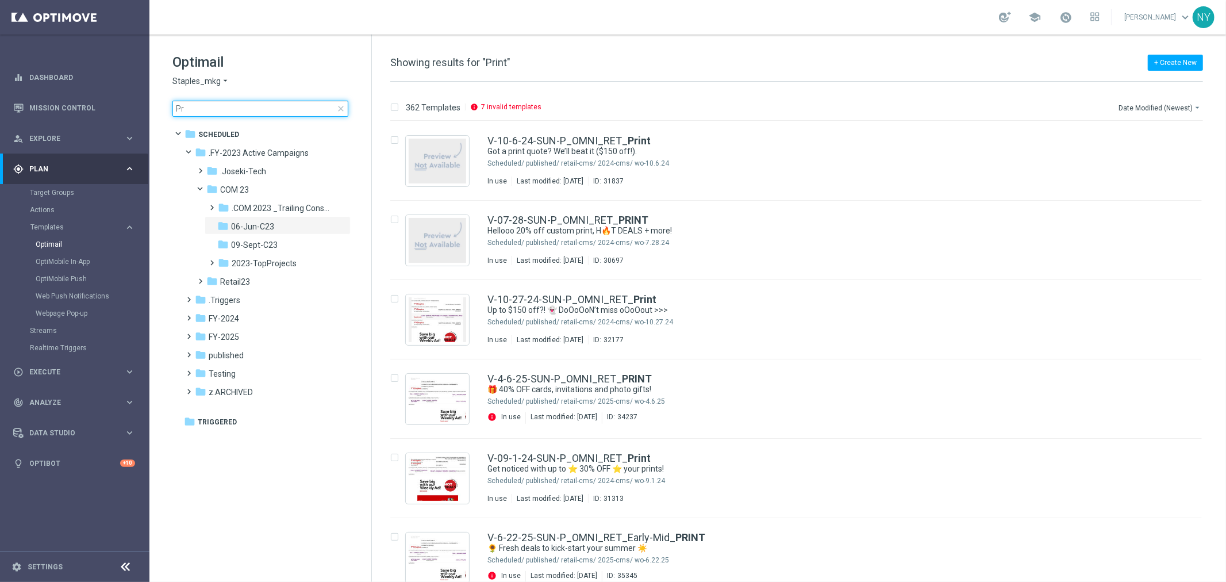
type input "P"
click at [178, 105] on input at bounding box center [260, 109] width 176 height 16
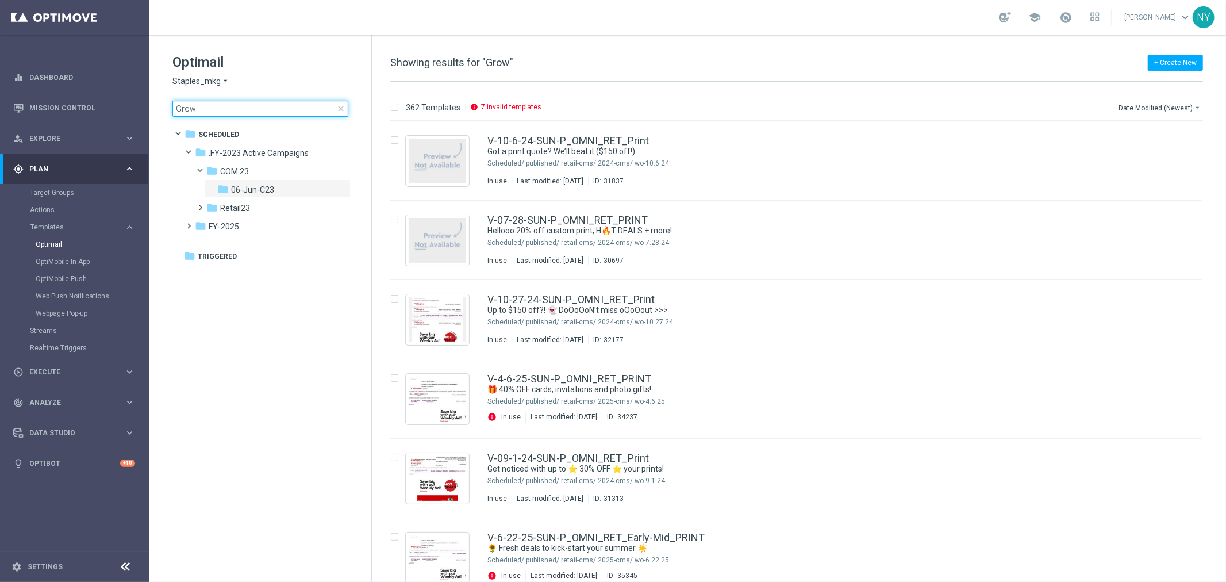
click at [227, 105] on input "Grow" at bounding box center [260, 109] width 176 height 16
type input "Grow"
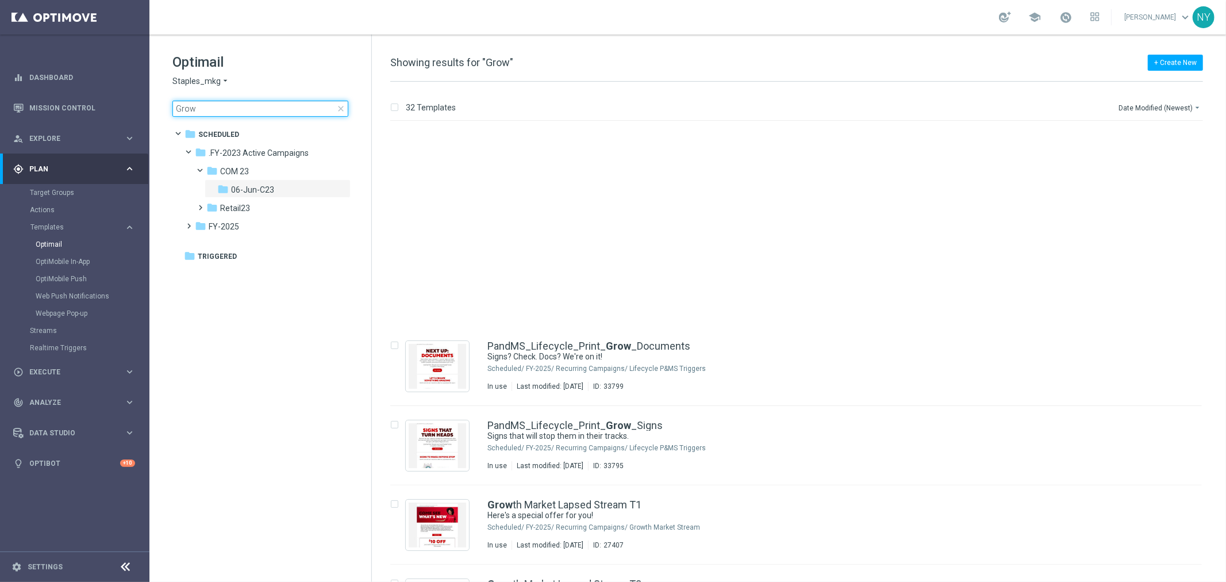
scroll to position [447, 0]
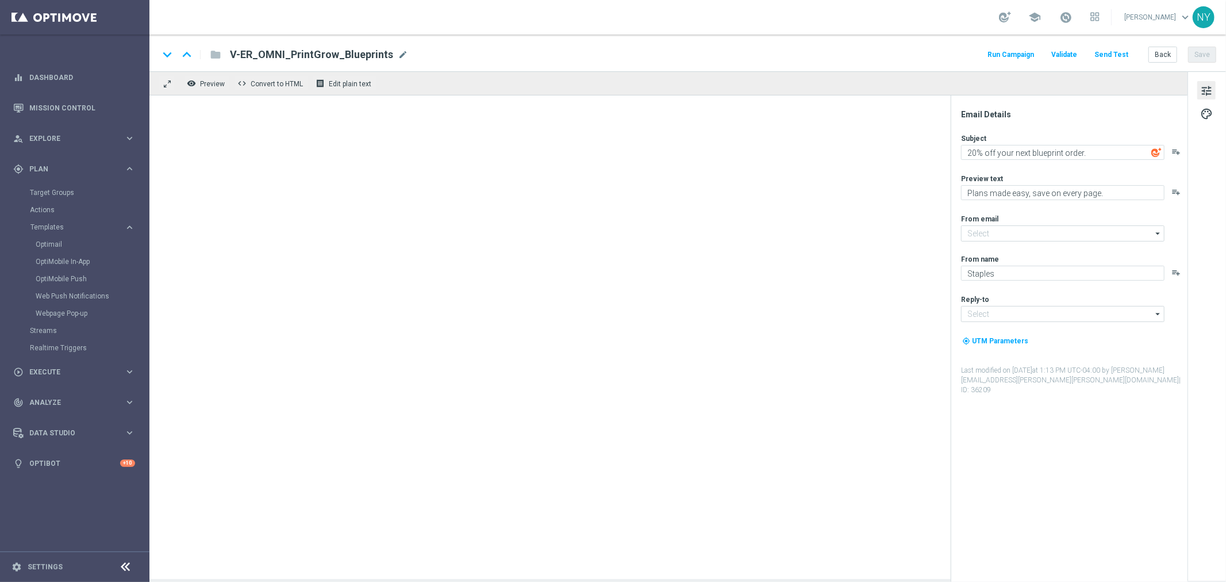
type input "[EMAIL_ADDRESS][DOMAIN_NAME]"
type textarea "😊Thanks for printing with Staples!"
type textarea "Check out what else we can make together."
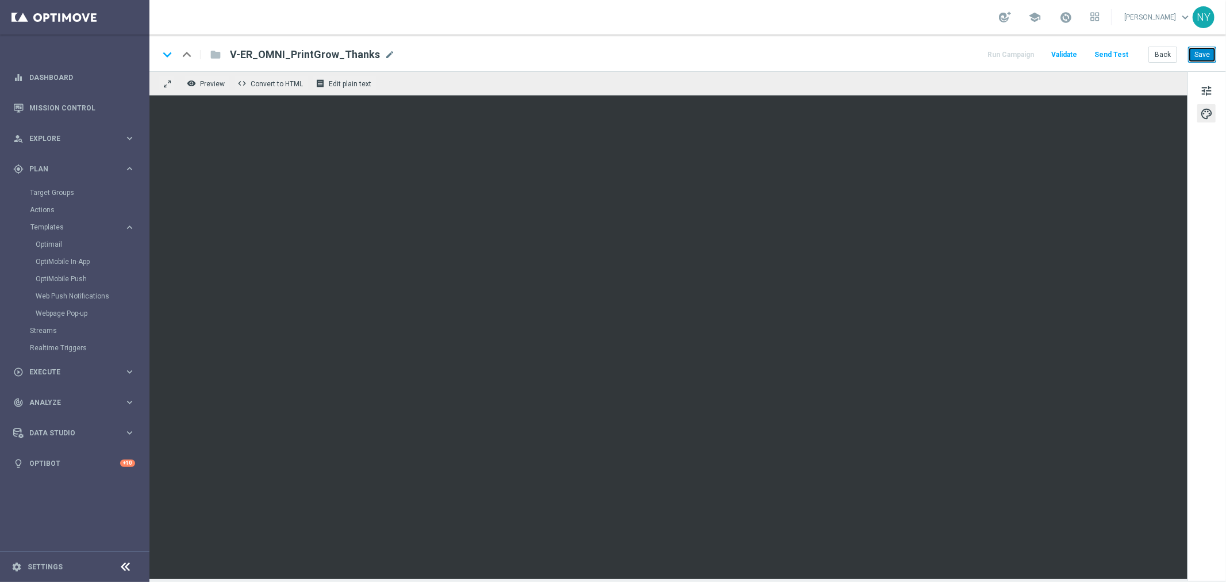
click at [1197, 61] on button "Save" at bounding box center [1202, 55] width 28 height 16
click at [1199, 56] on button "Save" at bounding box center [1202, 55] width 28 height 16
click at [1208, 49] on button "Save" at bounding box center [1202, 55] width 28 height 16
click at [1213, 55] on button "Save" at bounding box center [1202, 55] width 28 height 16
click at [1199, 58] on button "Save" at bounding box center [1202, 55] width 28 height 16
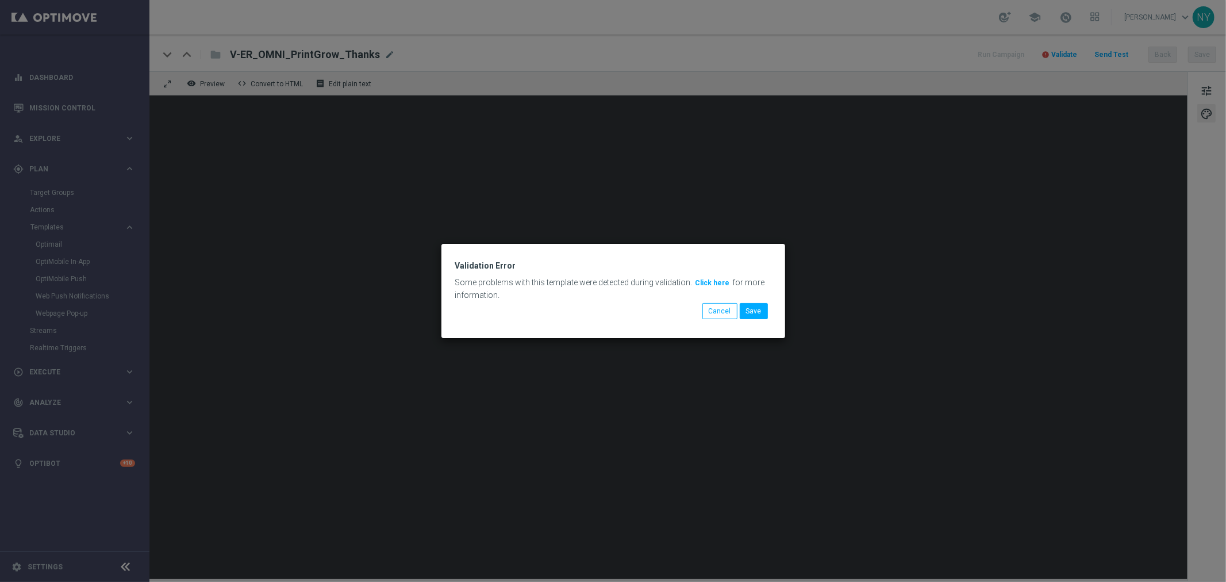
click at [712, 283] on button "Click here" at bounding box center [712, 282] width 37 height 13
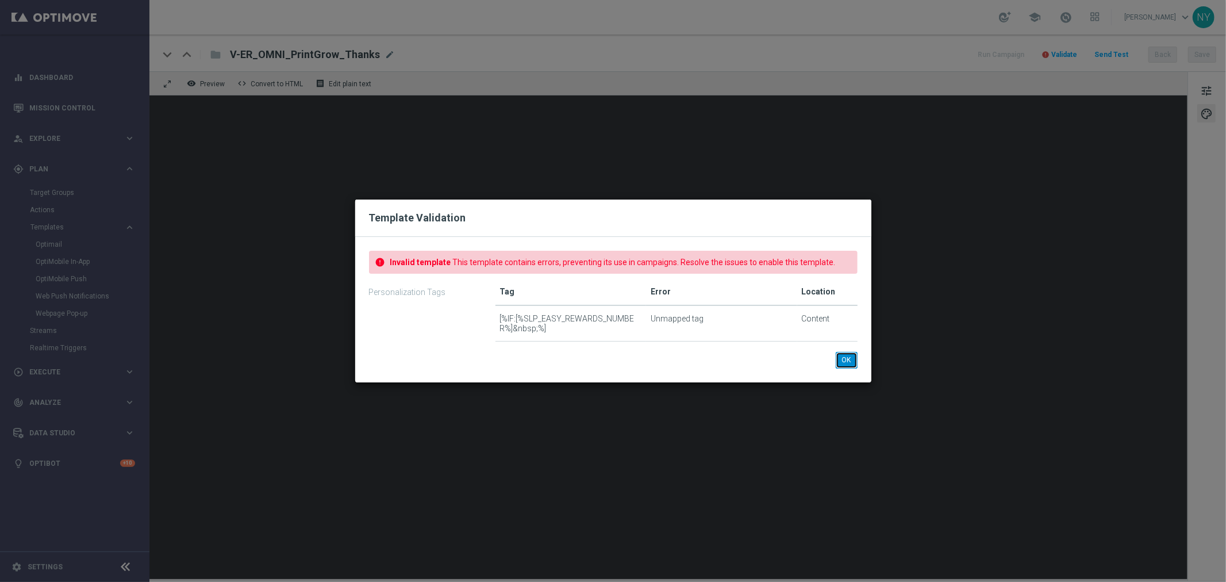
click at [848, 360] on button "OK" at bounding box center [847, 360] width 22 height 16
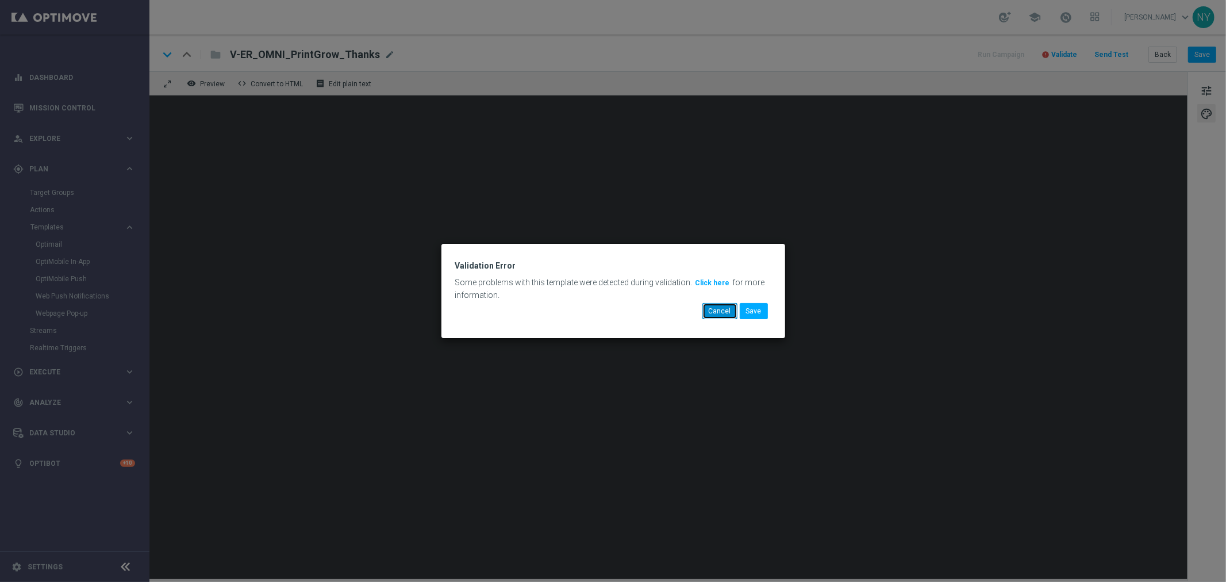
click at [721, 313] on button "Cancel" at bounding box center [719, 311] width 35 height 16
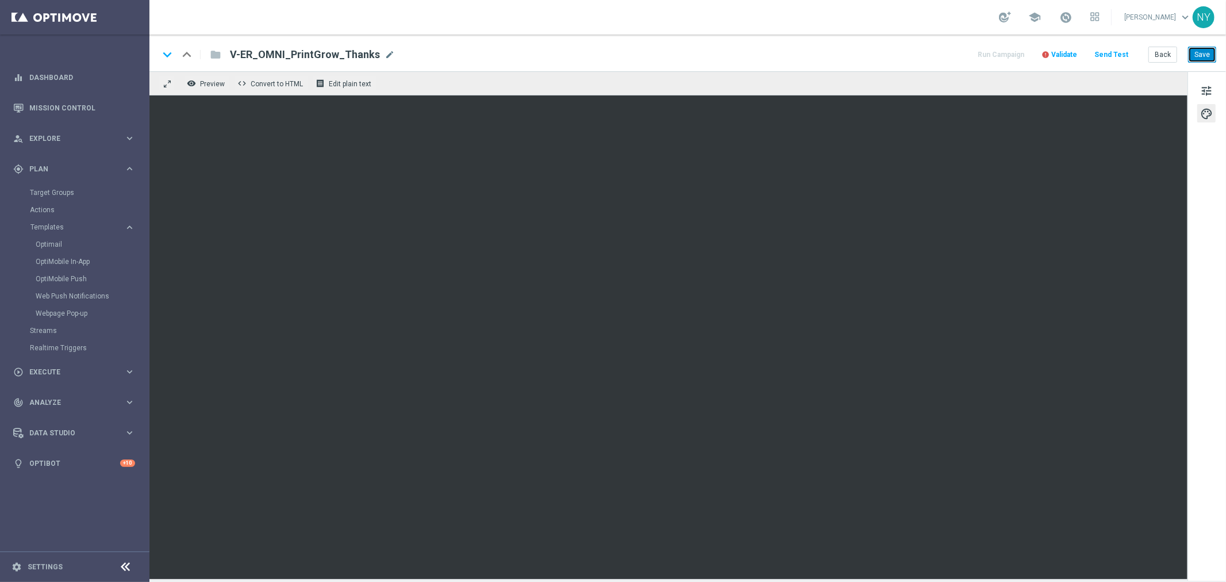
click at [1199, 57] on button "Save" at bounding box center [1202, 55] width 28 height 16
click at [1062, 53] on span "Validate" at bounding box center [1064, 55] width 26 height 8
click at [1209, 55] on button "Save" at bounding box center [1202, 55] width 28 height 16
click at [1208, 52] on button "Save" at bounding box center [1202, 55] width 28 height 16
click at [1205, 53] on button "Save" at bounding box center [1202, 55] width 28 height 16
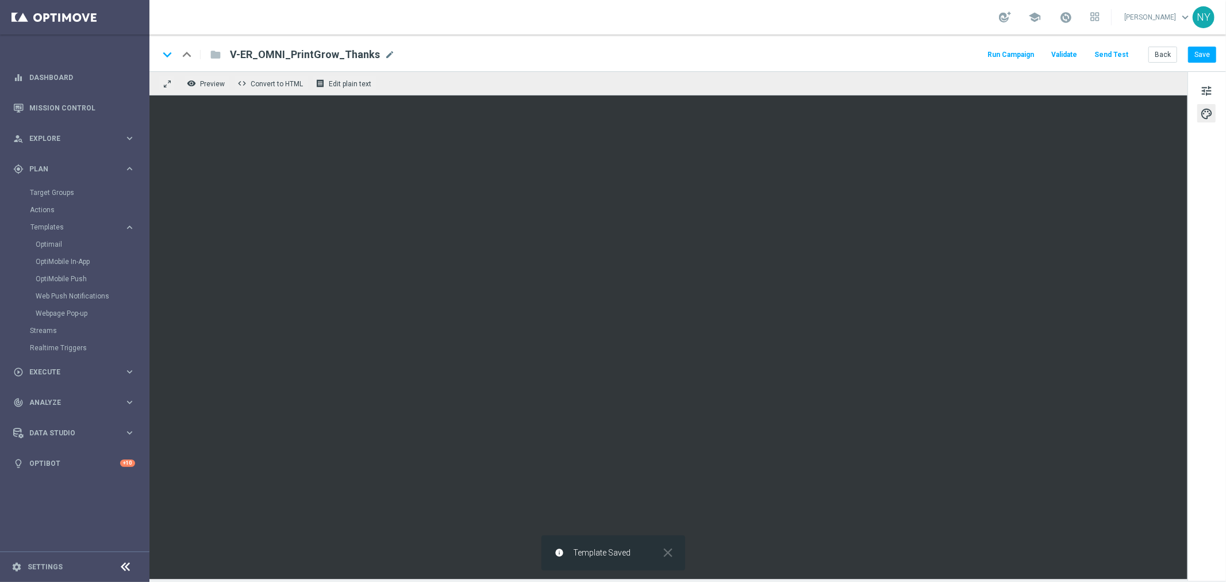
click at [1109, 52] on button "Send Test" at bounding box center [1111, 55] width 37 height 16
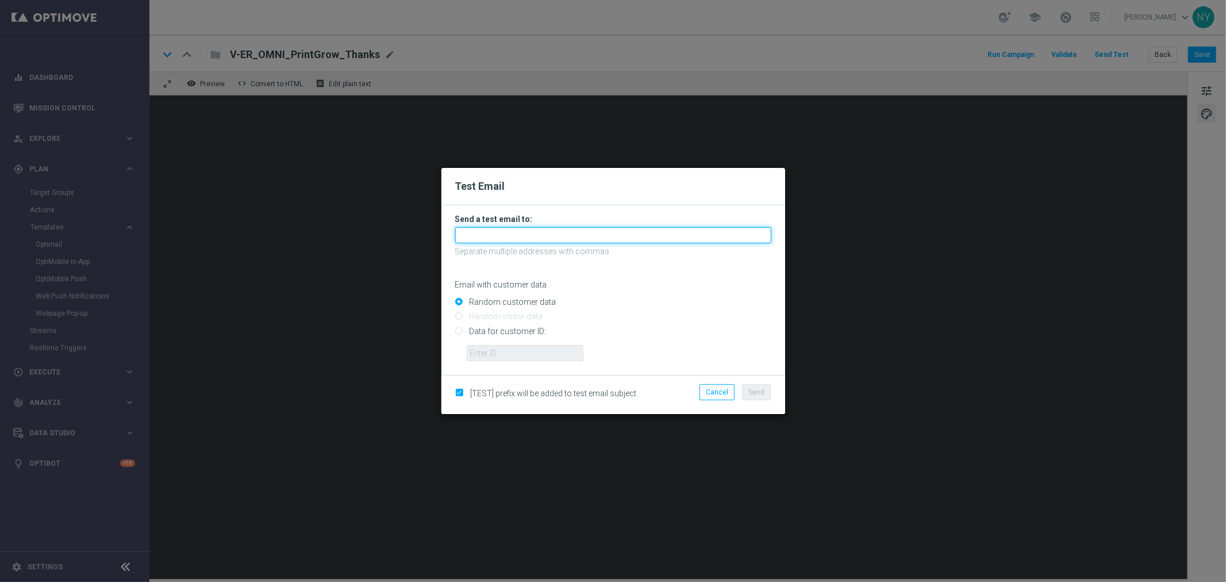
click at [480, 232] on input "text" at bounding box center [613, 235] width 316 height 16
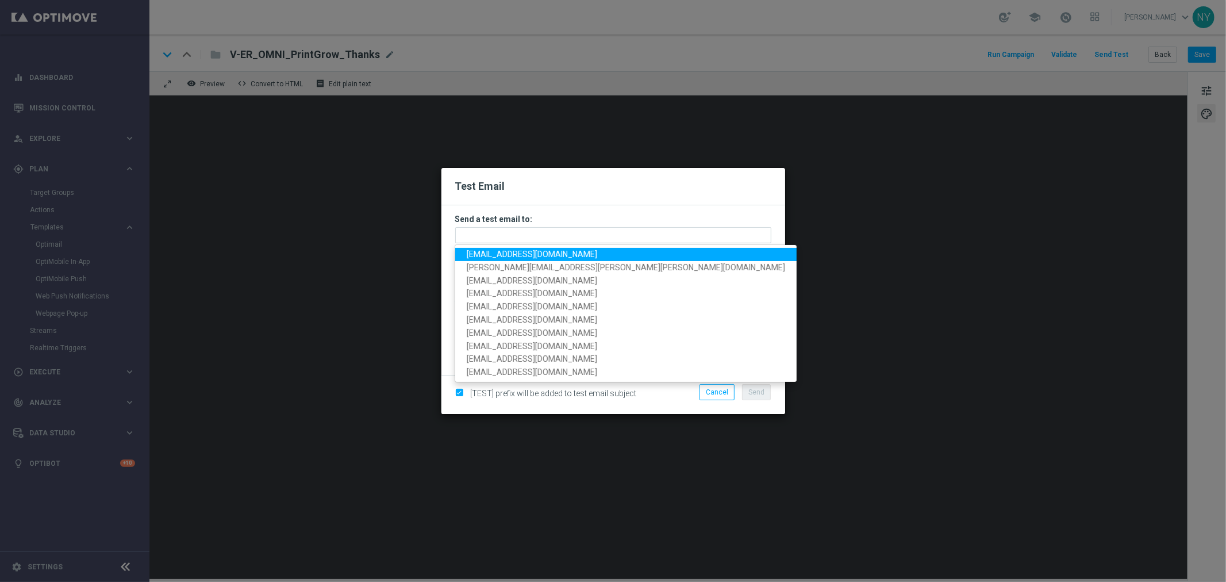
click at [491, 255] on span "neilyetts3@litmusemail.com" at bounding box center [532, 253] width 130 height 9
type input "neilyetts3@litmusemail.com"
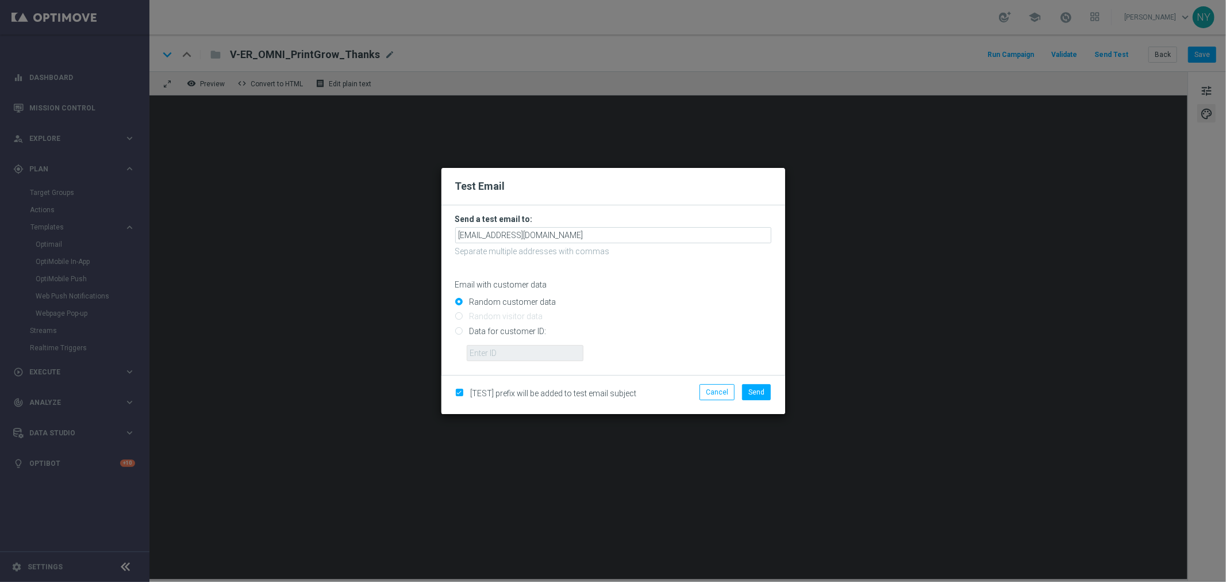
click at [459, 336] on input "Data for customer ID:" at bounding box center [613, 336] width 316 height 16
radio input "true"
click at [500, 357] on input "text" at bounding box center [525, 353] width 117 height 16
paste input "10000006208"
type input "10000006208"
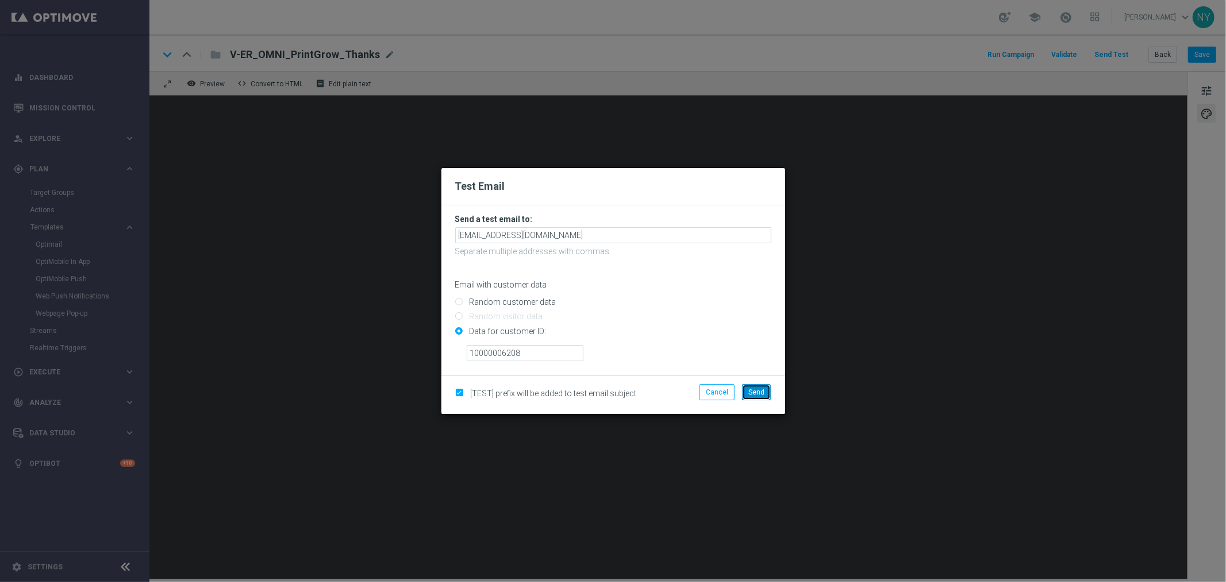
click at [756, 391] on span "Send" at bounding box center [756, 392] width 16 height 8
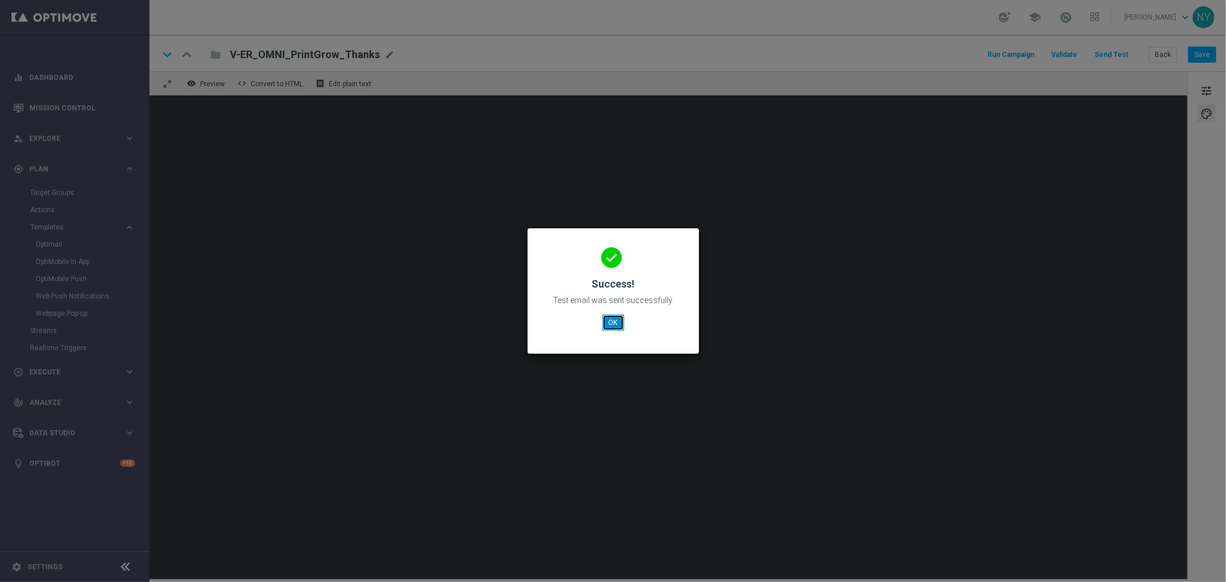
click at [613, 316] on button "OK" at bounding box center [613, 322] width 22 height 16
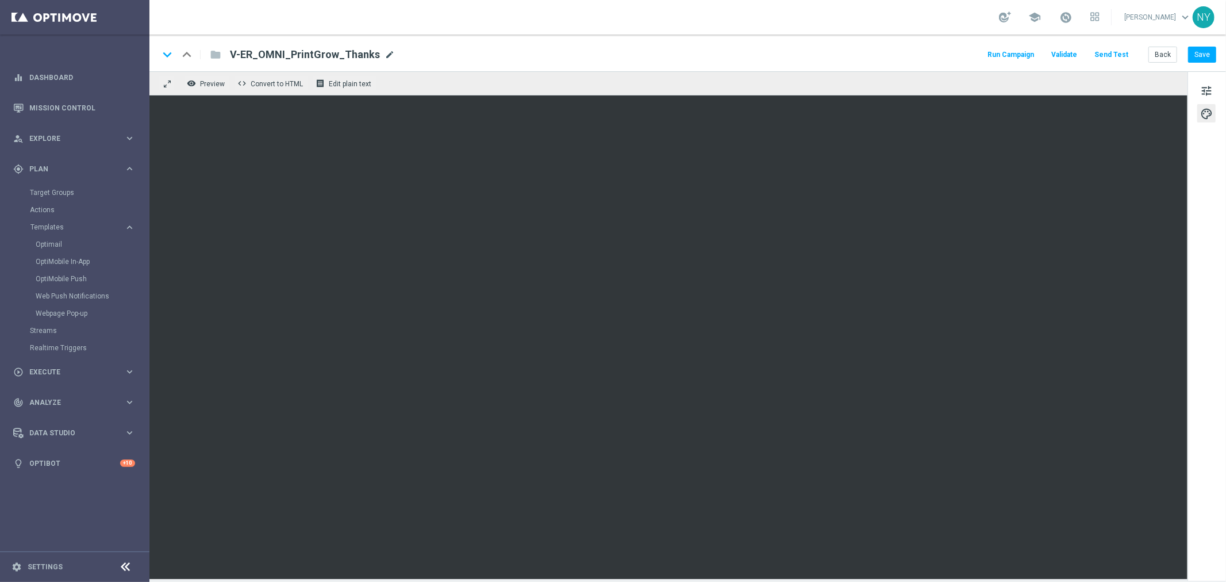
click at [385, 55] on span "mode_edit" at bounding box center [390, 54] width 10 height 10
drag, startPoint x: 357, startPoint y: 57, endPoint x: 75, endPoint y: 54, distance: 282.2
click at [75, 54] on main "equalizer Dashboard Mission Control" at bounding box center [613, 291] width 1226 height 582
click at [1203, 56] on button "Save" at bounding box center [1202, 55] width 28 height 16
click at [1123, 52] on button "Send Test" at bounding box center [1111, 55] width 37 height 16
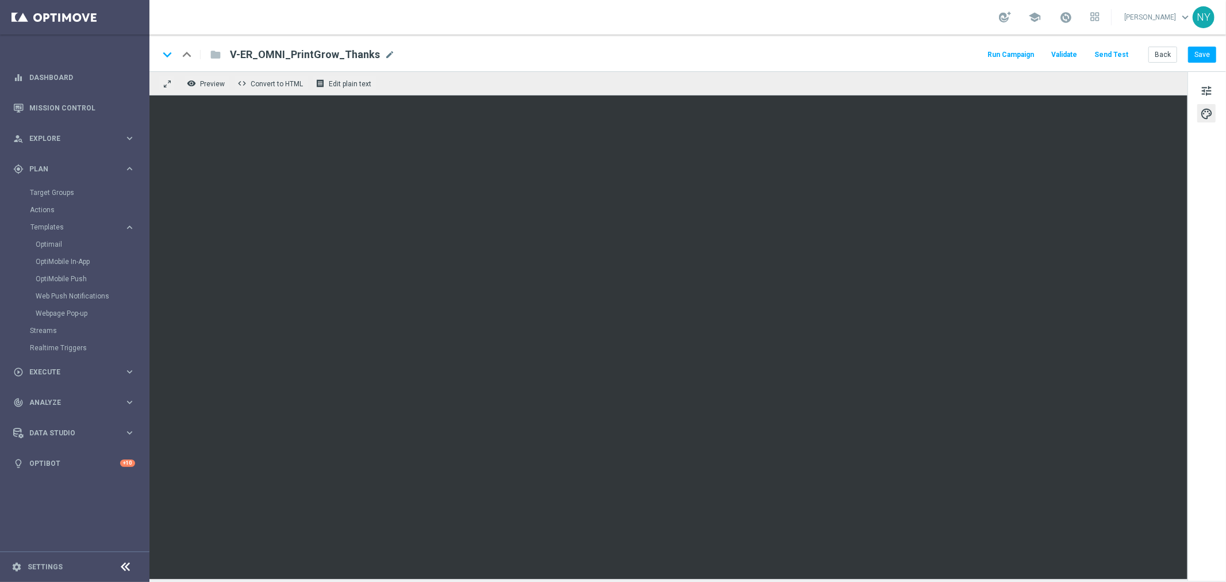
click at [1113, 51] on button "Send Test" at bounding box center [1111, 55] width 37 height 16
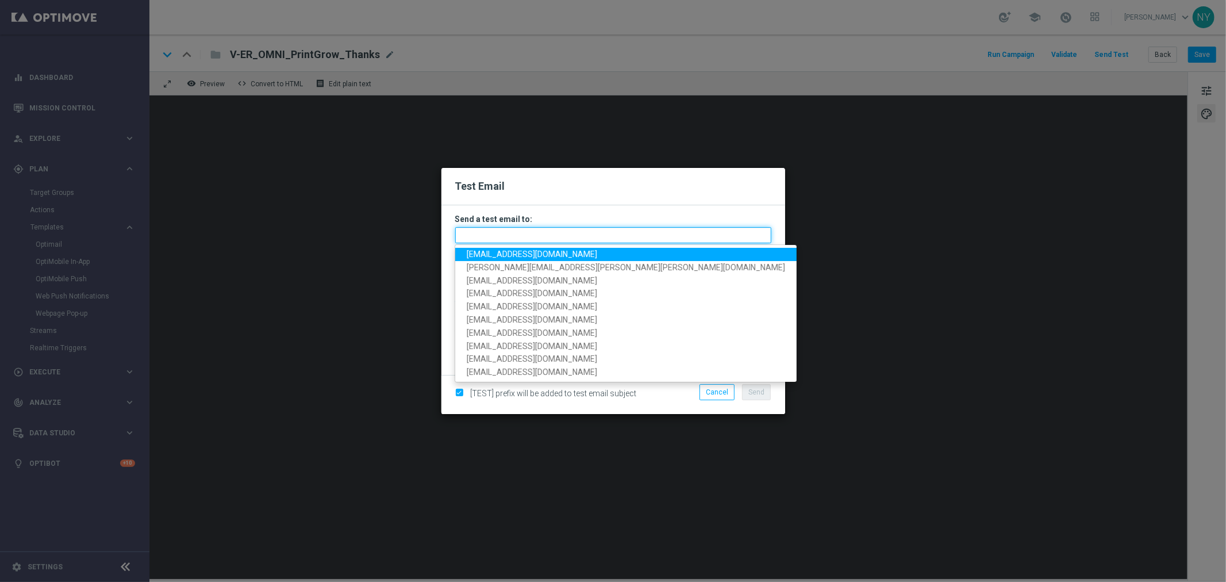
click at [487, 239] on input "text" at bounding box center [613, 235] width 316 height 16
paste input "neilyetts3-bgwsw@litmusemail.com"
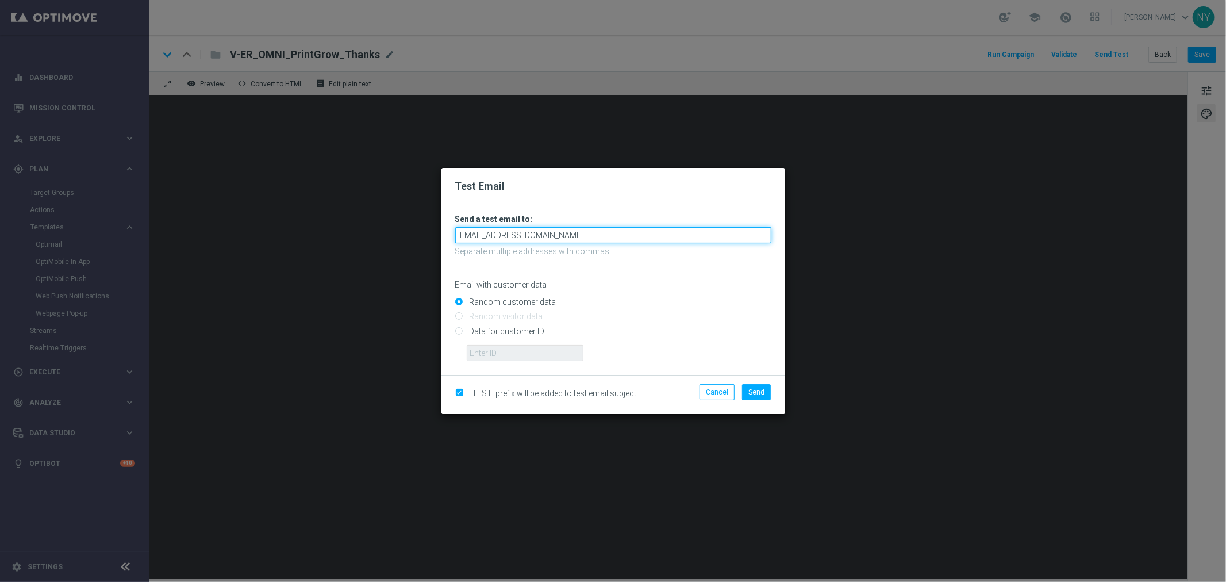
type input "neilyetts3-bgwsw@litmusemail.com"
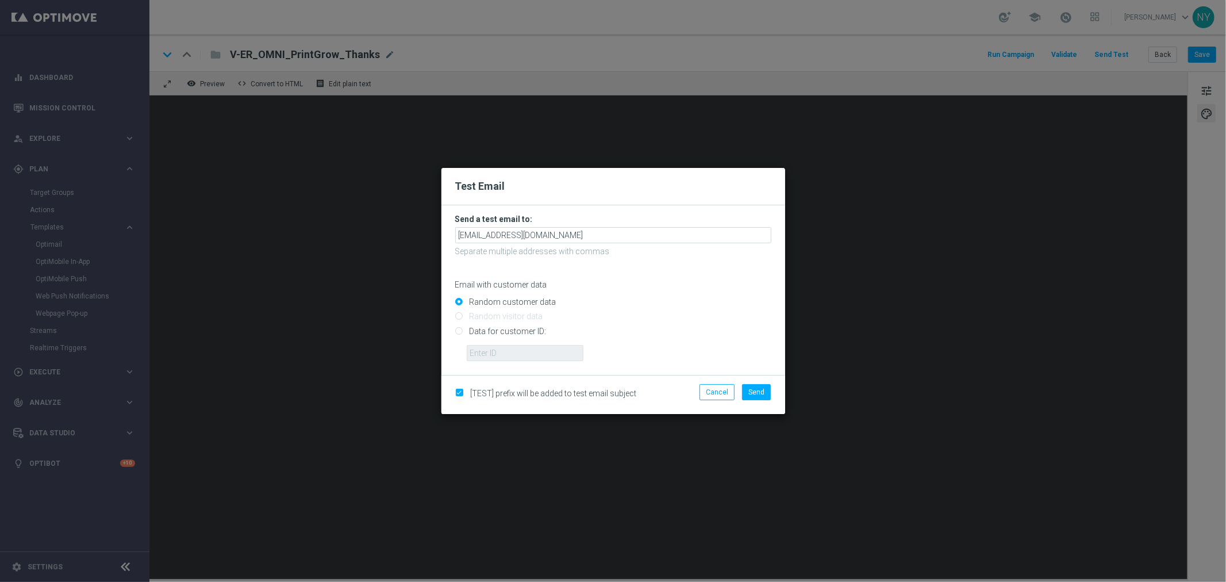
click at [457, 331] on input "Data for customer ID:" at bounding box center [613, 336] width 316 height 16
radio input "true"
click at [513, 351] on input "text" at bounding box center [525, 353] width 117 height 16
paste input "10000006208"
type input "10000006208"
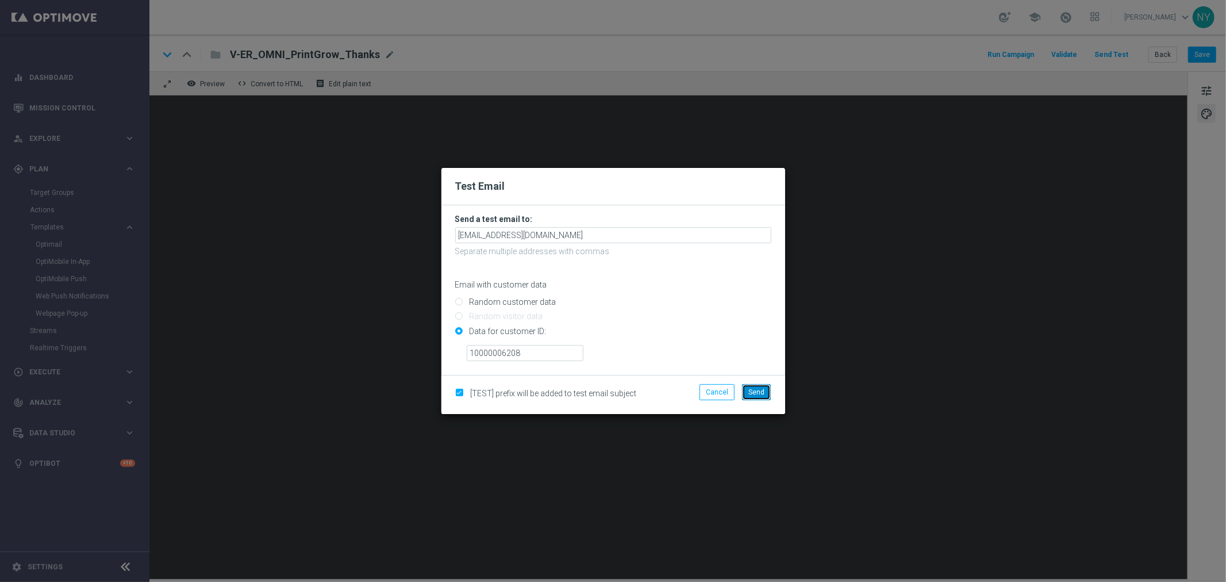
click at [756, 390] on span "Send" at bounding box center [756, 392] width 16 height 8
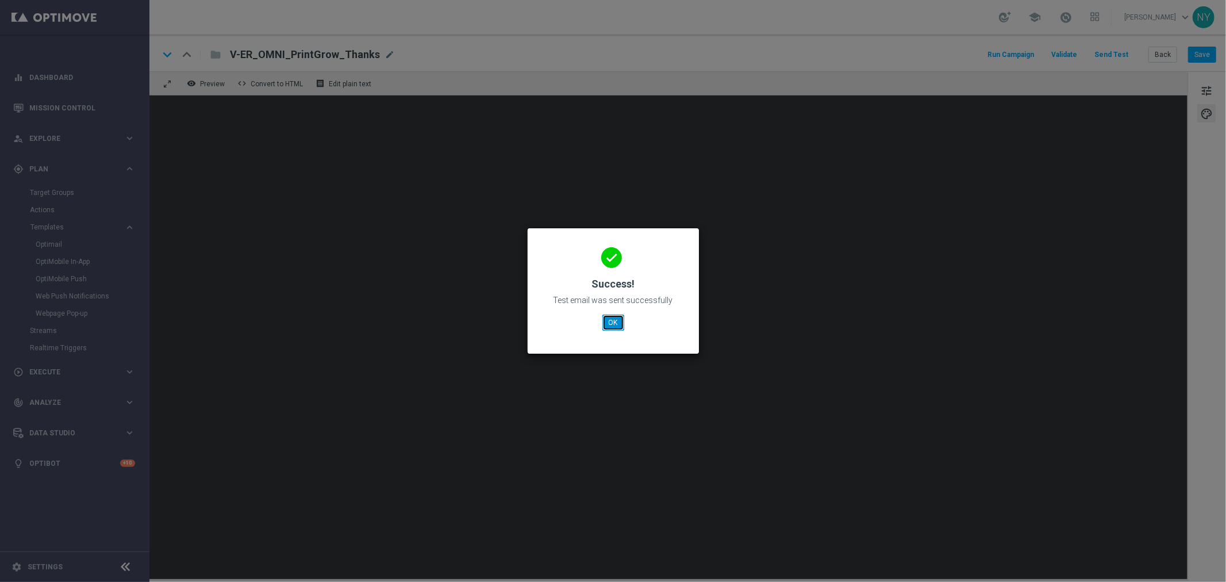
click at [611, 314] on button "OK" at bounding box center [613, 322] width 22 height 16
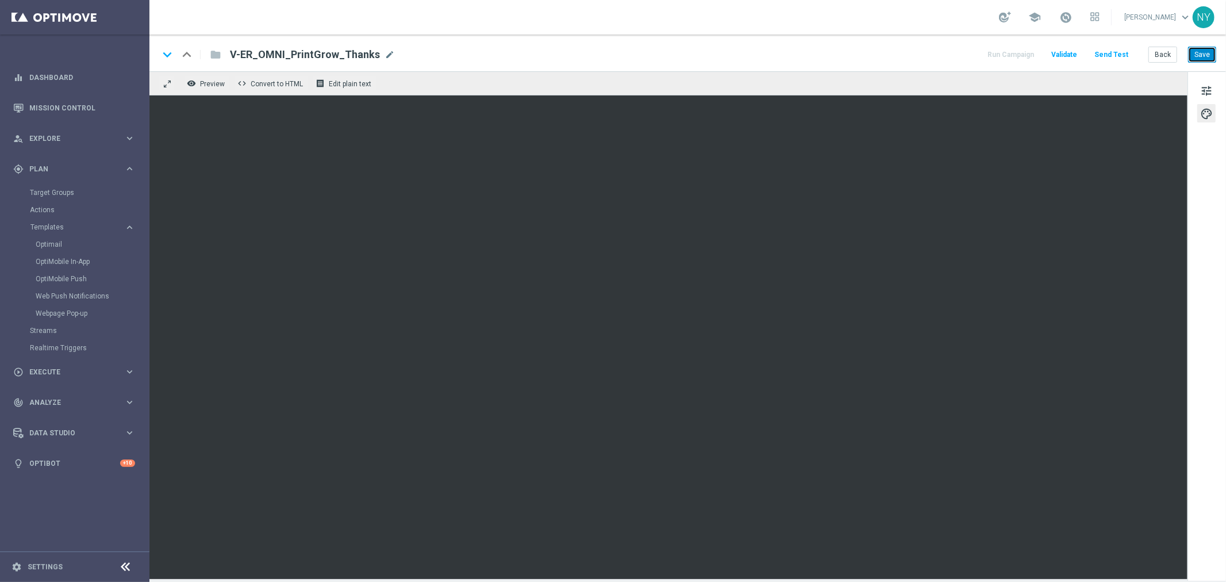
click at [1199, 53] on button "Save" at bounding box center [1202, 55] width 28 height 16
click at [1116, 53] on button "Send Test" at bounding box center [1111, 55] width 37 height 16
click at [1108, 52] on button "Send Test" at bounding box center [1111, 55] width 37 height 16
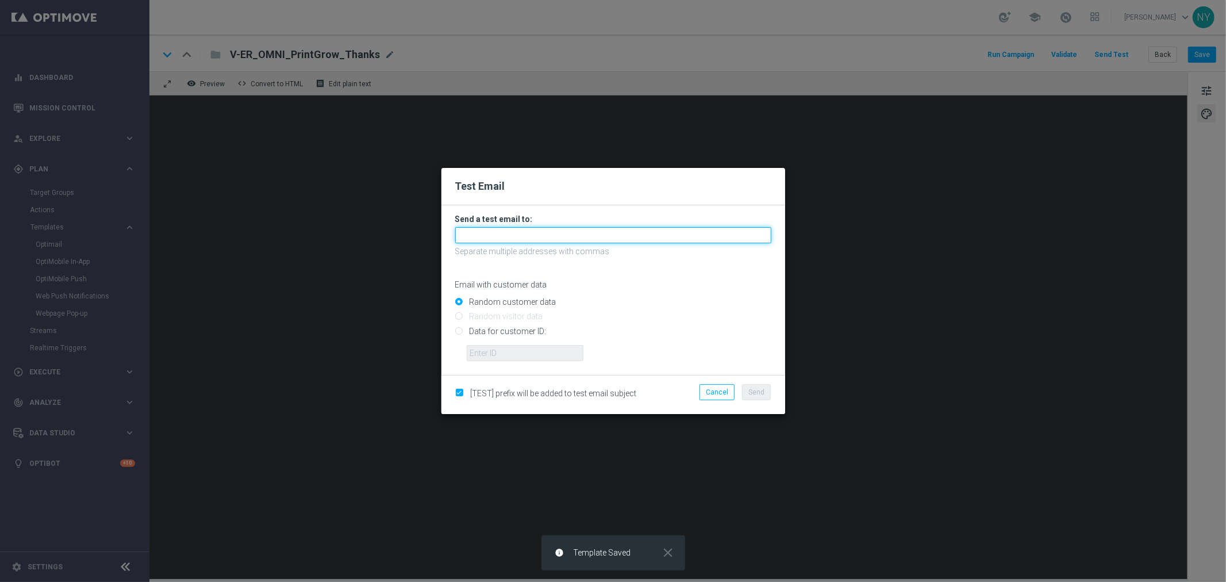
click at [479, 236] on input "text" at bounding box center [613, 235] width 316 height 16
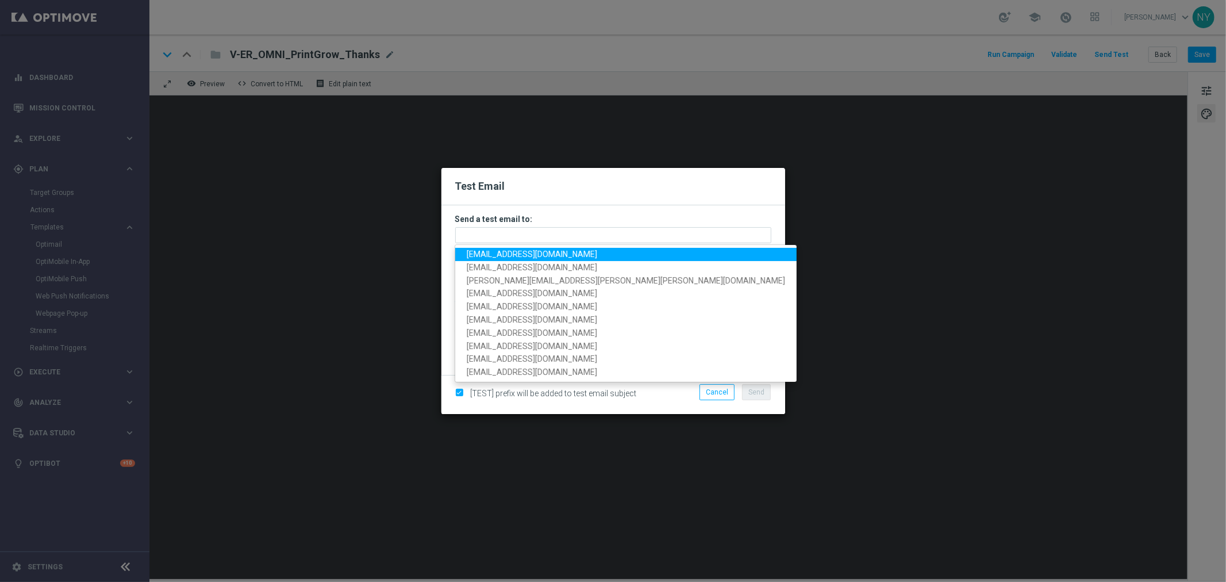
click at [498, 253] on span "neilyetts3-bgwsw@litmusemail.com" at bounding box center [532, 253] width 130 height 9
type input "neilyetts3-bgwsw@litmusemail.com"
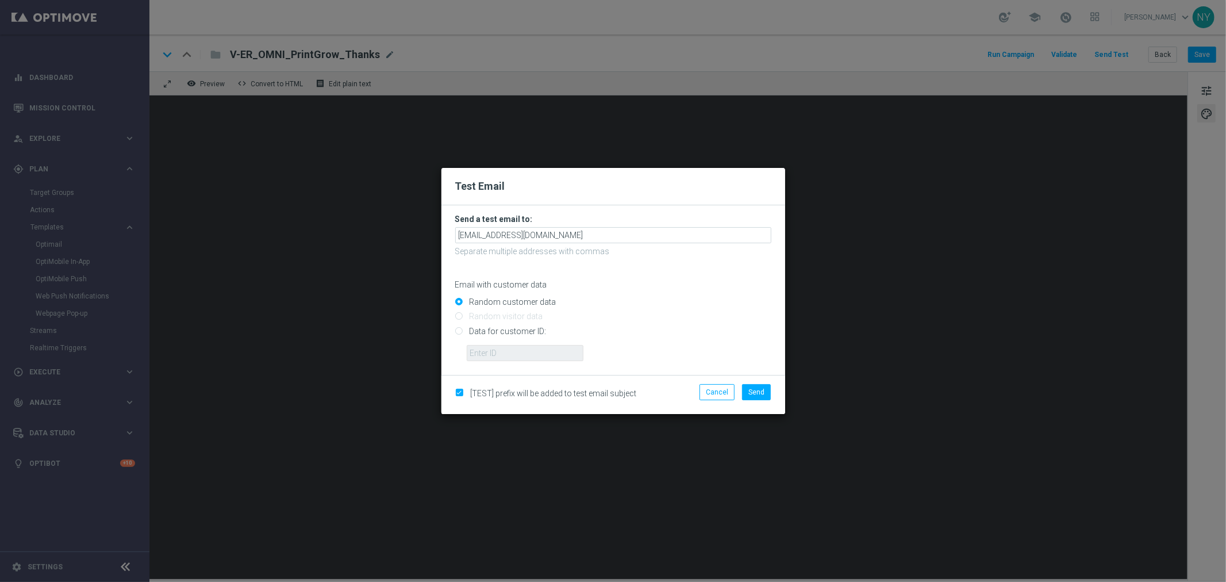
click at [457, 330] on input "Data for customer ID:" at bounding box center [613, 336] width 316 height 16
radio input "true"
click at [501, 353] on input "text" at bounding box center [525, 353] width 117 height 16
paste input "10000006208"
type input "10000006208"
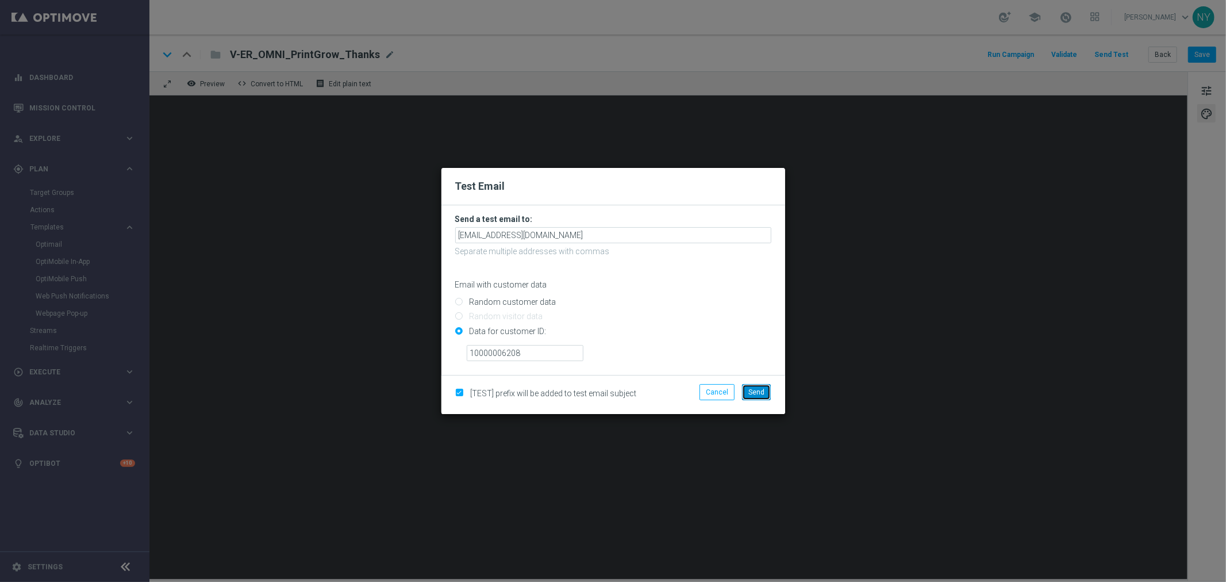
click at [760, 394] on span "Send" at bounding box center [756, 392] width 16 height 8
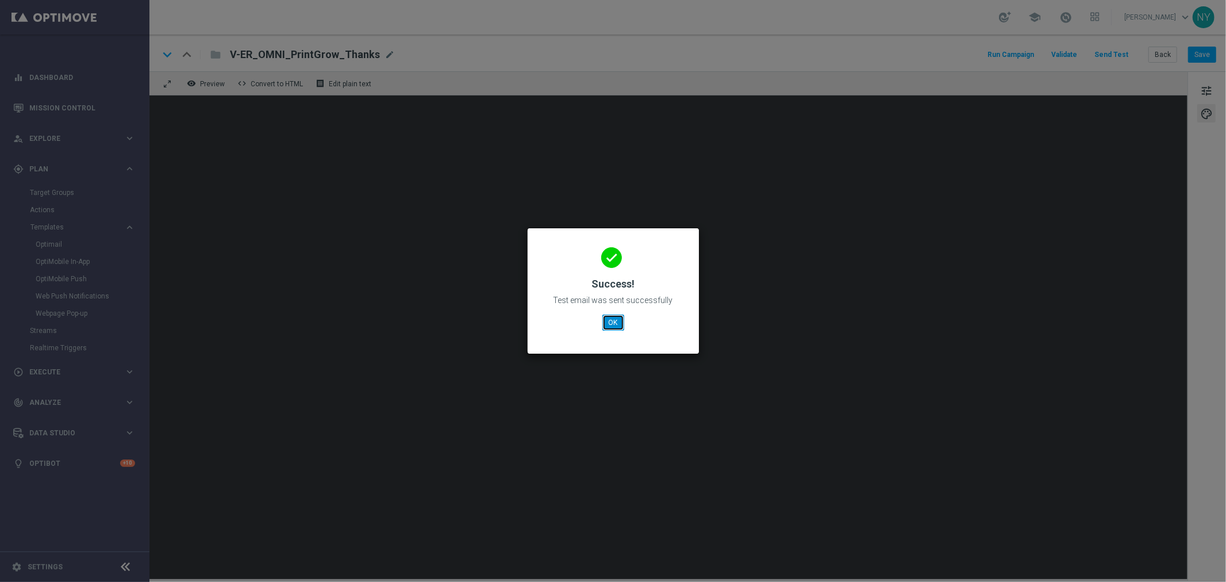
click at [610, 322] on button "OK" at bounding box center [613, 322] width 22 height 16
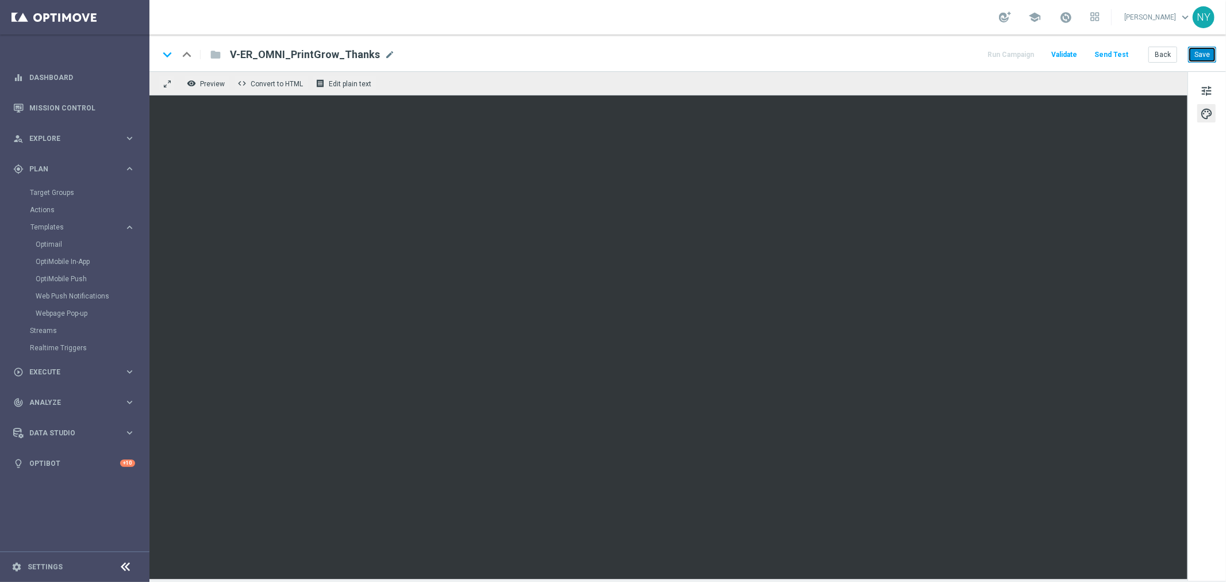
click at [1201, 57] on button "Save" at bounding box center [1202, 55] width 28 height 16
click at [1114, 53] on button "Send Test" at bounding box center [1111, 55] width 37 height 16
click at [1109, 53] on button "Send Test" at bounding box center [1111, 55] width 37 height 16
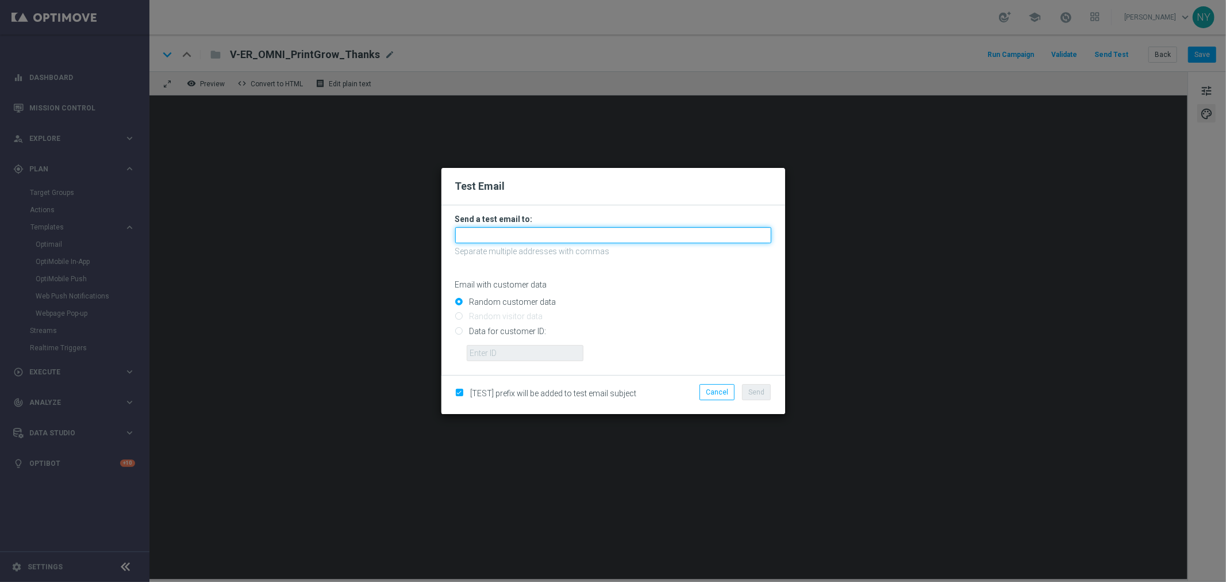
click at [483, 234] on input "text" at bounding box center [613, 235] width 316 height 16
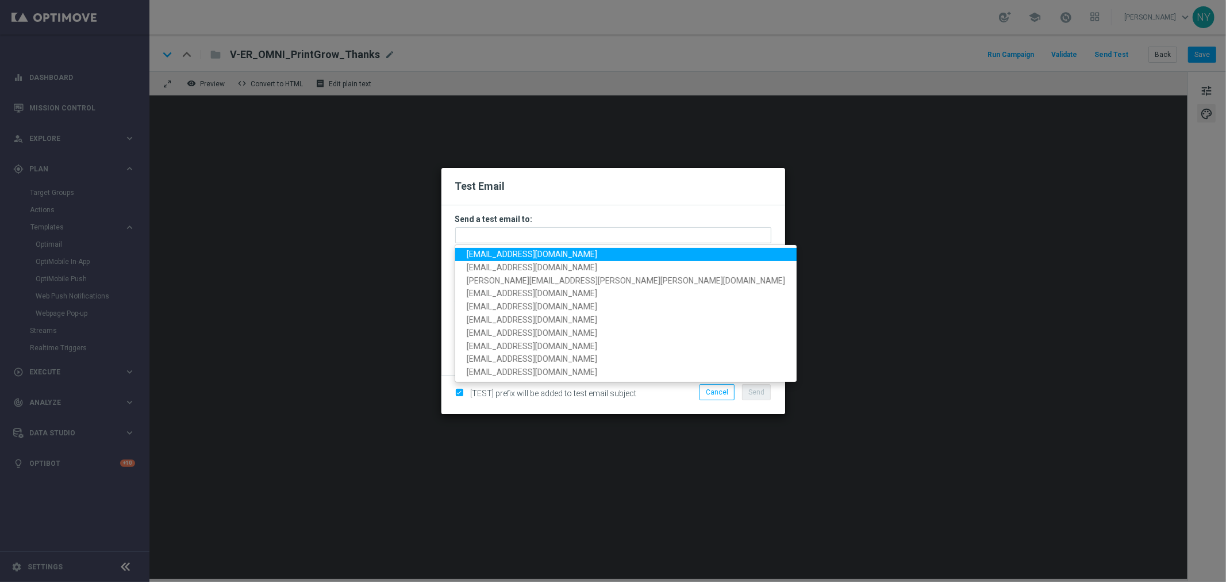
click at [507, 253] on span "neilyetts3-bgwsw@litmusemail.com" at bounding box center [532, 253] width 130 height 9
type input "neilyetts3-bgwsw@litmusemail.com"
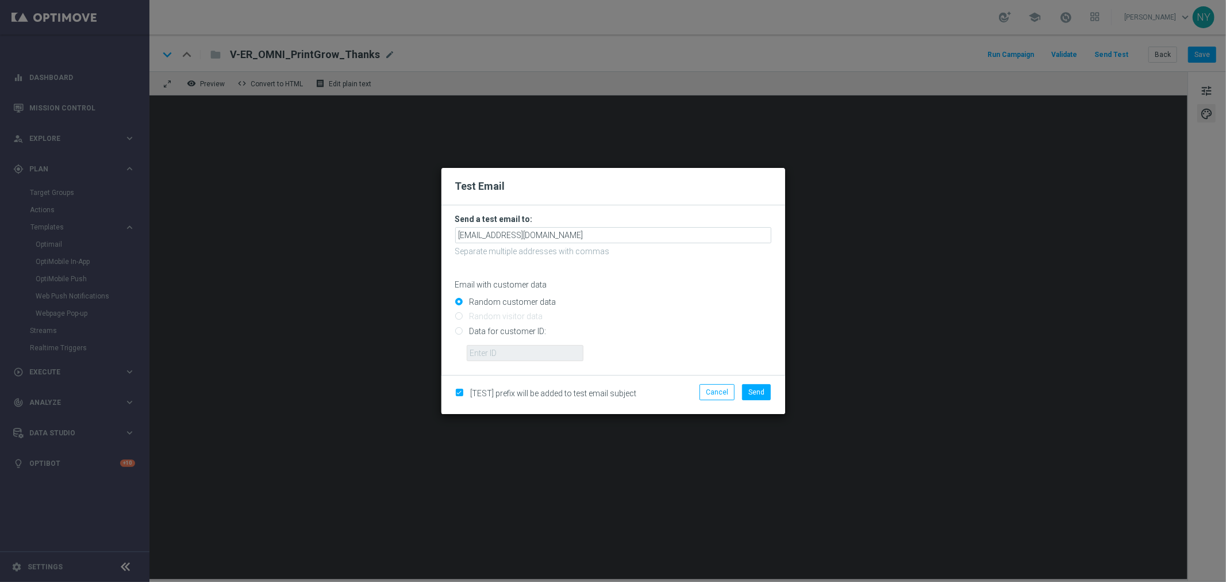
click at [460, 334] on input "Data for customer ID:" at bounding box center [613, 336] width 316 height 16
radio input "true"
click at [513, 368] on form "Send a test email to: neilyetts3-bgwsw@litmusemail.com Separate multiple addres…" at bounding box center [613, 290] width 344 height 170
click at [495, 354] on input "text" at bounding box center [525, 353] width 117 height 16
click at [493, 349] on input "text" at bounding box center [525, 353] width 117 height 16
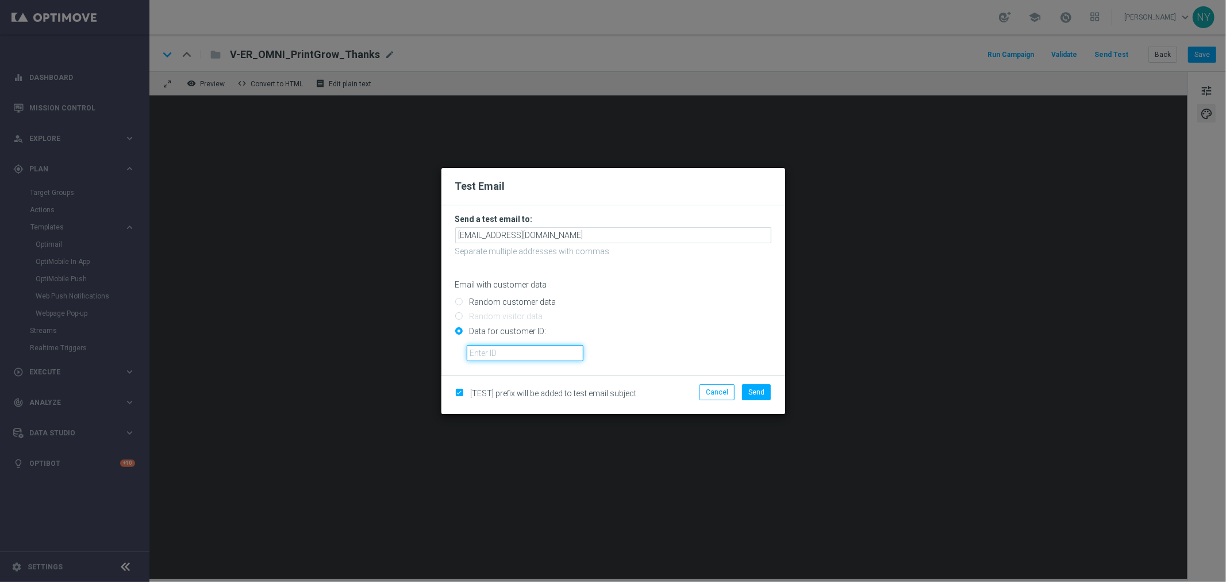
paste input "10000006208"
type input "10000006208"
click at [762, 393] on span "Send" at bounding box center [756, 392] width 16 height 8
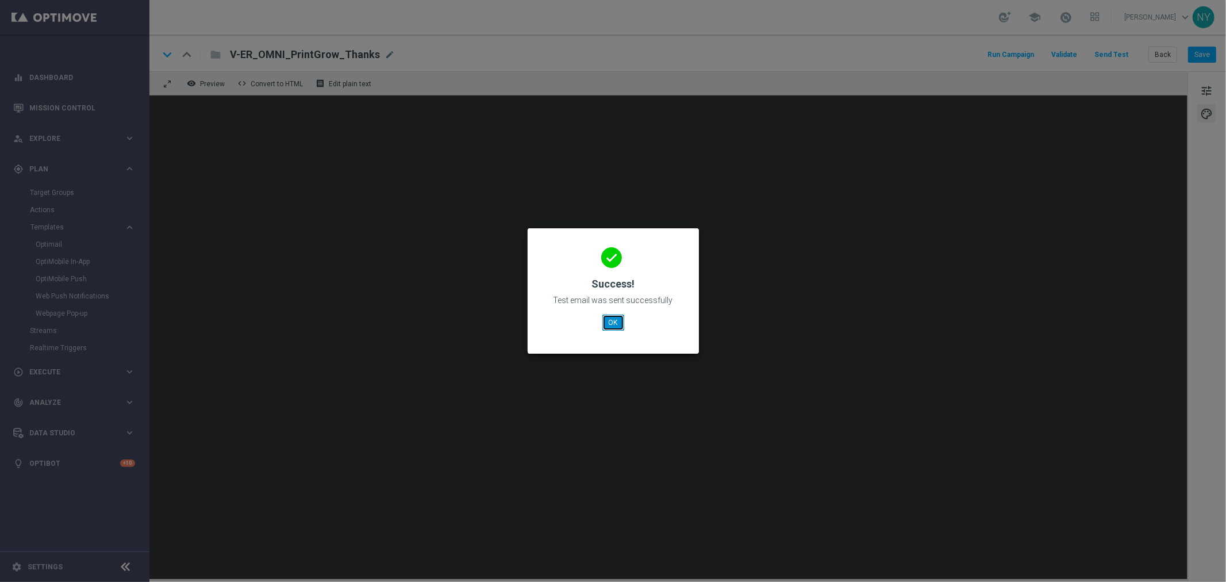
click at [604, 315] on button "OK" at bounding box center [613, 322] width 22 height 16
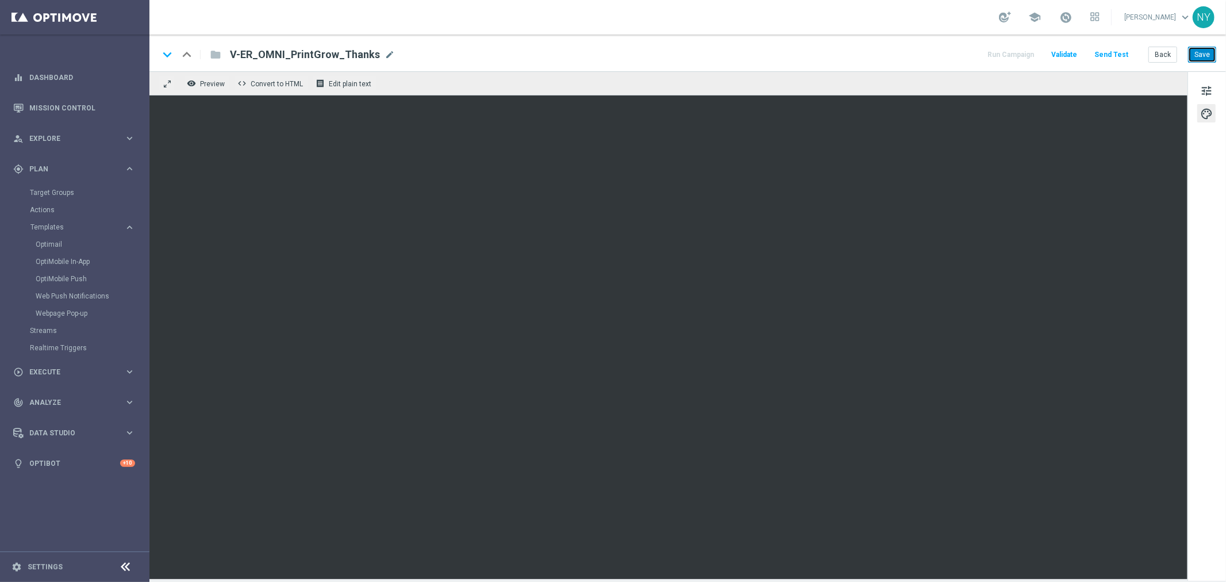
click at [1205, 55] on button "Save" at bounding box center [1202, 55] width 28 height 16
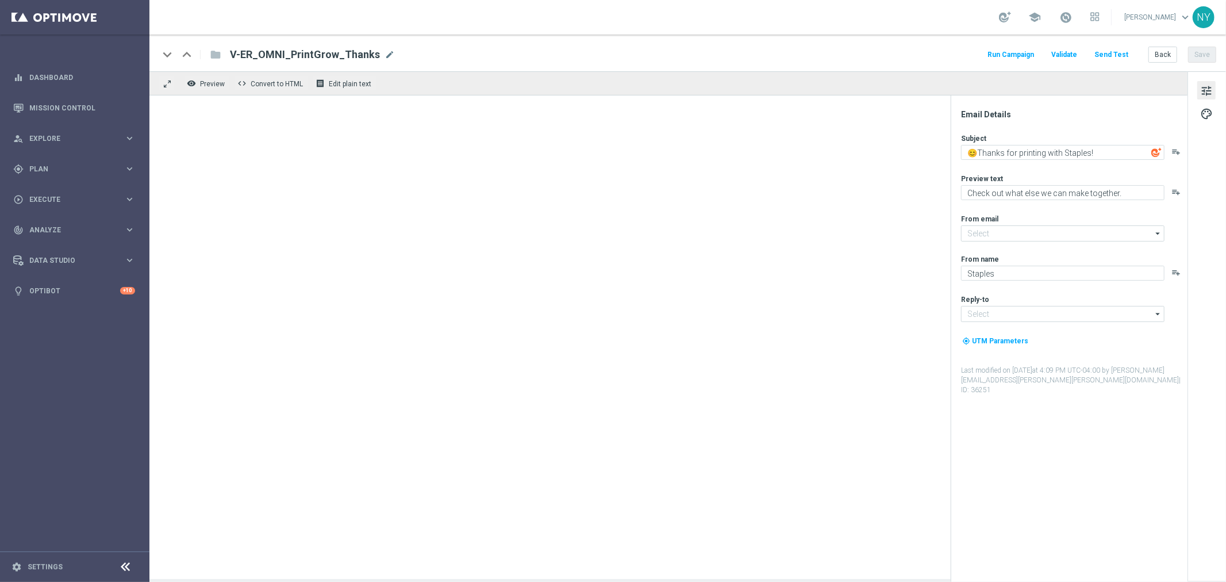
type input "[EMAIL_ADDRESS][DOMAIN_NAME]"
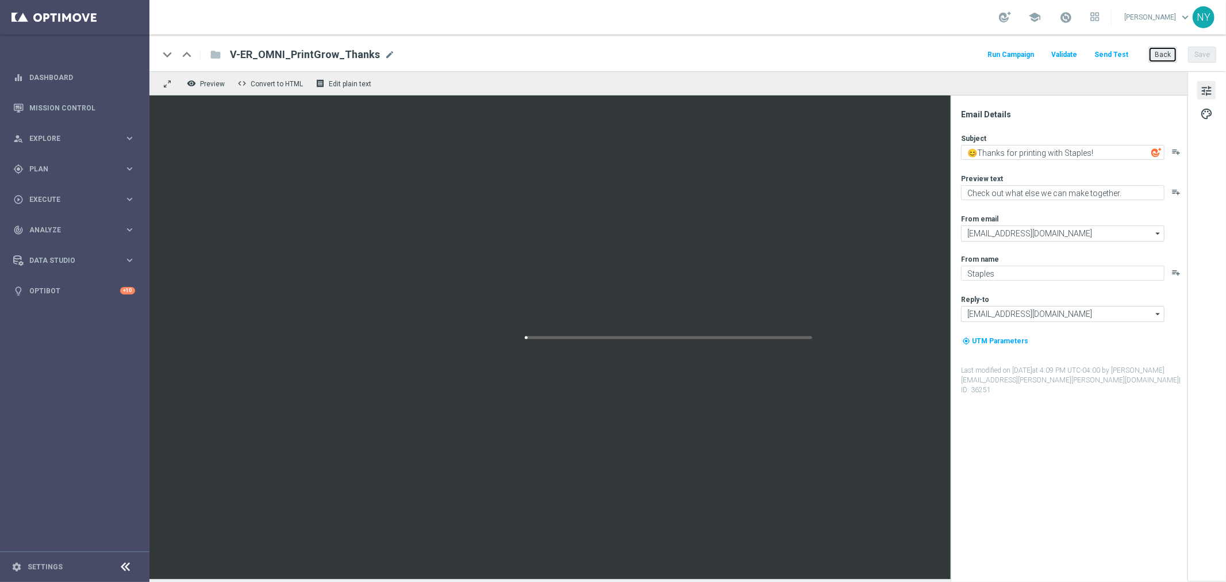
click at [1159, 55] on button "Back" at bounding box center [1162, 55] width 29 height 16
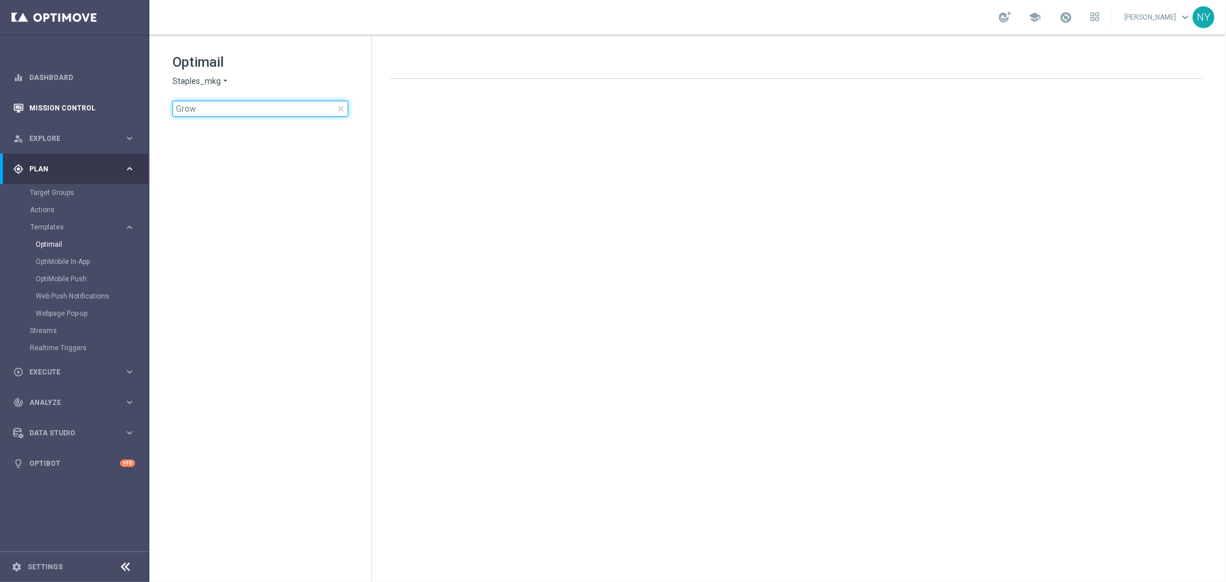
drag, startPoint x: 270, startPoint y: 108, endPoint x: 121, endPoint y: 112, distance: 149.5
click at [122, 111] on main "equalizer Dashboard Mission Control" at bounding box center [613, 291] width 1226 height 582
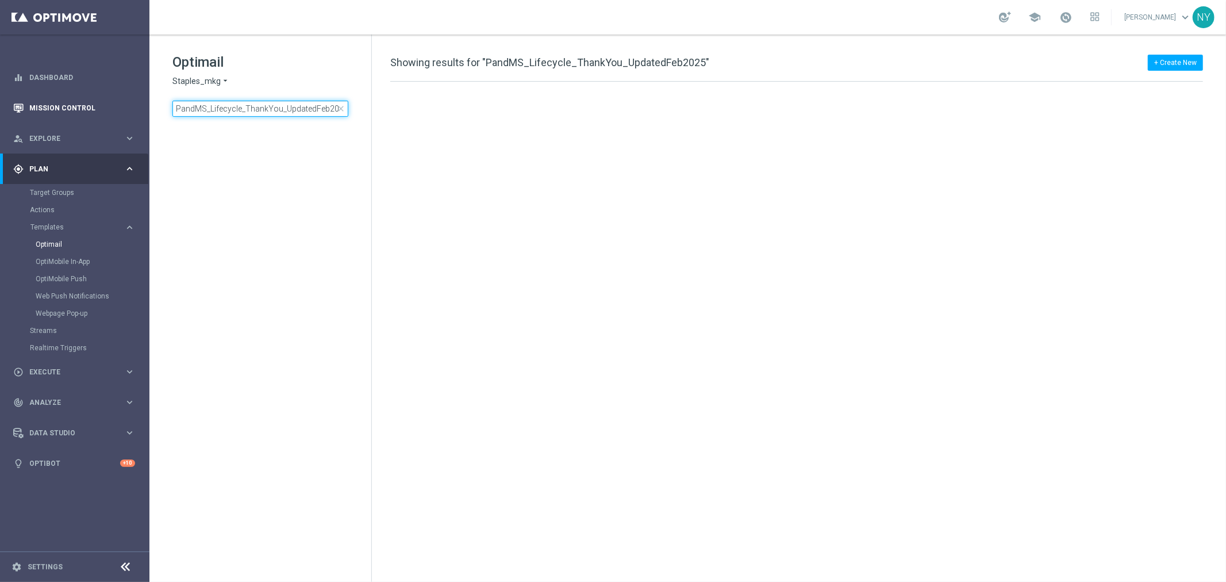
scroll to position [0, 3]
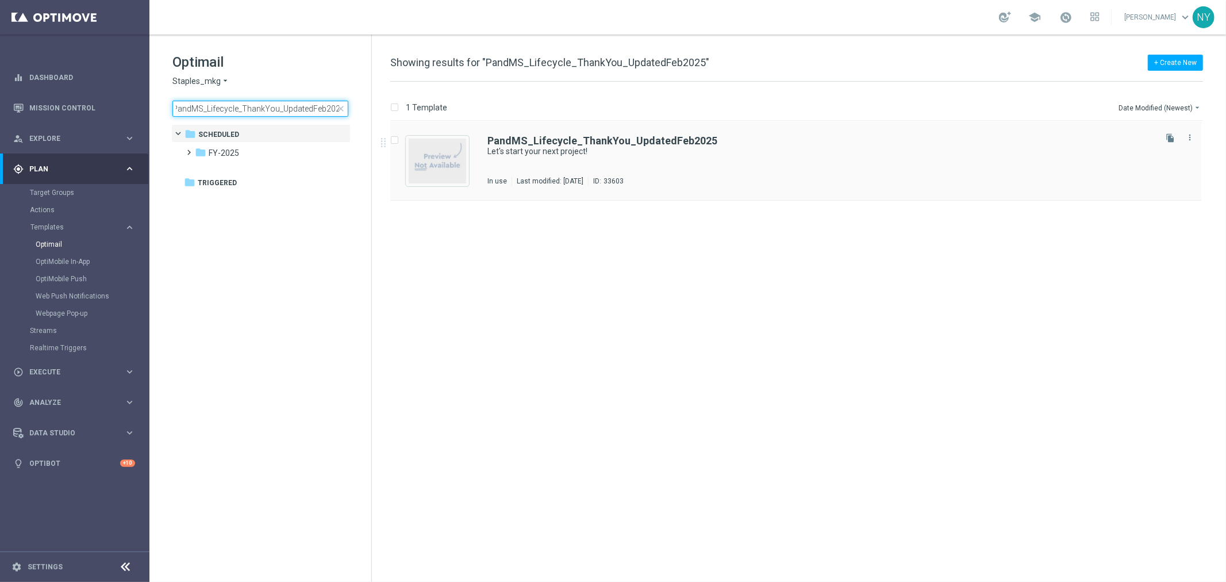
type input "PandMS_Lifecycle_ThankYou_UpdatedFeb2025"
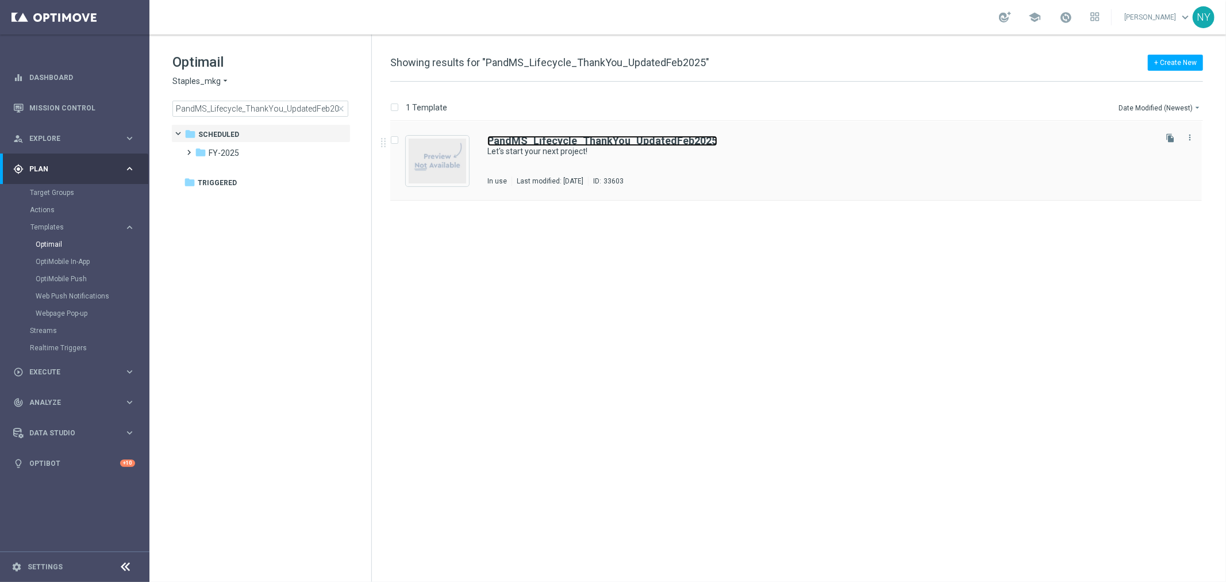
click at [524, 141] on b "PandMS_Lifecycle_ThankYou_UpdatedFeb2025" at bounding box center [602, 140] width 230 height 12
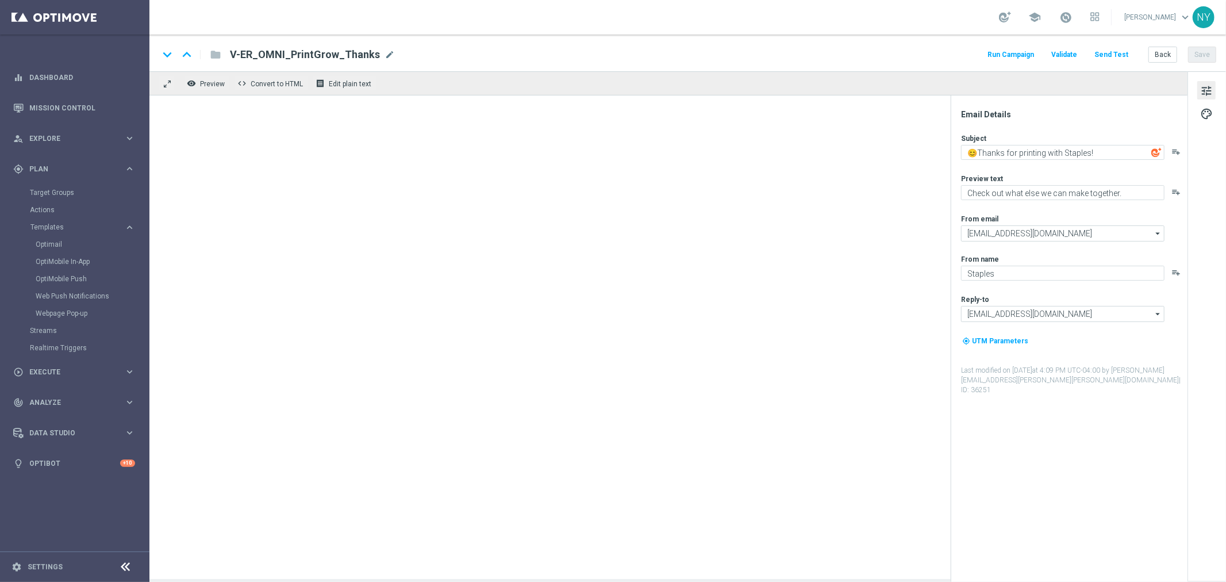
type textarea "Let's start your next project!"
type textarea "We can't wait to work with you again."
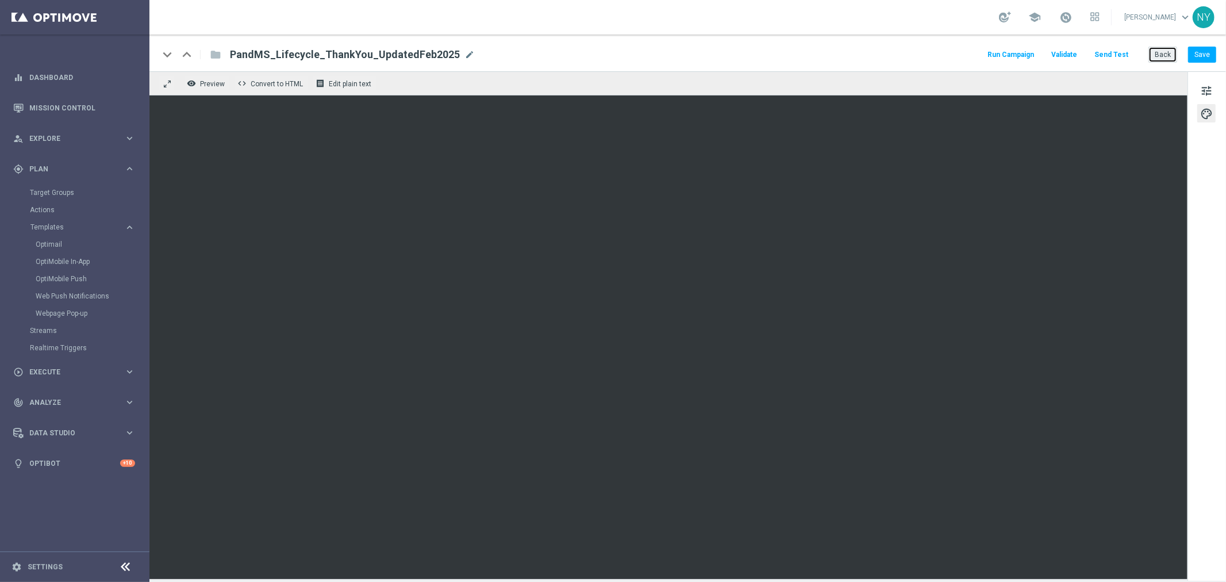
click at [1163, 49] on button "Back" at bounding box center [1162, 55] width 29 height 16
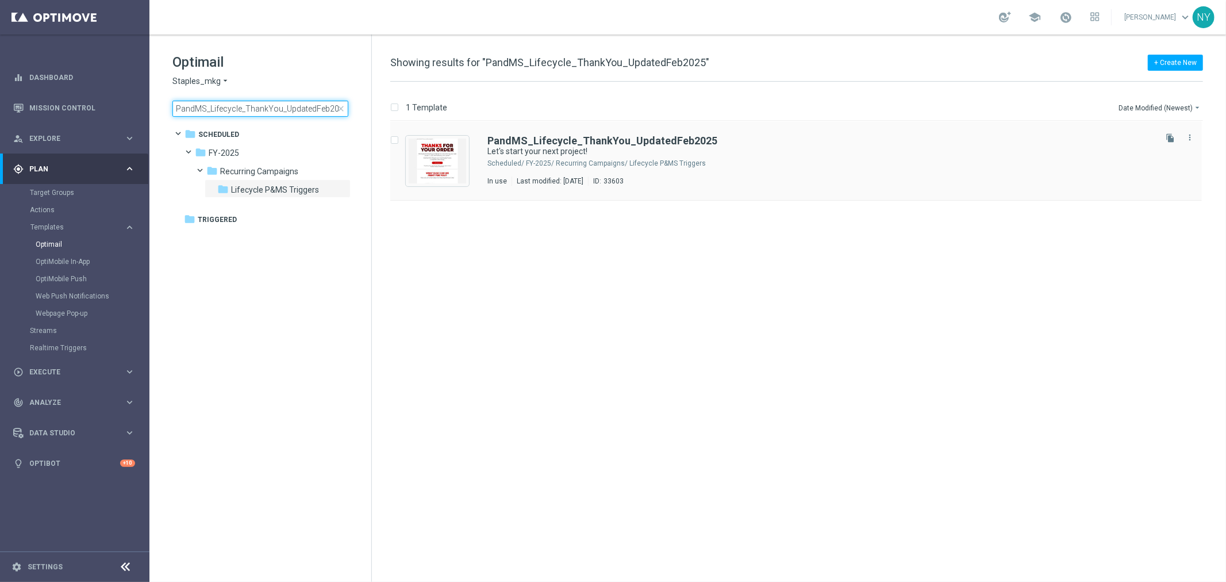
scroll to position [0, 4]
drag, startPoint x: 174, startPoint y: 111, endPoint x: 630, endPoint y: 137, distance: 457.1
click at [630, 137] on div "Optimail Staples_mkg arrow_drop_down × Staples_mkg PandMS_Lifecycle_ThankYou_Up…" at bounding box center [687, 307] width 1076 height 547
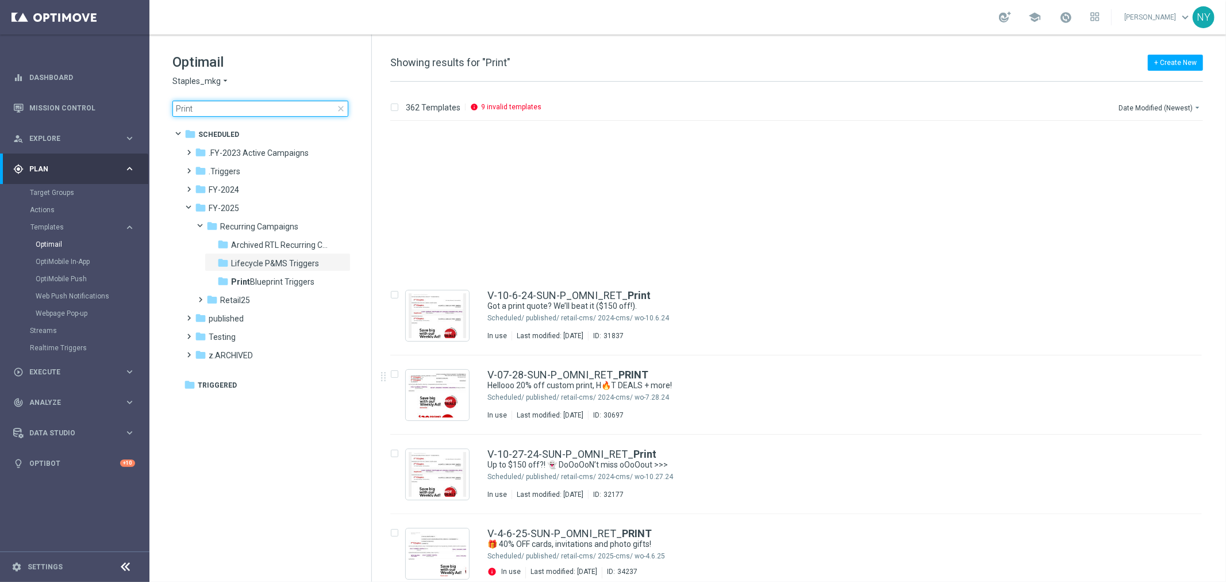
scroll to position [1021, 0]
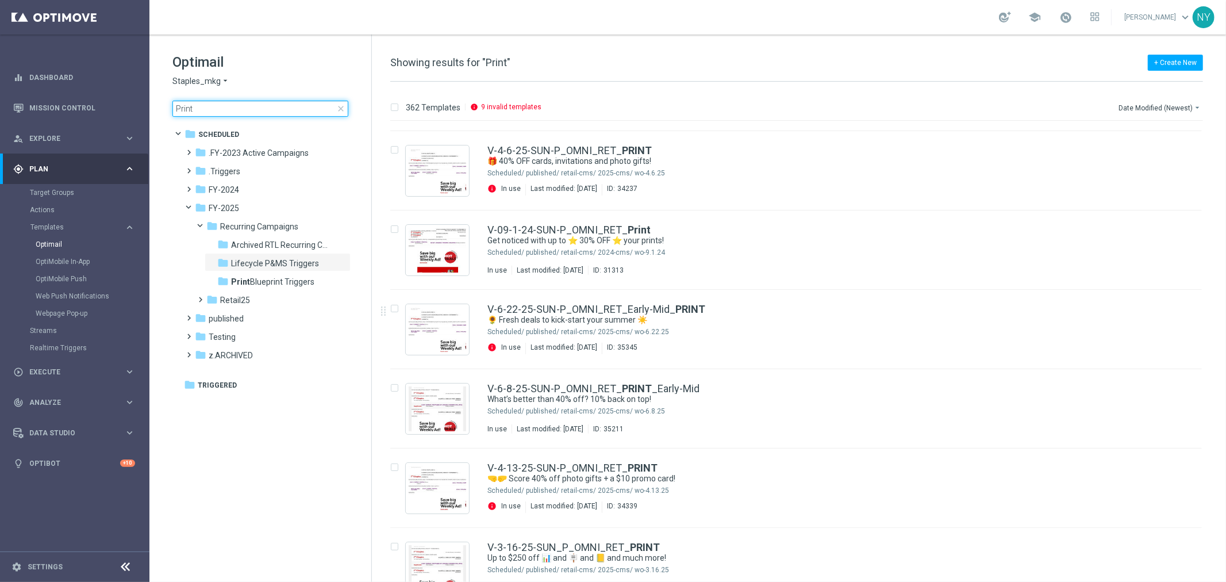
drag, startPoint x: 61, startPoint y: 112, endPoint x: 203, endPoint y: 100, distance: 142.5
click at [61, 112] on main "equalizer Dashboard Mission Control" at bounding box center [613, 291] width 1226 height 582
type input "V-ER_OMNI_L1_PrintBundle_Generic"
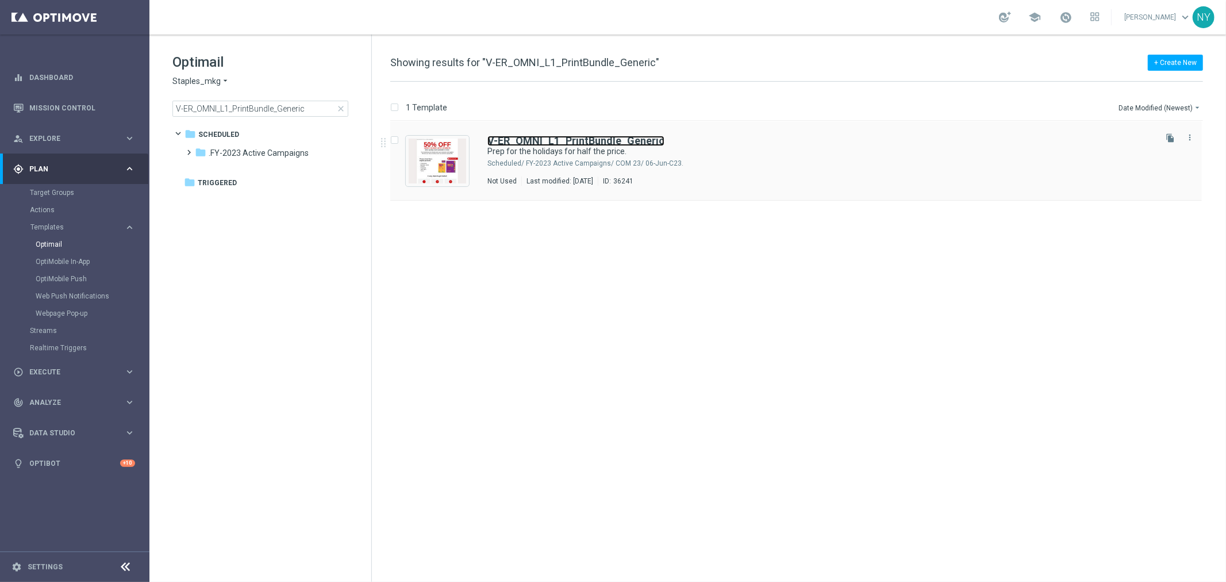
click at [584, 137] on b "V-ER_OMNI_L1_PrintBundle_Generic" at bounding box center [575, 140] width 177 height 12
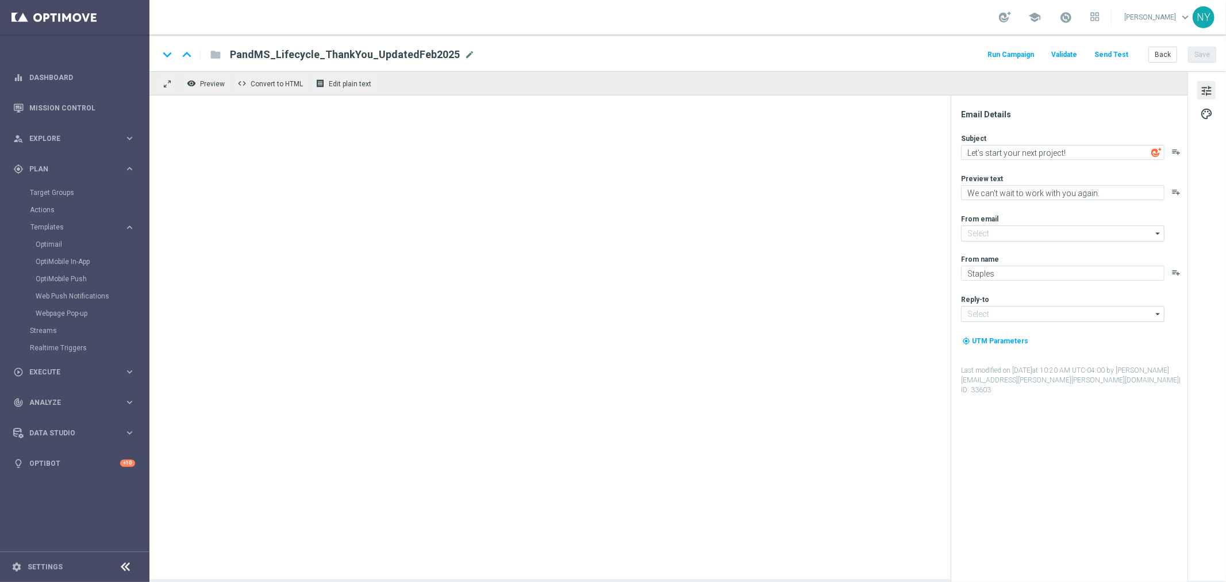
type input "[EMAIL_ADDRESS][DOMAIN_NAME]"
type textarea "Prep for the holidays for half the price."
type textarea "✓Docs ✓Biz cards ✓Posters ✓Postcards ✓Flyers ✓Yard signs"
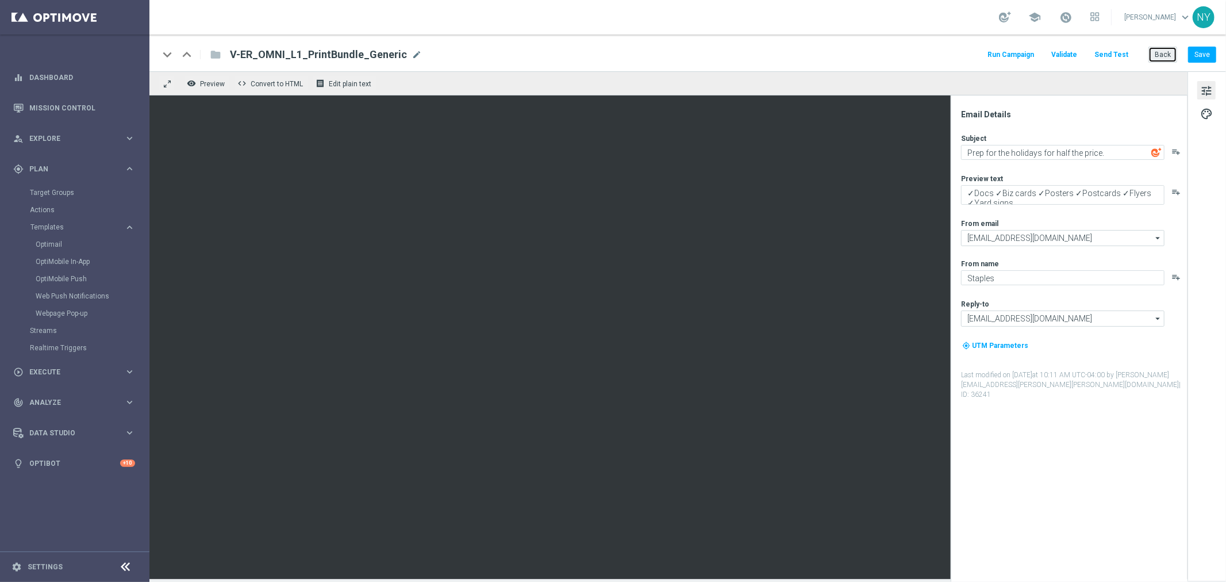
click at [1163, 58] on button "Back" at bounding box center [1162, 55] width 29 height 16
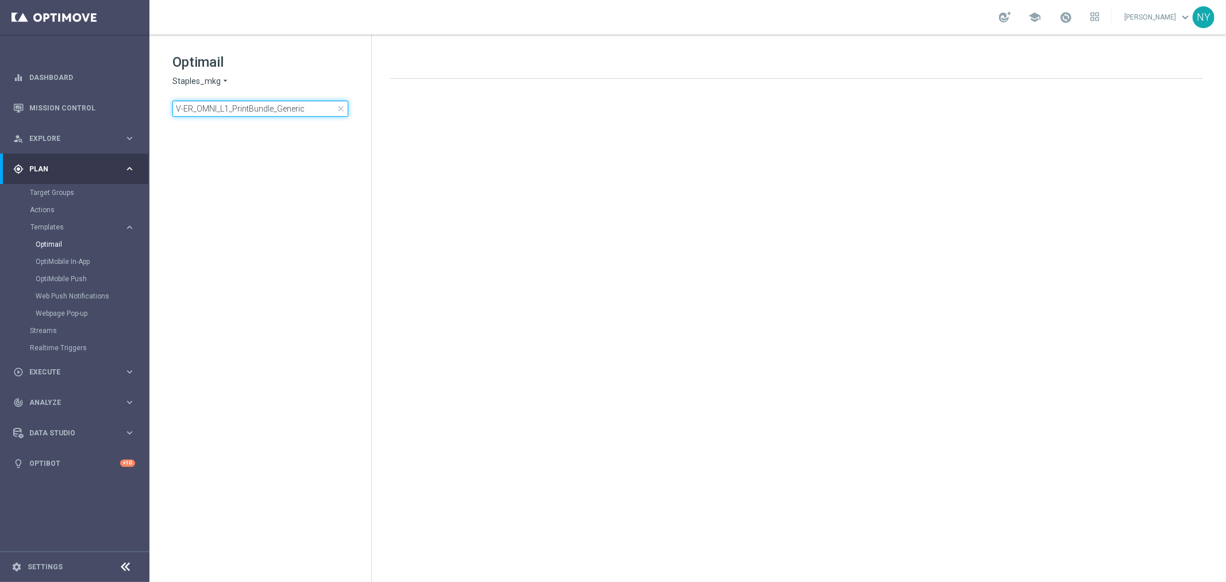
drag, startPoint x: 319, startPoint y: 105, endPoint x: -7, endPoint y: 112, distance: 326.0
click at [0, 112] on html "equalizer Dashboard Mission Control" at bounding box center [613, 291] width 1226 height 582
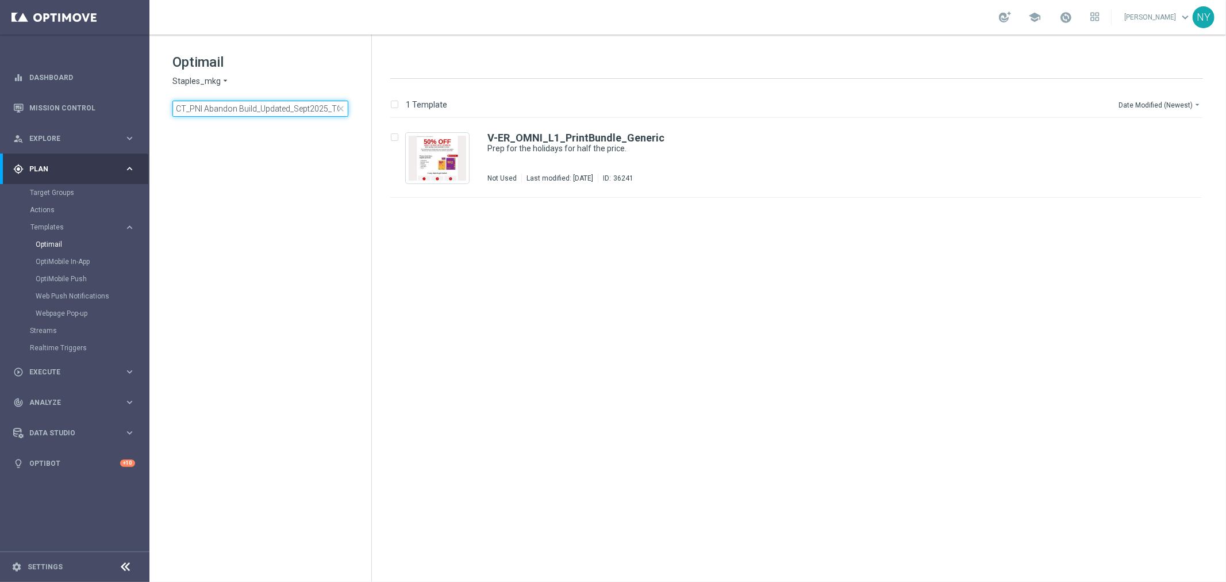
scroll to position [0, 21]
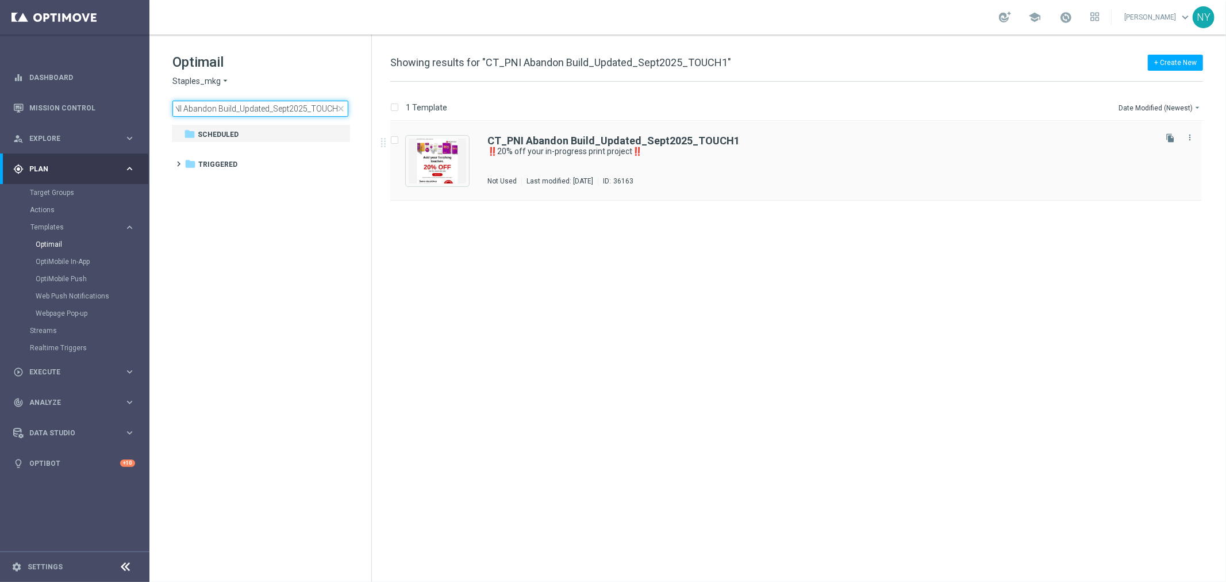
type input "CT_PNI Abandon Build_Updated_Sept2025_TOUCH1"
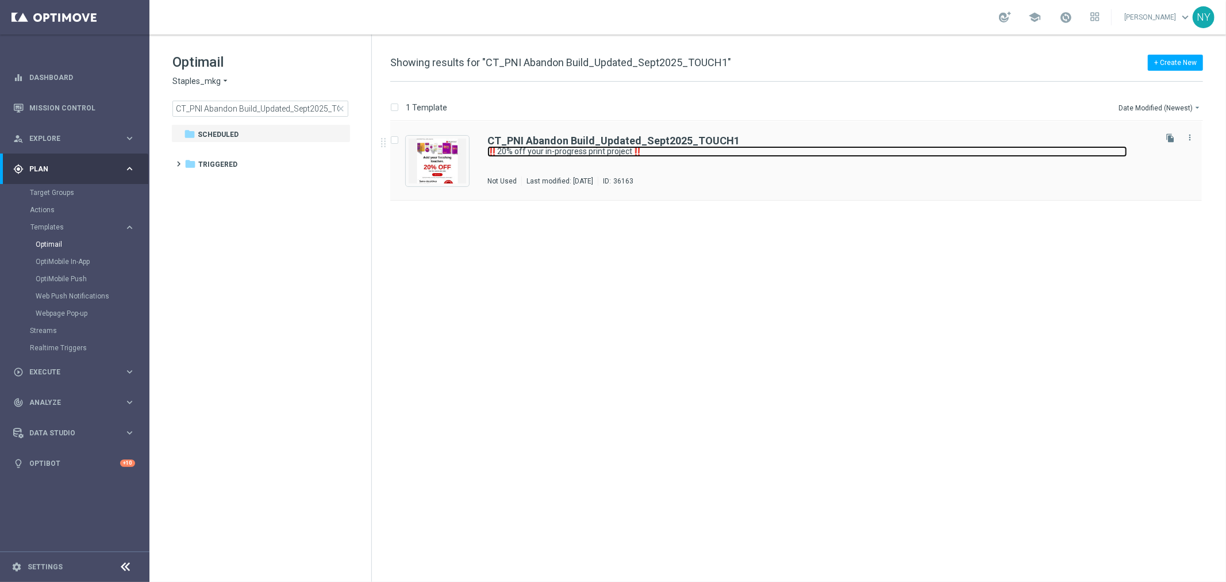
click at [543, 147] on link "‼️20% off your in-progress print project‼️" at bounding box center [807, 151] width 640 height 11
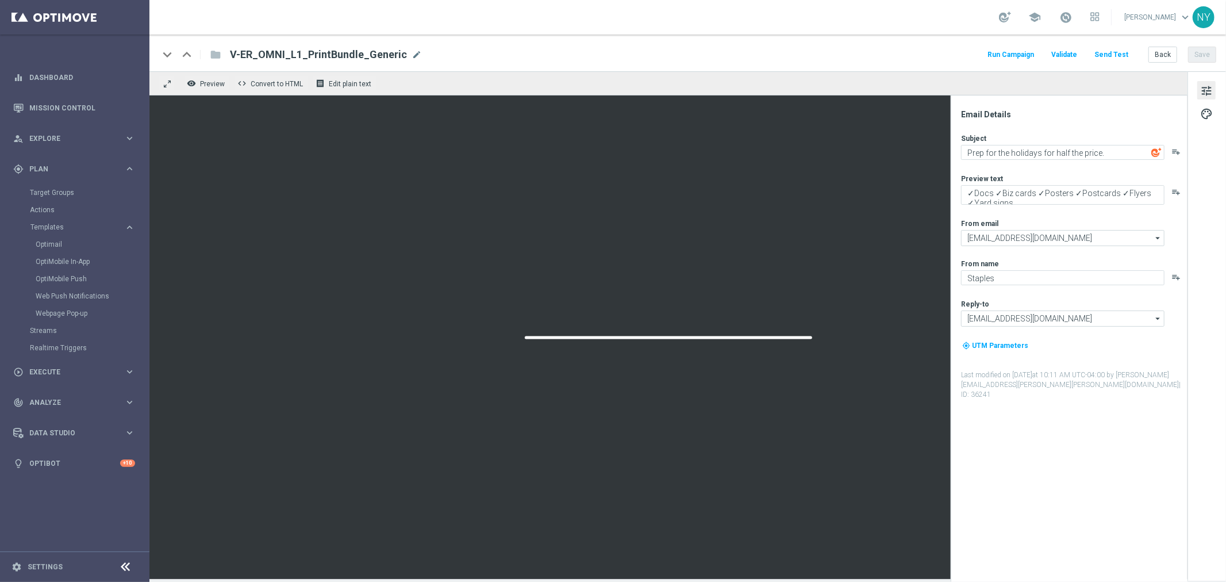
type textarea "‼️20% off your in-progress print project‼️"
type textarea "Finish your print project today and save!"
type input "[EMAIL_ADDRESS][DOMAIN_NAME]"
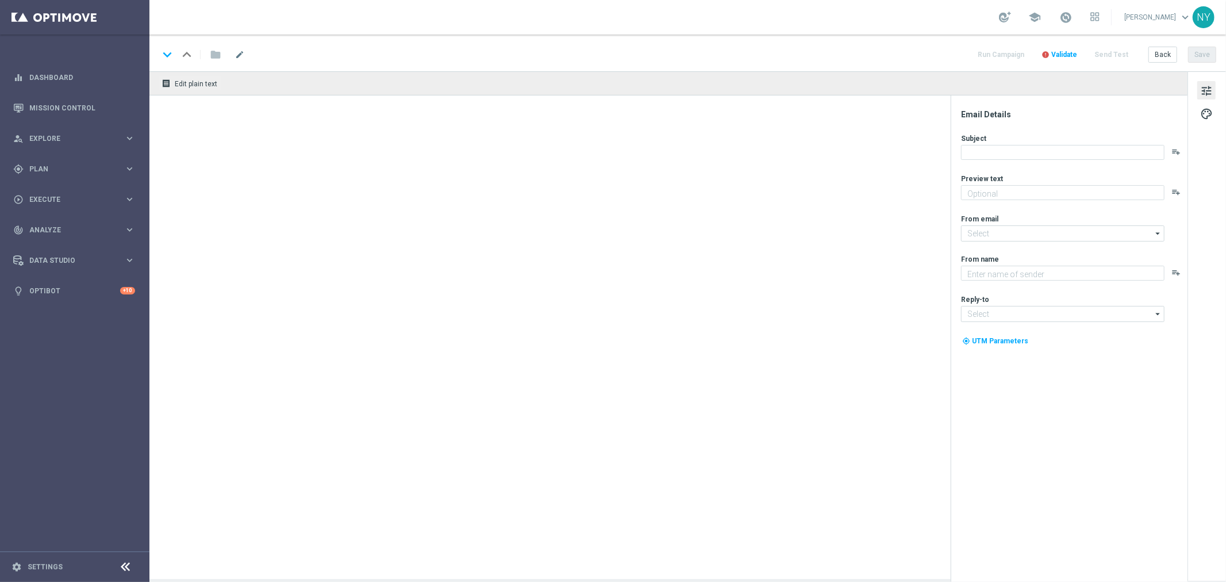
type textarea "Finish your print project [DATE] and save!"
type input "[EMAIL_ADDRESS][DOMAIN_NAME]"
type textarea "Staples"
type input "[EMAIL_ADDRESS][DOMAIN_NAME]"
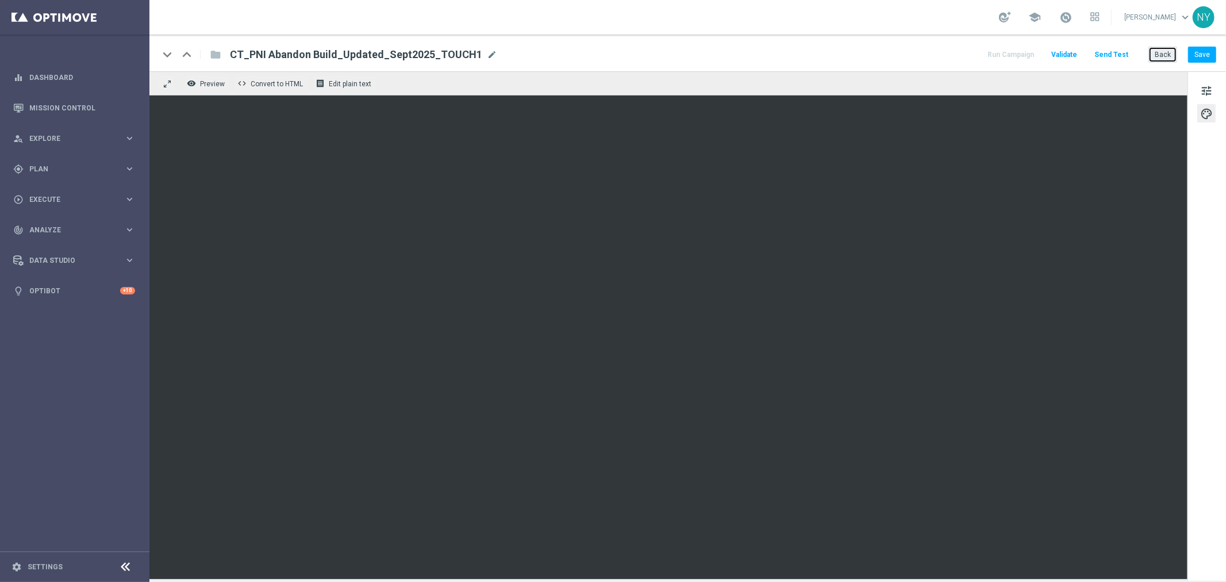
click at [1170, 52] on button "Back" at bounding box center [1162, 55] width 29 height 16
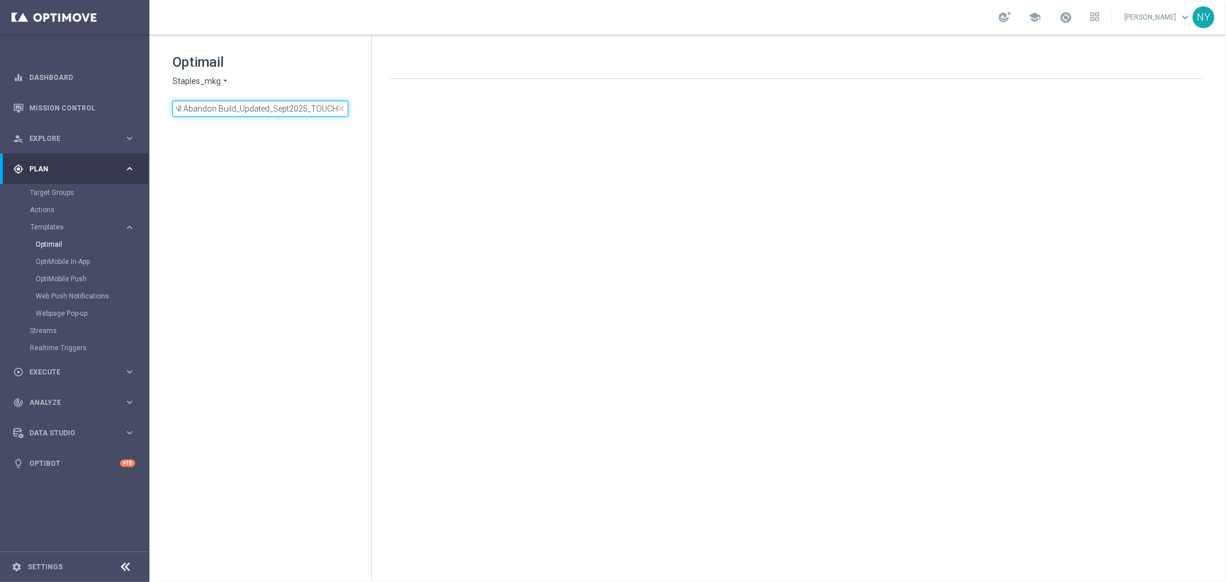
click at [443, 125] on div "Optimail Staples_mkg arrow_drop_down × Staples_mkg CT_PNI Abandon Build_Updated…" at bounding box center [687, 307] width 1076 height 547
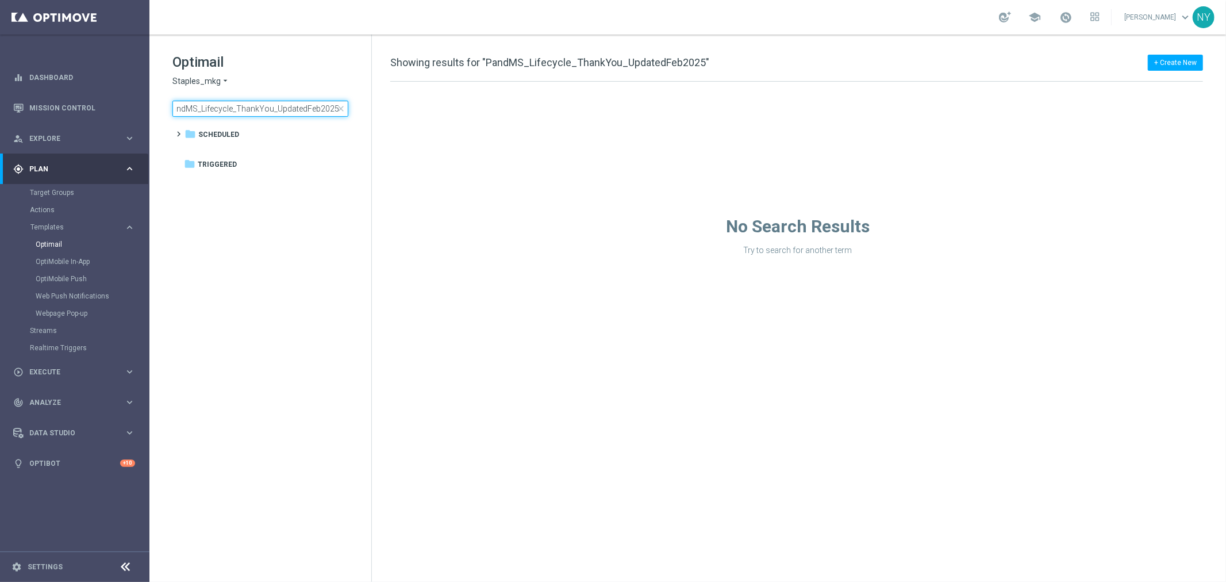
scroll to position [0, 4]
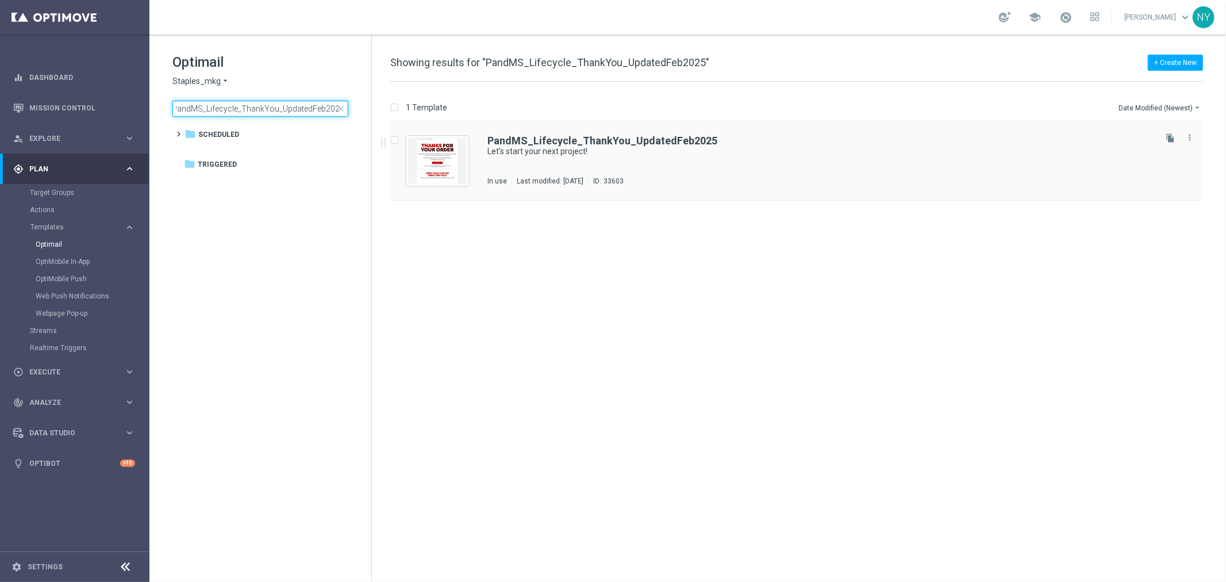
type input "PandMS_Lifecycle_ThankYou_UpdatedFeb2025"
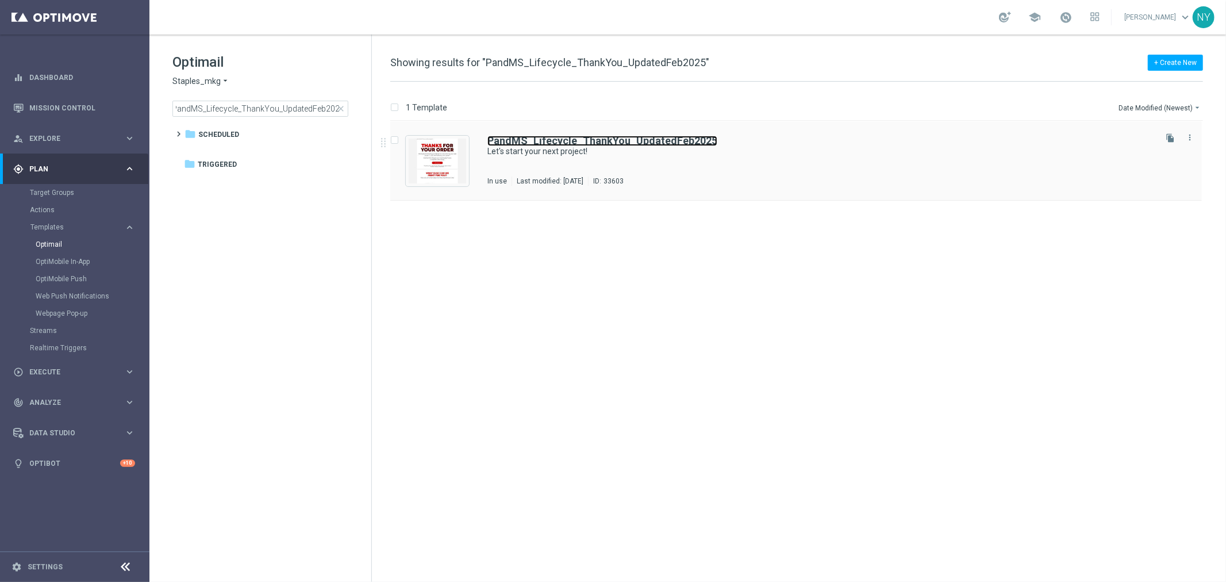
click at [588, 142] on b "PandMS_Lifecycle_ThankYou_UpdatedFeb2025" at bounding box center [602, 140] width 230 height 12
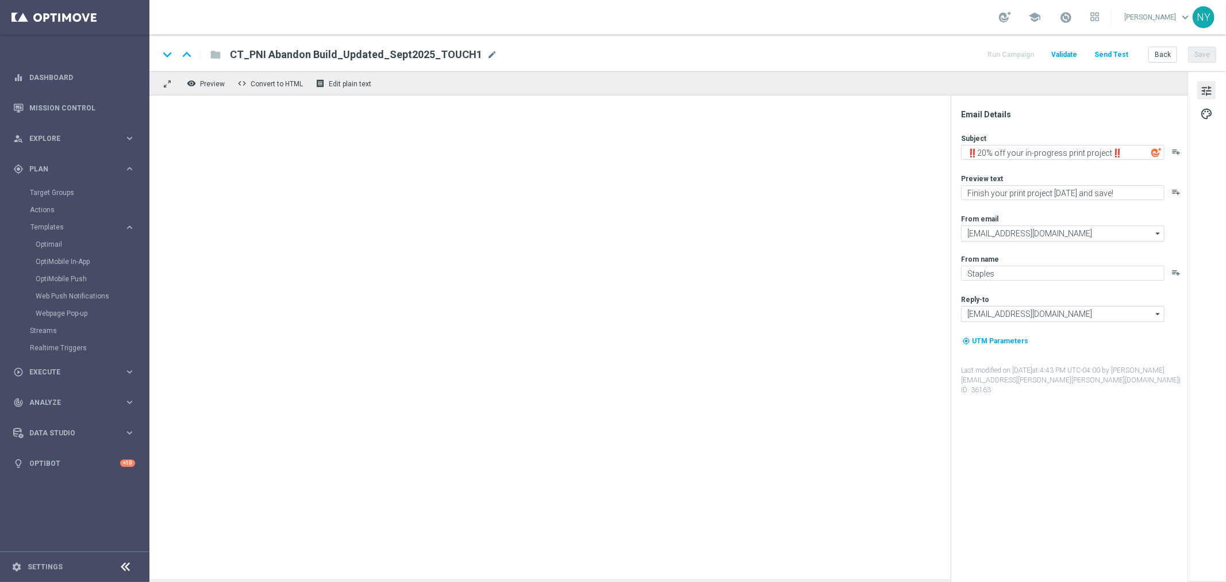
type textarea "Let's start your next project!"
type textarea "We can't wait to work with you again."
type input "[EMAIL_ADDRESS][DOMAIN_NAME]"
